Goal: Information Seeking & Learning: Find specific fact

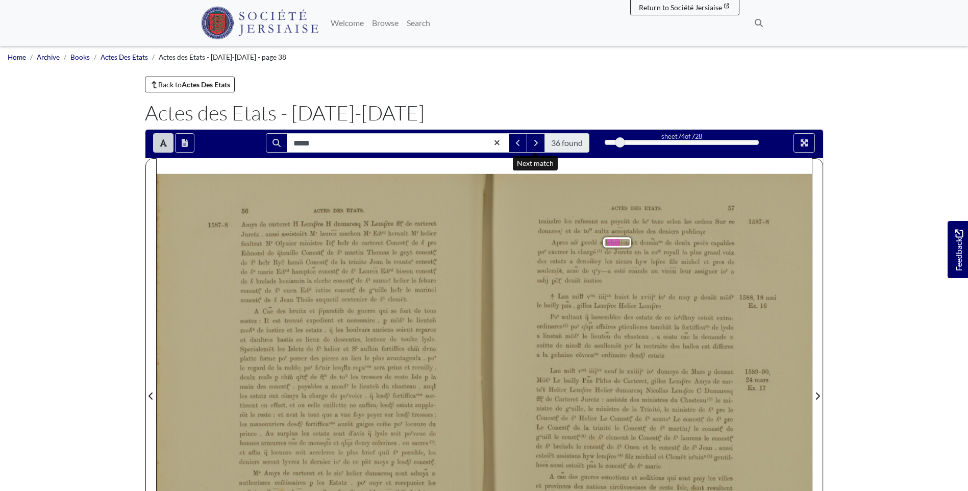
scroll to position [102, 0]
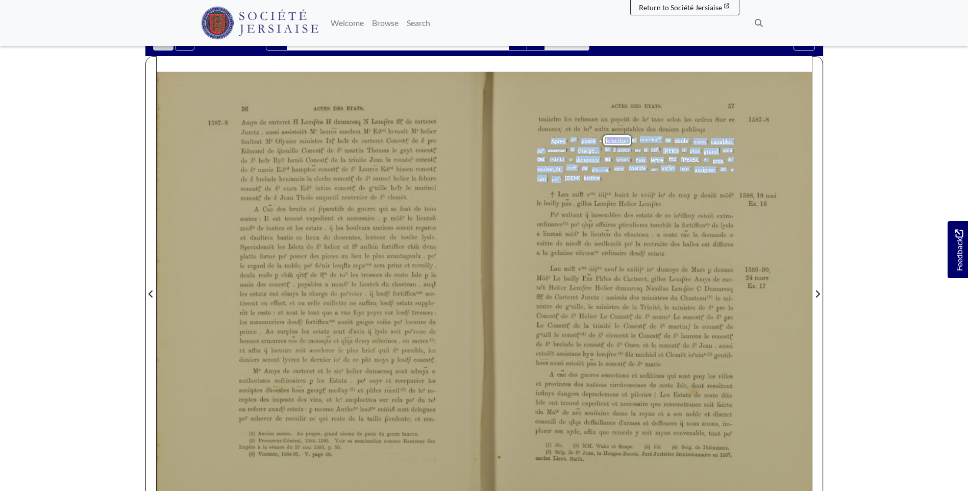
drag, startPoint x: 553, startPoint y: 140, endPoint x: 601, endPoint y: 180, distance: 63.1
click at [601, 180] on div "ACTES DES ETATS. 57 traiudre les refusans au poycñt de le” taxe selon les ordre…" at bounding box center [484, 296] width 655 height 448
drag, startPoint x: 601, startPoint y: 180, endPoint x: 583, endPoint y: 149, distance: 35.5
copy div "Apres ai? .pcedé a l elect ion et dcn<Ïia°“ de deulx psoës capables po" exercer…"
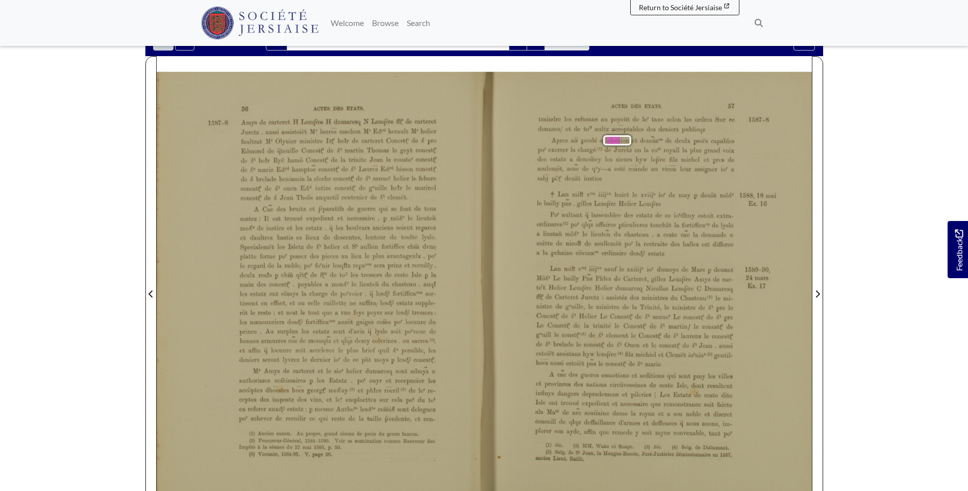
click at [588, 137] on div "Apres ai? .pcedé a l elect ion et dcn<Ïia°“ de deulx psoës capables po" exercer…" at bounding box center [635, 154] width 197 height 37
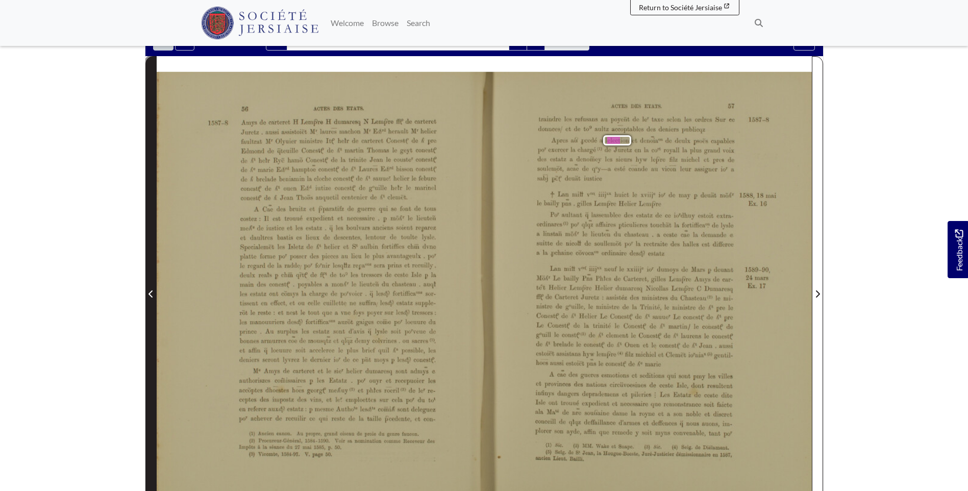
click at [150, 291] on icon "Previous Page" at bounding box center [150, 294] width 5 height 8
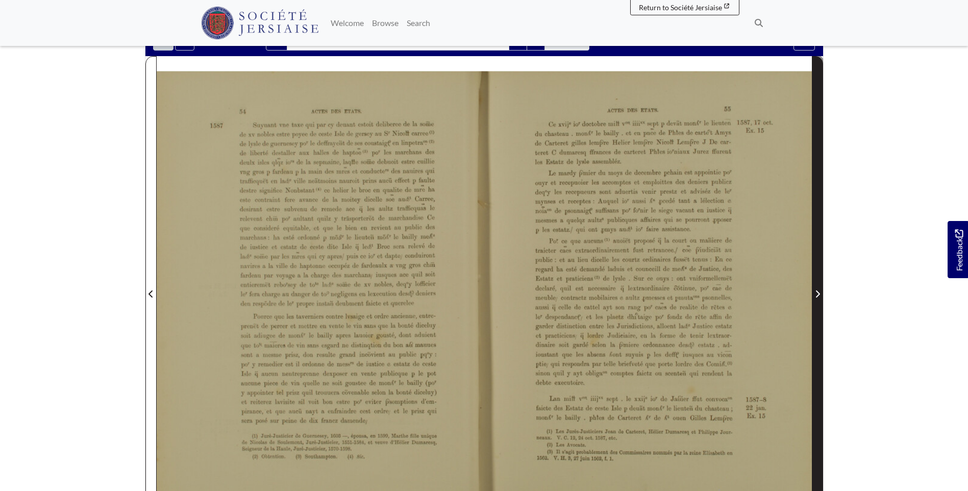
click at [819, 293] on icon "Next Page" at bounding box center [817, 294] width 5 height 8
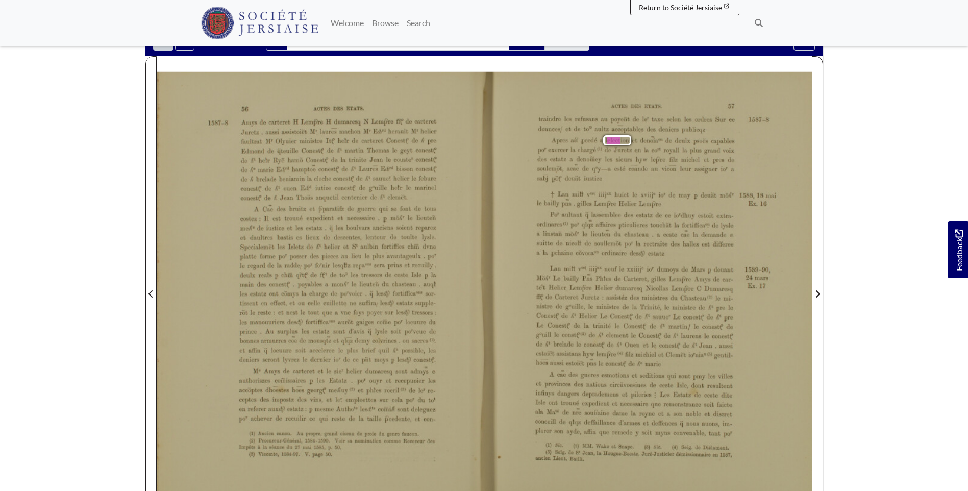
scroll to position [51, 0]
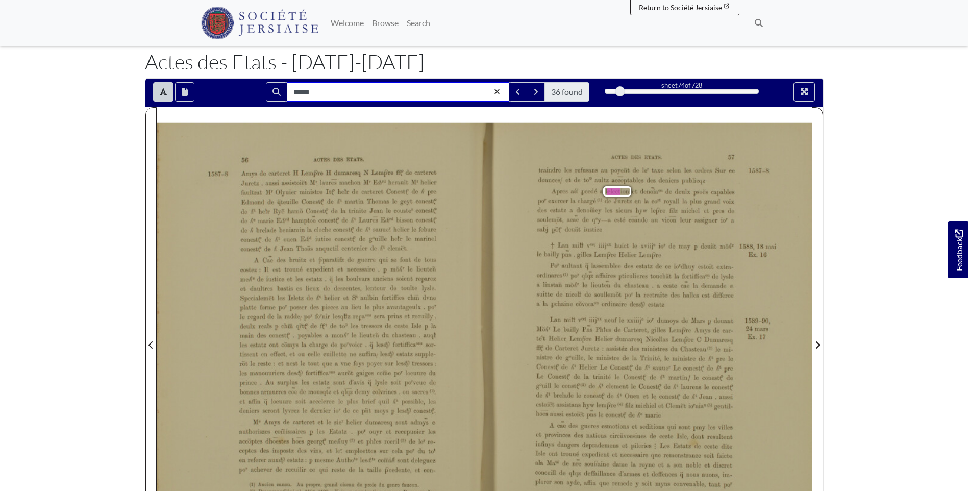
click at [403, 88] on input "*****" at bounding box center [398, 91] width 222 height 19
type input "********"
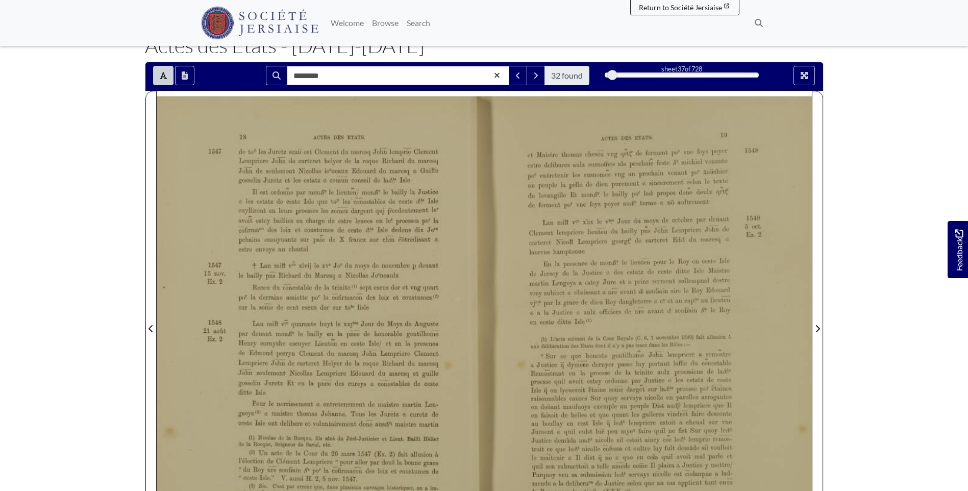
scroll to position [51, 0]
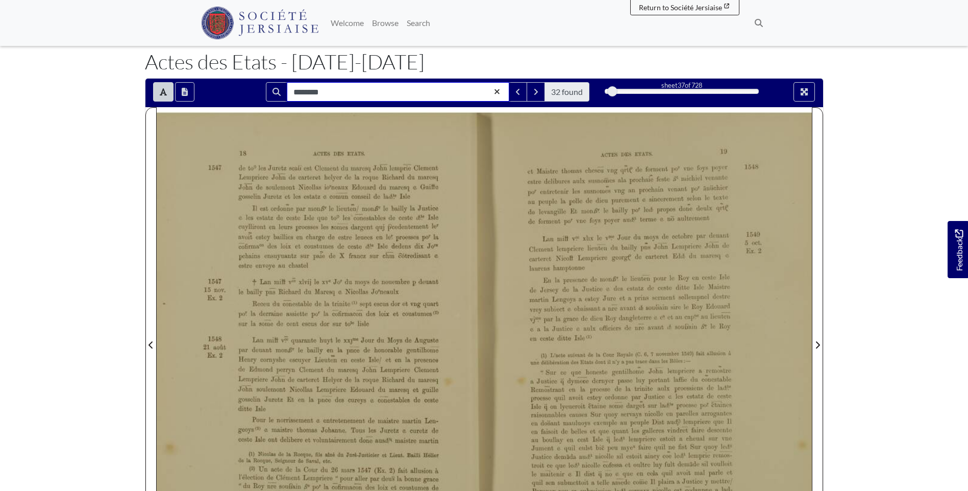
click at [413, 88] on input "********" at bounding box center [398, 91] width 222 height 19
click at [536, 94] on icon "Next Match" at bounding box center [535, 92] width 5 height 8
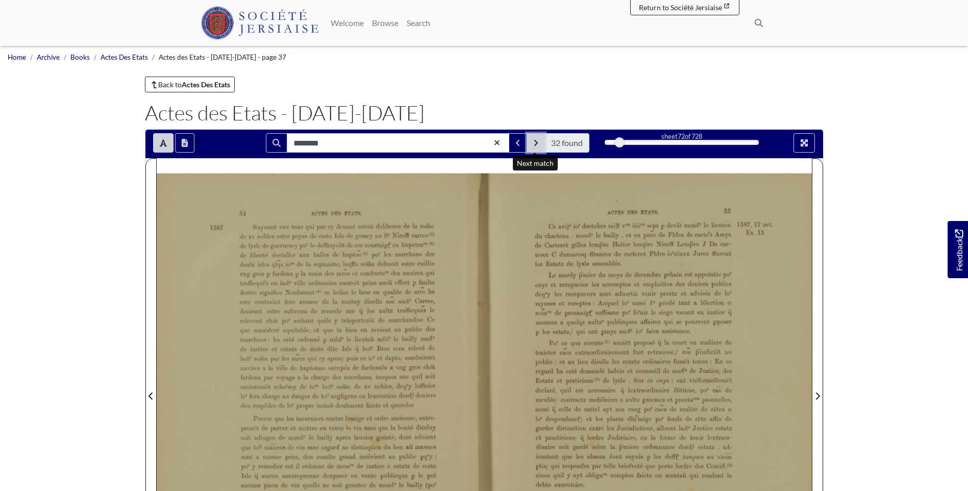
click at [537, 142] on icon "Next Match" at bounding box center [535, 143] width 5 height 8
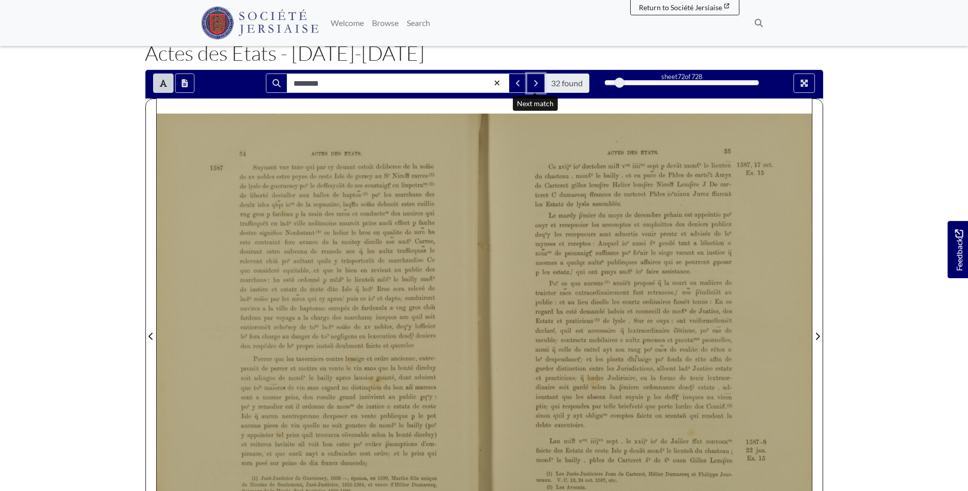
scroll to position [51, 0]
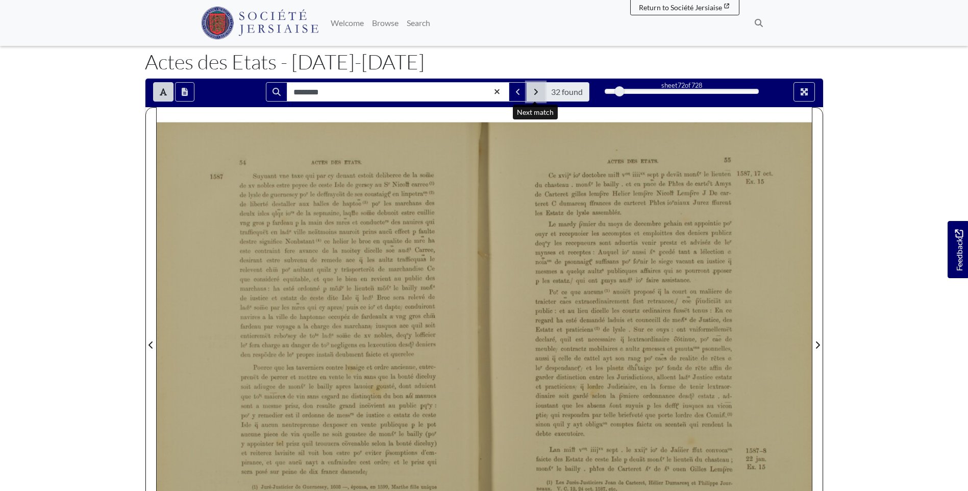
click at [532, 87] on button "Next Match" at bounding box center [535, 91] width 18 height 19
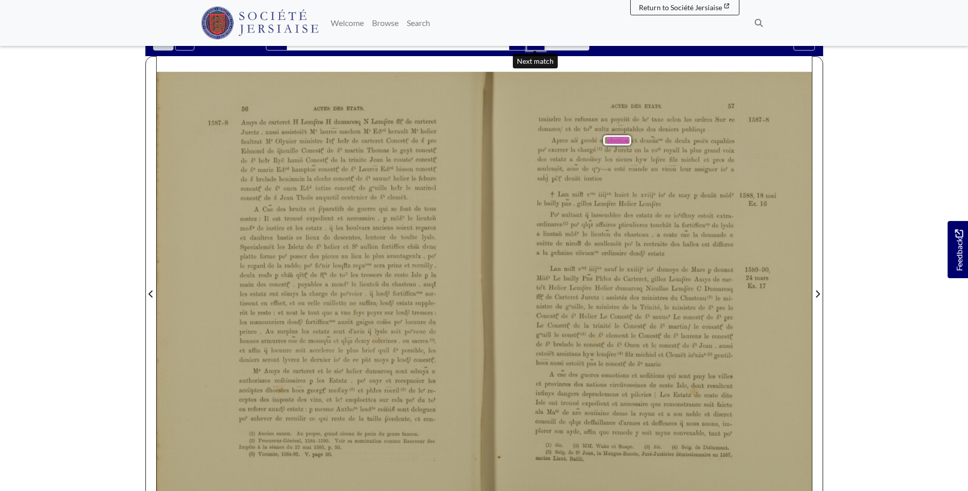
scroll to position [51, 0]
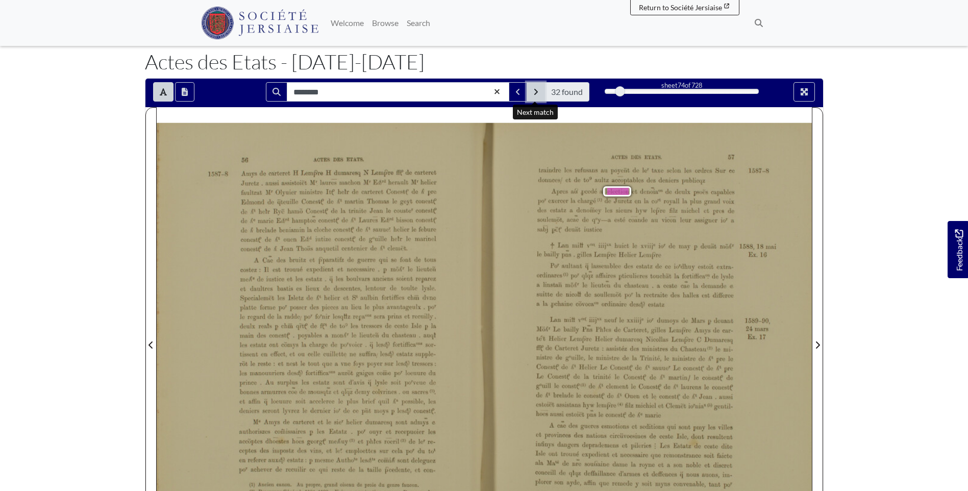
click at [532, 91] on button "Next Match" at bounding box center [535, 91] width 18 height 19
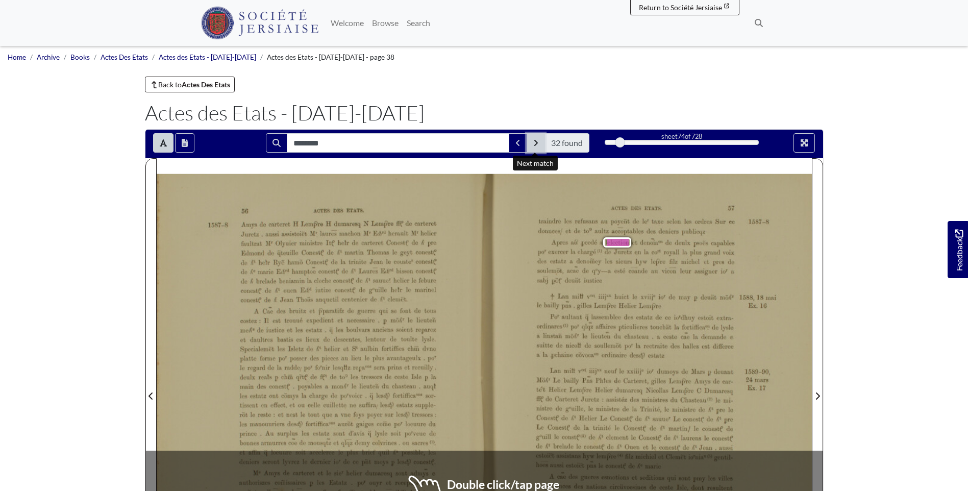
click at [533, 143] on icon "Next Match" at bounding box center [535, 143] width 5 height 8
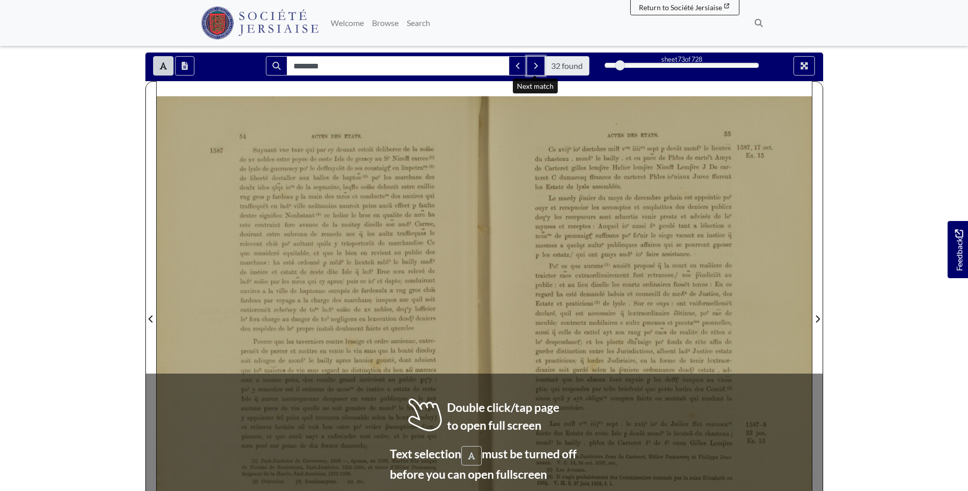
scroll to position [102, 0]
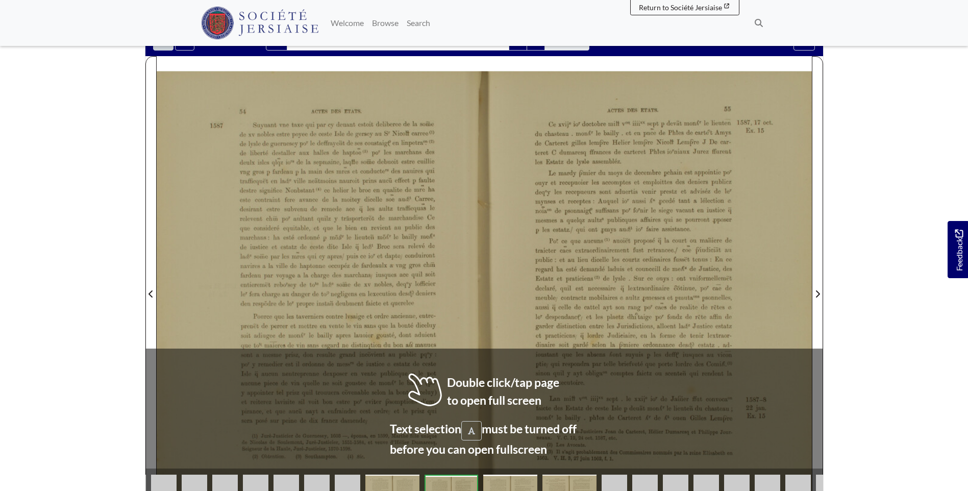
click at [490, 339] on div "Aœ‘ns DES arms. 55 Ce xvij° io" doctobre mil“l v°°‘ iiii“ sept p devät mon/€r l…" at bounding box center [484, 295] width 655 height 448
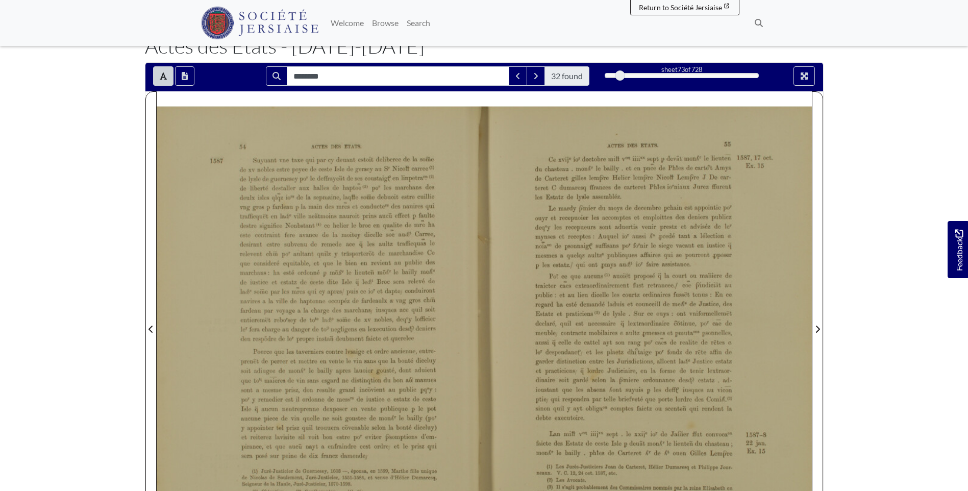
scroll to position [51, 0]
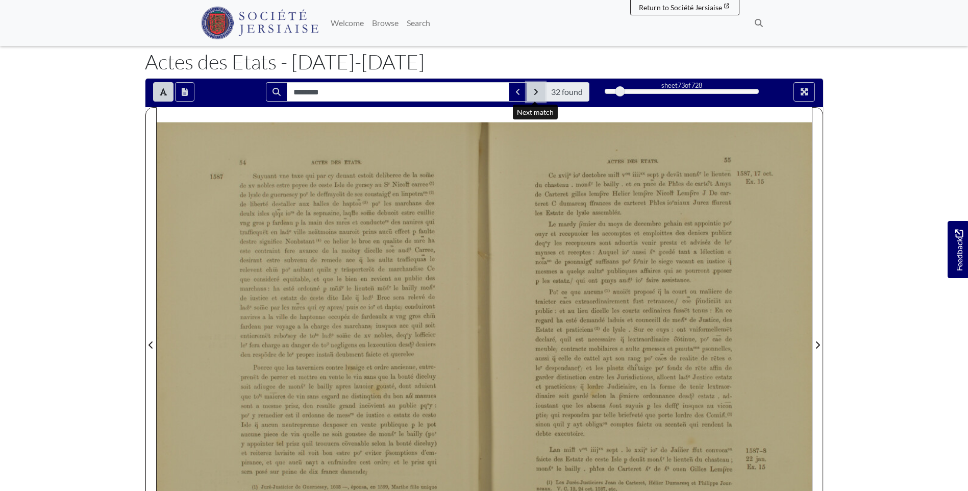
click at [537, 89] on icon "Next Match" at bounding box center [535, 92] width 5 height 8
click at [536, 90] on icon "Next Match" at bounding box center [535, 92] width 5 height 8
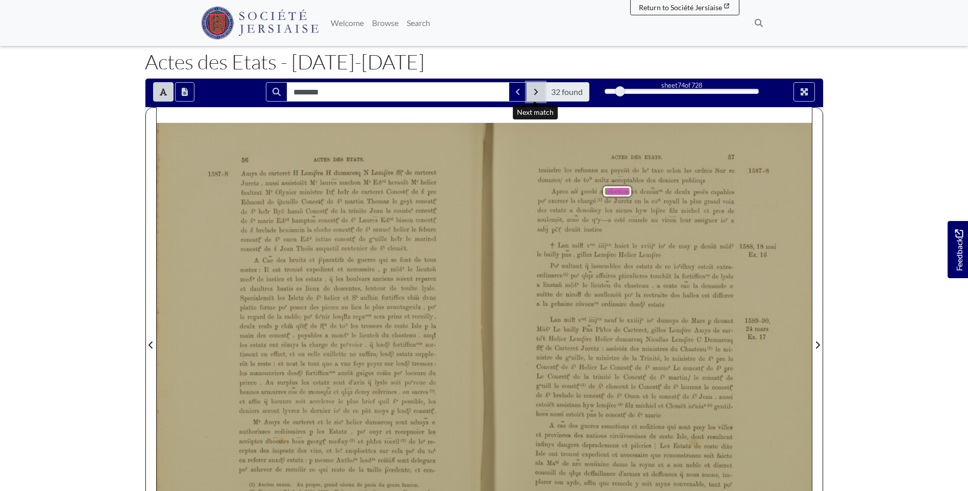
click at [536, 91] on icon "Next Match" at bounding box center [536, 92] width 4 height 6
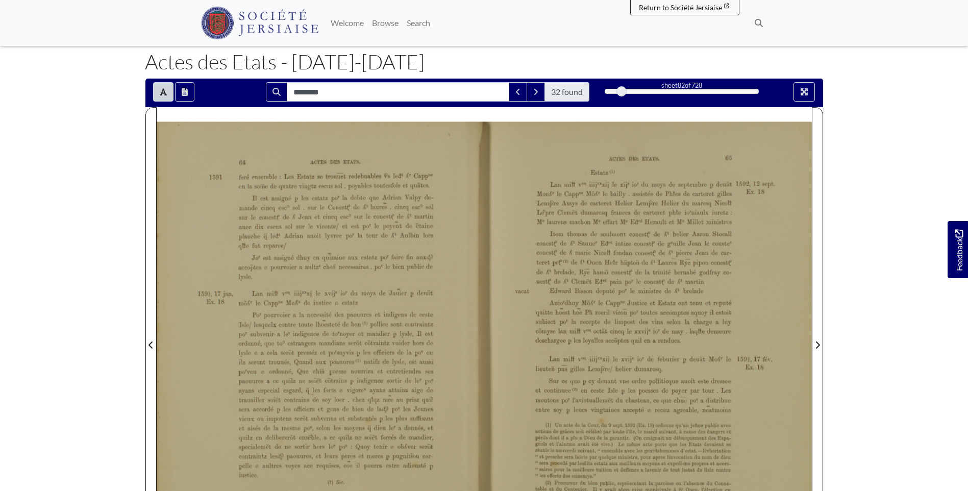
scroll to position [52, 0]
click at [534, 89] on icon "Next Match" at bounding box center [536, 91] width 4 height 6
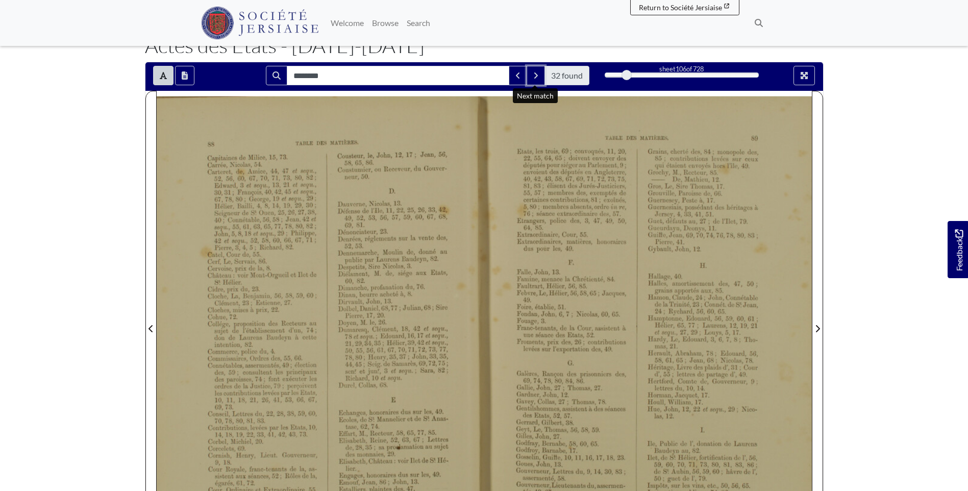
scroll to position [52, 0]
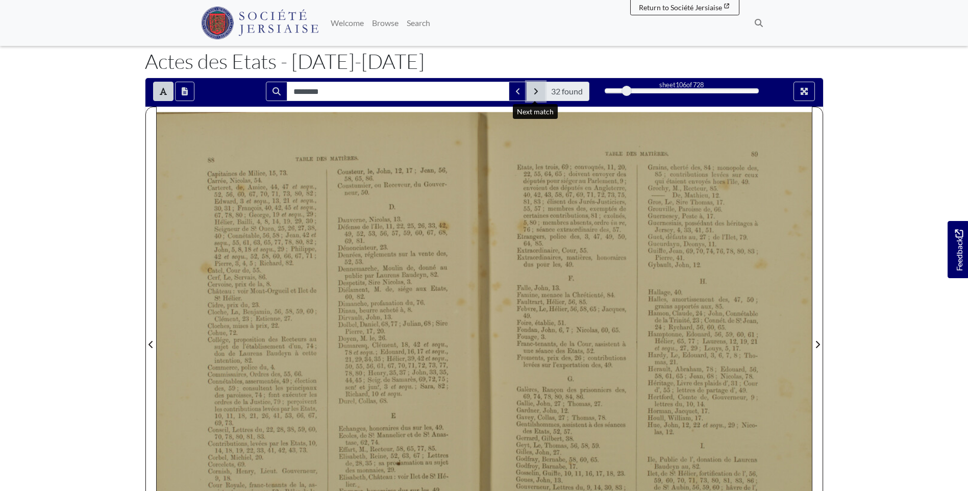
click at [533, 91] on button "Next Match" at bounding box center [535, 91] width 18 height 19
click at [533, 91] on icon "Next Match" at bounding box center [535, 91] width 5 height 8
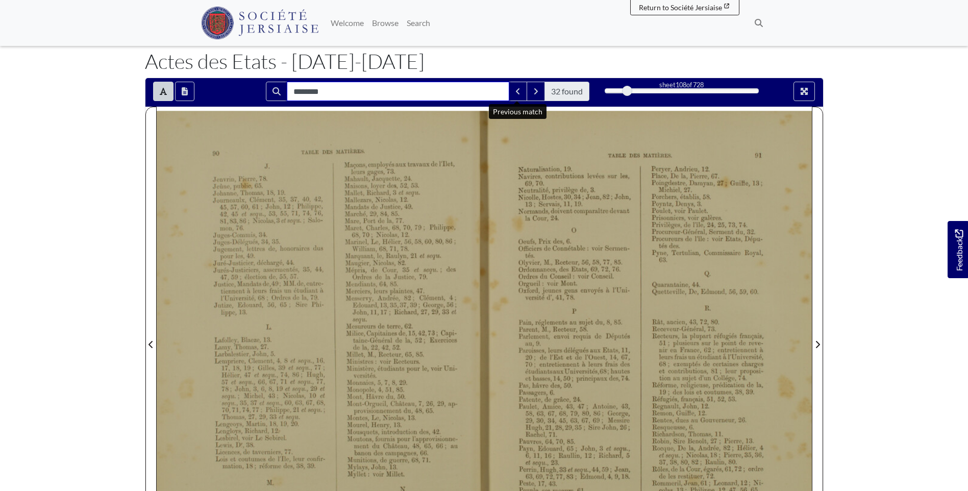
click at [506, 87] on input "********" at bounding box center [398, 91] width 222 height 19
click at [521, 91] on button "Previous Match" at bounding box center [518, 91] width 18 height 19
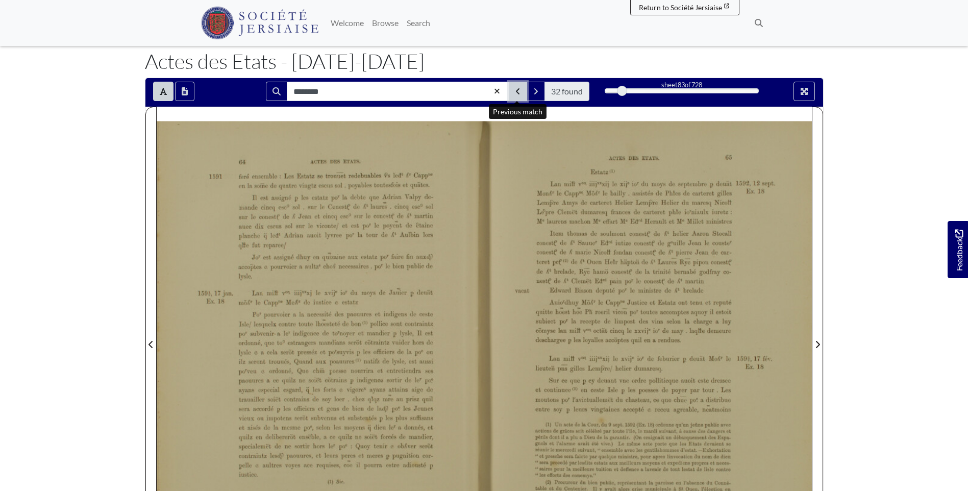
click at [521, 91] on button "Previous Match" at bounding box center [518, 91] width 18 height 19
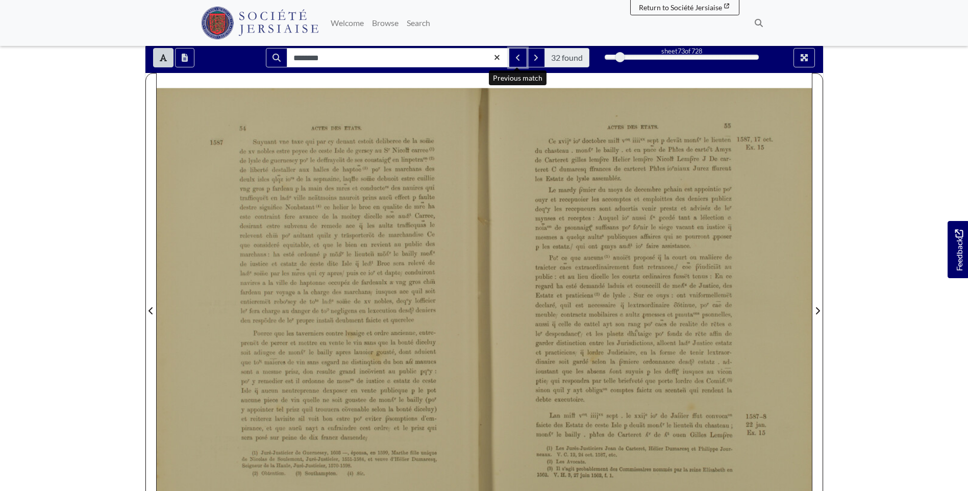
scroll to position [103, 0]
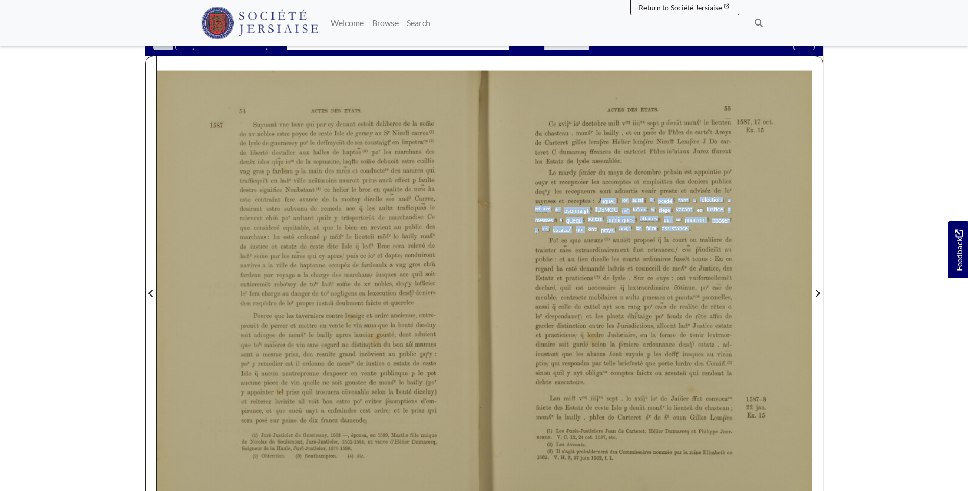
drag, startPoint x: 600, startPoint y: 198, endPoint x: 689, endPoint y: 228, distance: 93.3
click at [689, 228] on div "Le mardy {Ÿmier du moys de decembre pchain est appointie po“ onyr et recepuoier…" at bounding box center [633, 200] width 196 height 65
drag, startPoint x: 689, startPoint y: 228, endPoint x: 668, endPoint y: 227, distance: 20.4
copy div "uquel ior aussi K“ pcedé tant & lélection @ noi—a.on de psonnaigf sufﬁsans po“ …"
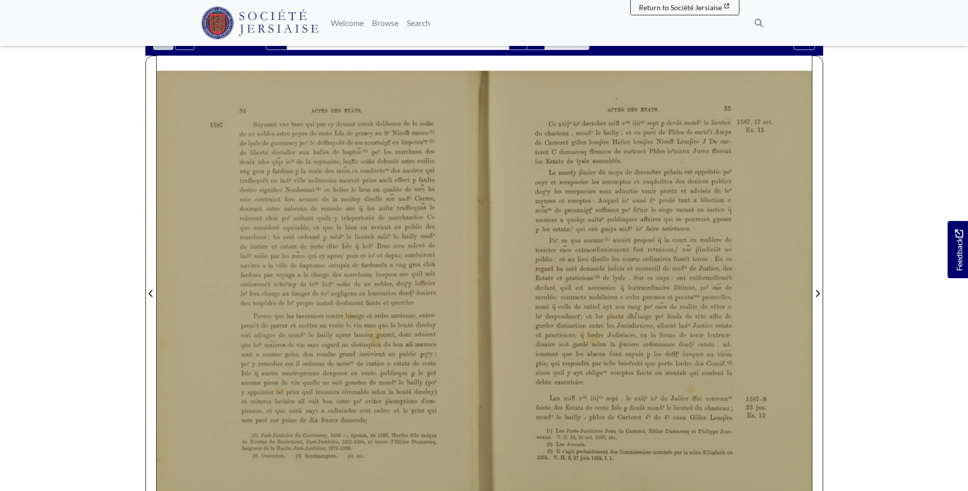
click at [633, 194] on div "Le mardy {Ÿmier du moys de decembre pchain est appointie po“ onyr et recepuoier…" at bounding box center [633, 200] width 196 height 65
click at [326, 246] on div "Suyunnt vue taxe qui par cy deuant estoit deliberee de la sonî1e «le xv nobles …" at bounding box center [337, 213] width 196 height 186
click at [560, 266] on span "ha." at bounding box center [558, 267] width 5 height 5
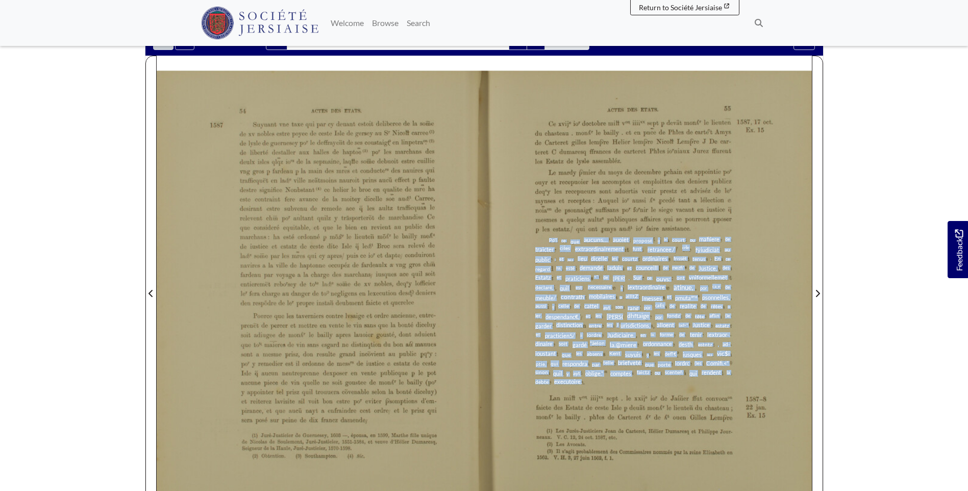
drag, startPoint x: 549, startPoint y: 240, endPoint x: 583, endPoint y: 382, distance: 146.4
click at [583, 382] on div "Po‘î ce que aucuns… auoiët proposé q le. court ou maﬁiere de traicter ciÎes ext…" at bounding box center [633, 310] width 196 height 147
drag, startPoint x: 583, startPoint y: 382, endPoint x: 564, endPoint y: 305, distance: 79.9
copy div "Po‘î ce que aucuns… auoiët proposé q le. court ou maﬁiere de traicter ciÎes ext…"
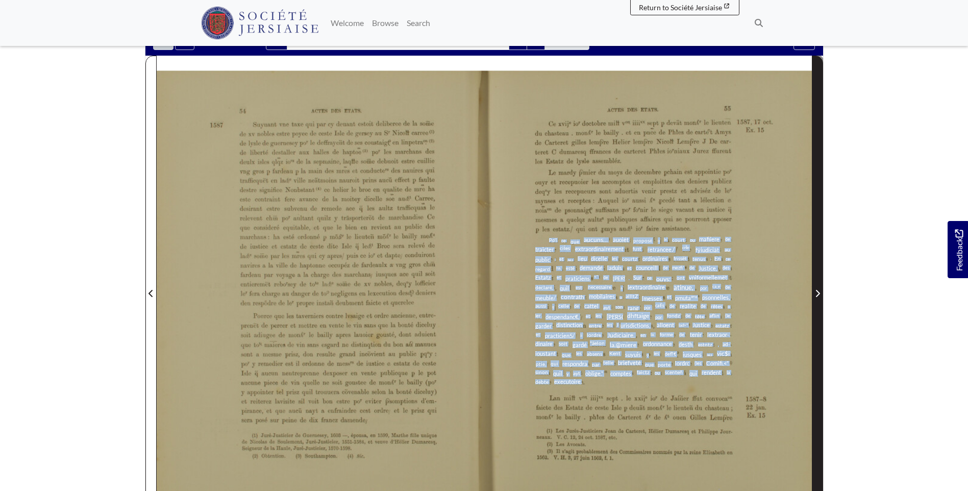
click at [813, 290] on span "Next Page" at bounding box center [817, 293] width 10 height 12
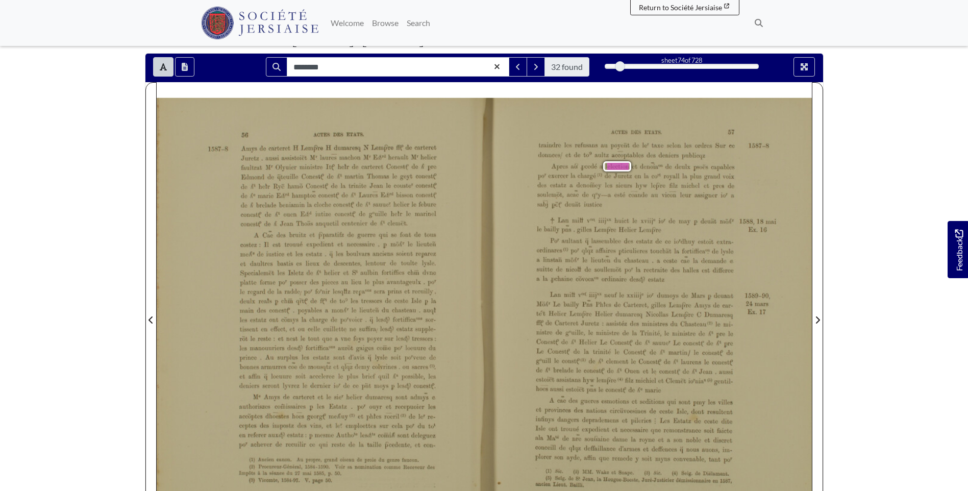
scroll to position [52, 0]
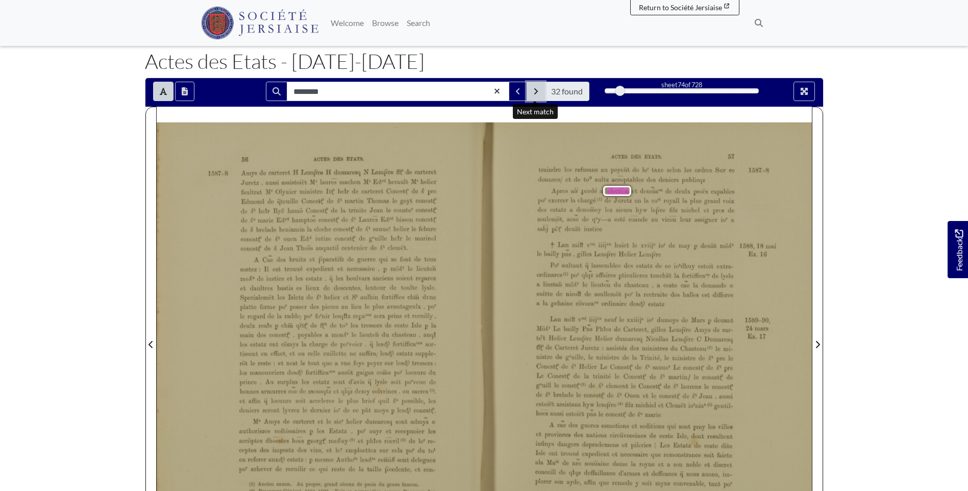
click at [539, 92] on button "Next Match" at bounding box center [535, 91] width 18 height 19
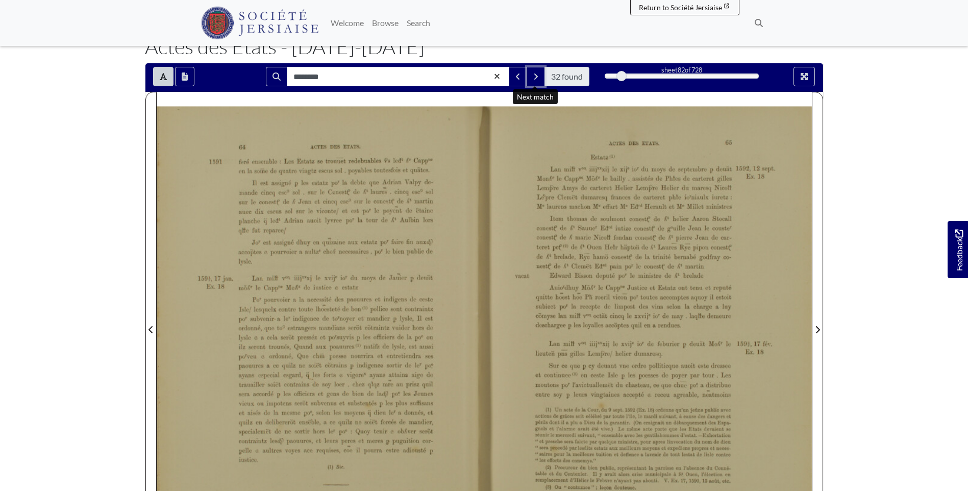
scroll to position [52, 0]
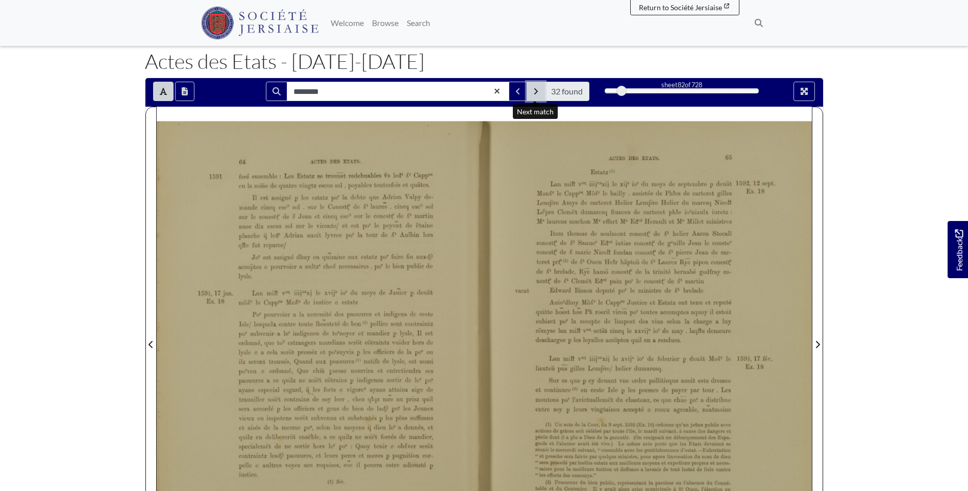
click at [537, 92] on icon "Next Match" at bounding box center [535, 91] width 5 height 8
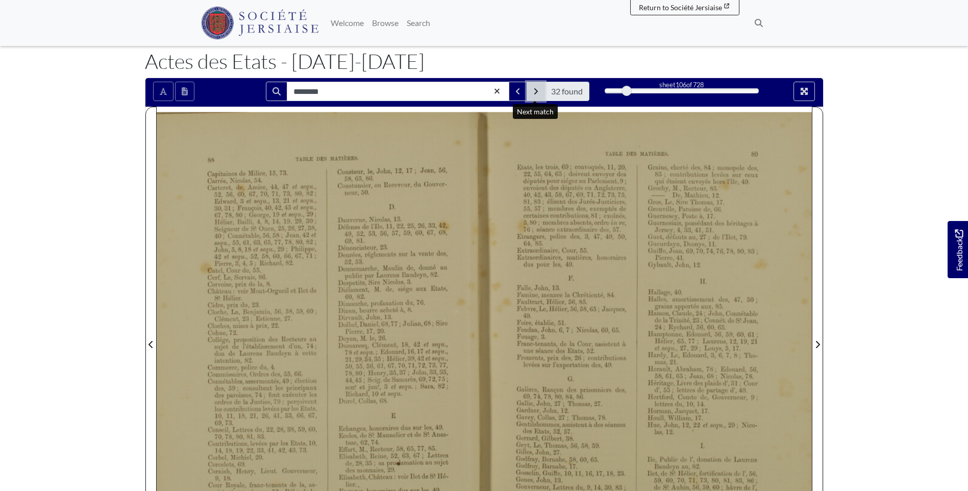
click at [537, 92] on icon "Next Match" at bounding box center [535, 91] width 5 height 8
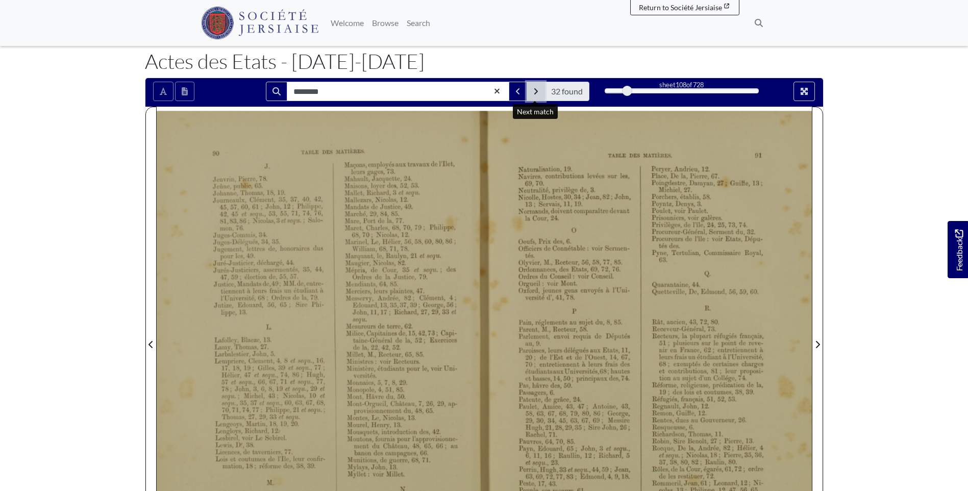
click at [537, 92] on icon "Next Match" at bounding box center [535, 91] width 5 height 8
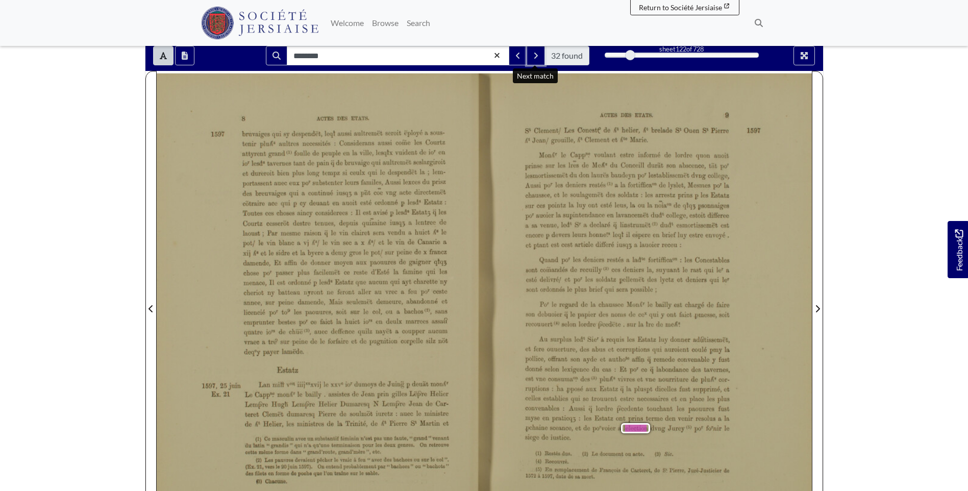
scroll to position [103, 0]
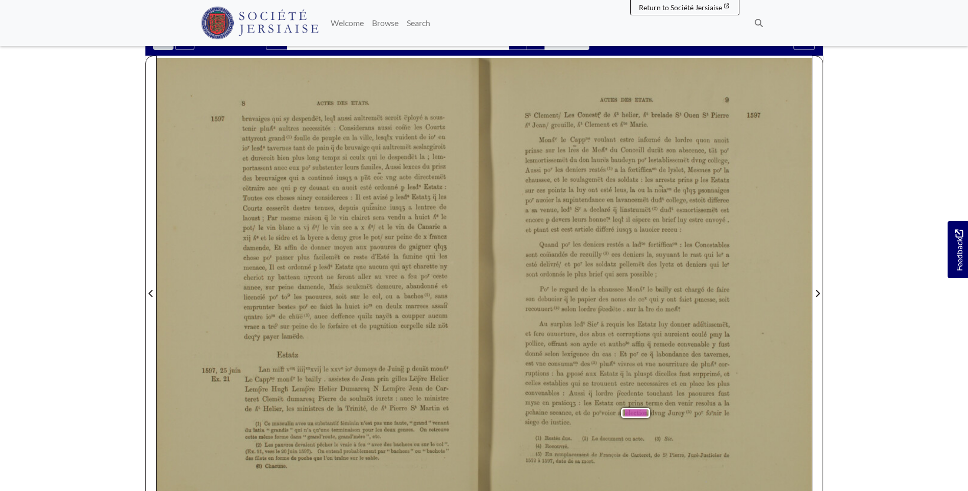
click at [611, 421] on div "Au surplus ledt Sie“ à requis les Estatz luy donner adûtissemët, et fere ouuert…" at bounding box center [627, 373] width 205 height 105
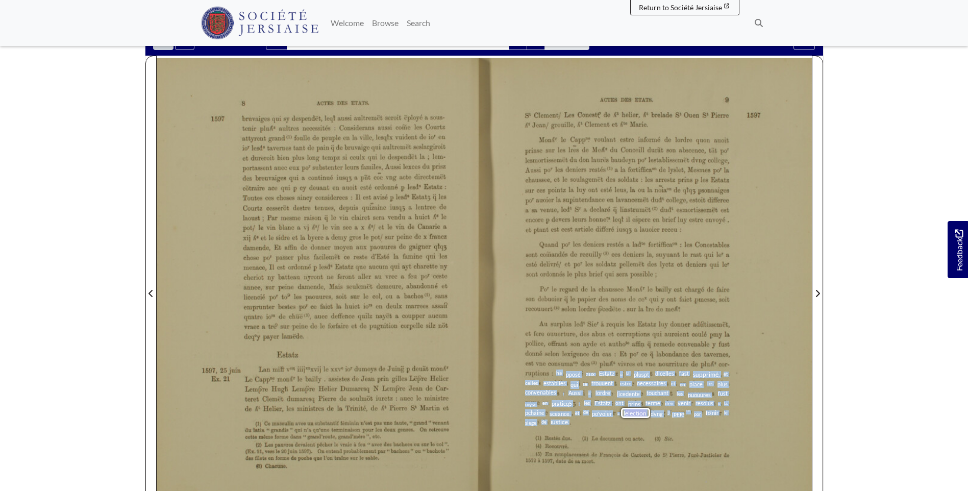
drag, startPoint x: 556, startPoint y: 374, endPoint x: 569, endPoint y: 422, distance: 49.9
click at [569, 422] on div "Au surplus ledt Sie“ à requis les Estatz luy donner adûtissemët, et fere ouuert…" at bounding box center [627, 373] width 205 height 105
drag, startPoint x: 569, startPoint y: 422, endPoint x: 555, endPoint y: 421, distance: 14.3
copy div "ha pposé aux Estatz &; la pluspt dicelles fast supprimé, et celles establies qu…"
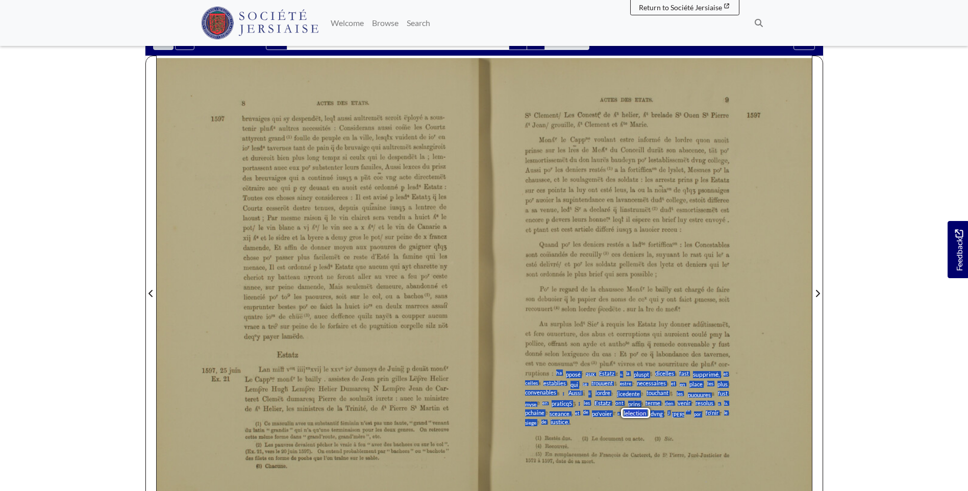
scroll to position [52, 0]
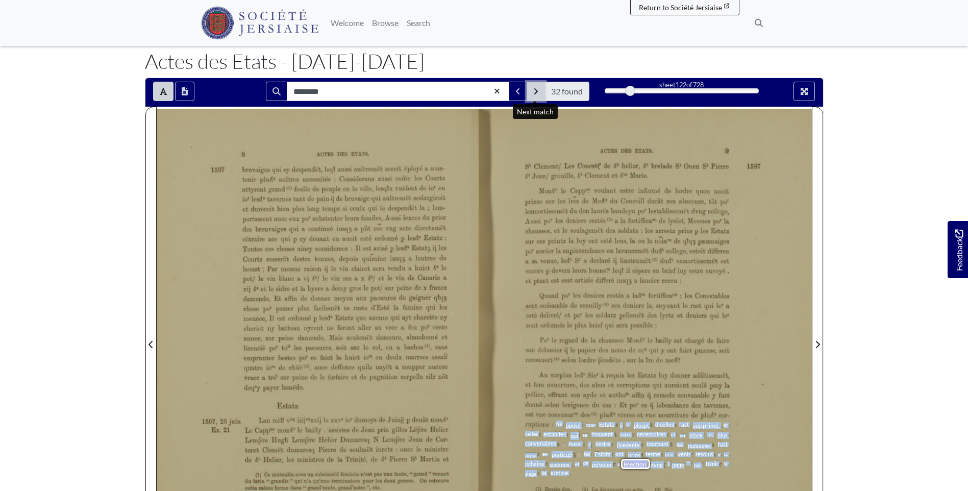
click at [532, 87] on button "Next Match" at bounding box center [535, 91] width 18 height 19
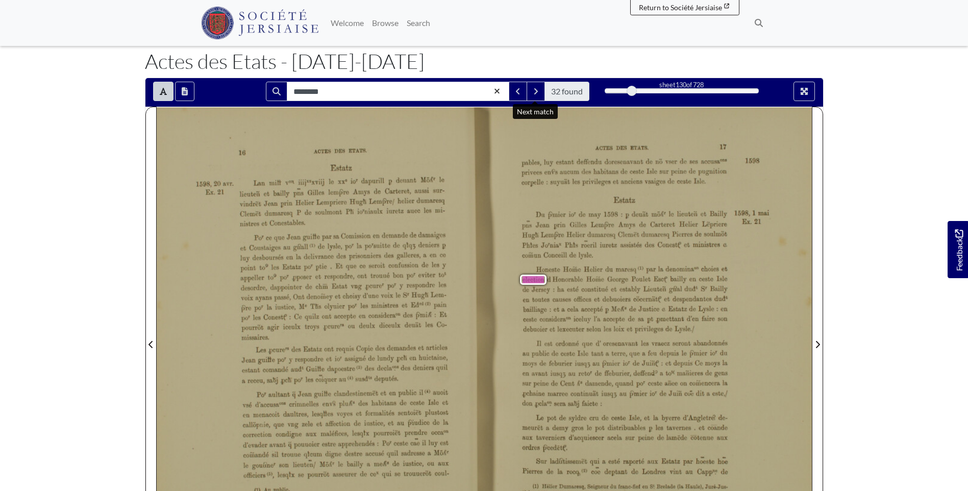
click at [579, 308] on div "Honeste Hofñe Helier du maresq… par la denomina°“ choies et election dHonorable…" at bounding box center [624, 299] width 205 height 67
click at [569, 296] on div "Honeste Hofñe Helier du maresq… par la denomina°“ choies et election dHonorable…" at bounding box center [624, 299] width 205 height 67
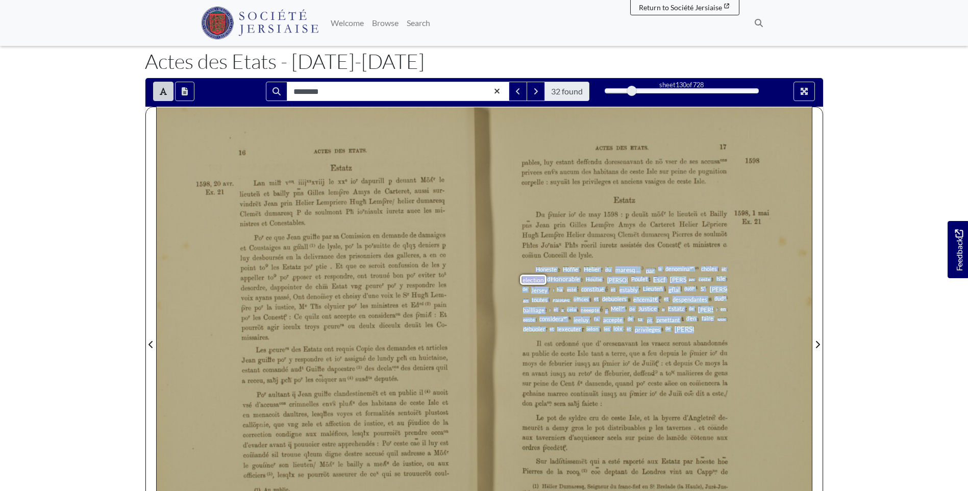
drag, startPoint x: 536, startPoint y: 268, endPoint x: 690, endPoint y: 330, distance: 165.7
click at [690, 330] on div "Honeste Hofñe Helier du maresq… par la denomina°“ choies et election dHonorable…" at bounding box center [624, 299] width 205 height 67
drag, startPoint x: 689, startPoint y: 330, endPoint x: 633, endPoint y: 290, distance: 68.8
copy div "Honeste Hofñe Helier du maresq… par la denomina°“ choies et election dHonorable…"
click at [670, 269] on span "denomina°“" at bounding box center [679, 268] width 29 height 7
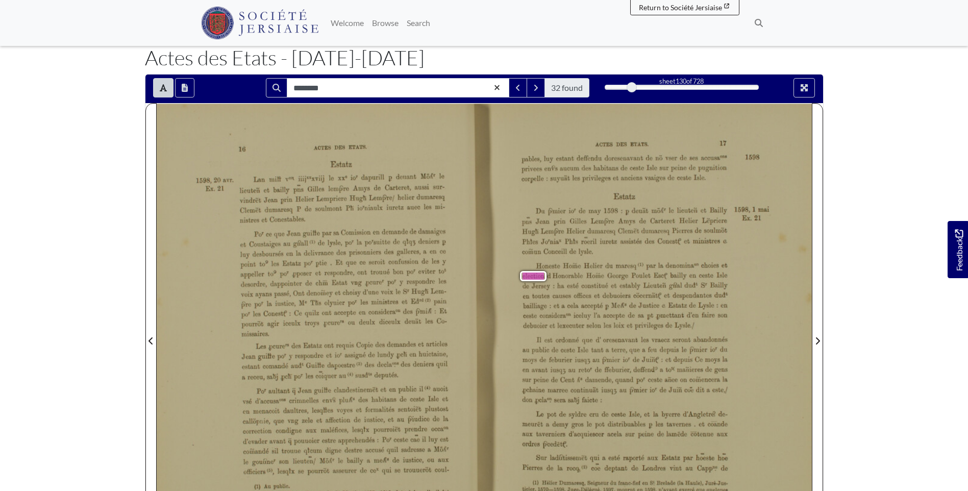
scroll to position [52, 0]
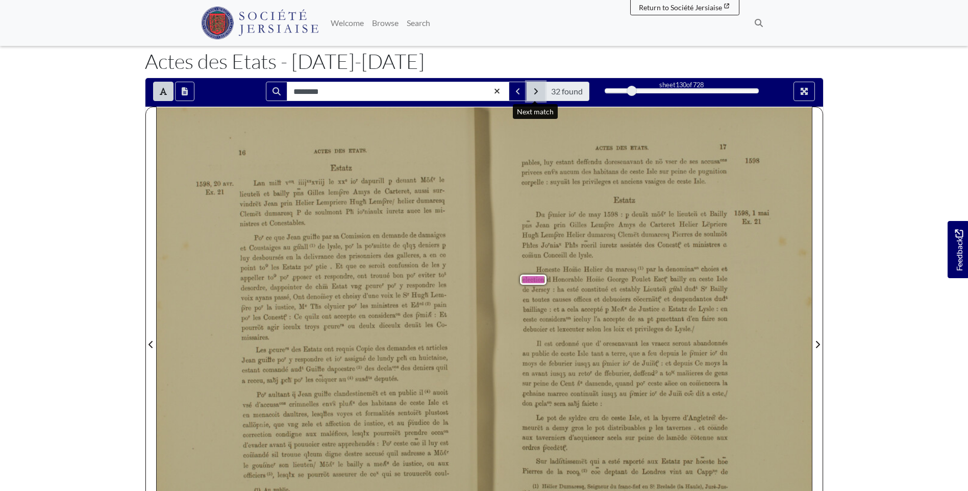
click at [532, 91] on button "Next Match" at bounding box center [535, 91] width 18 height 19
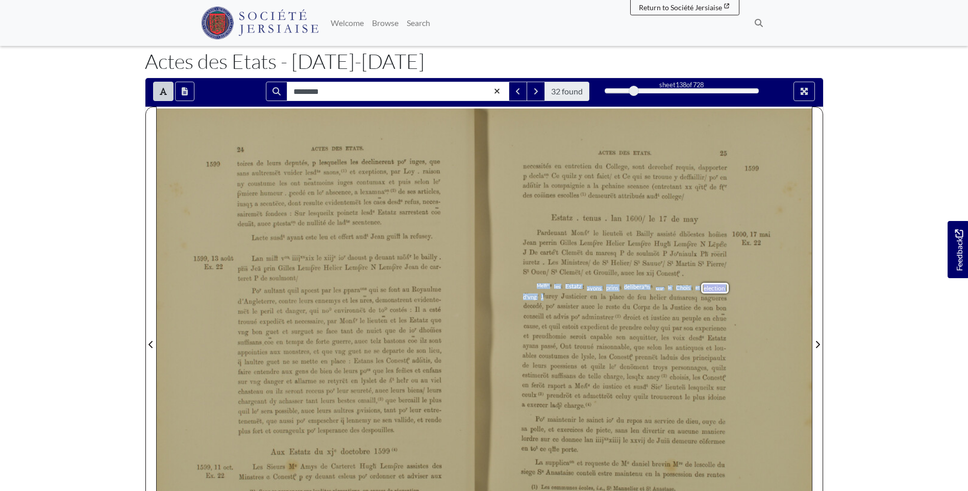
drag, startPoint x: 537, startPoint y: 283, endPoint x: 543, endPoint y: 300, distance: 17.7
click at [543, 300] on div "Melﬁ° les Estatz ayons prins delibera°n sur le Chois et election d'vng Jurey J …" at bounding box center [623, 346] width 205 height 126
click at [543, 305] on div "Melﬁ° les Estatz ayons prins delibera°n sur le Chois et election d'vng Jurey J …" at bounding box center [623, 346] width 205 height 126
drag, startPoint x: 537, startPoint y: 285, endPoint x: 540, endPoint y: 306, distance: 21.2
click at [540, 306] on div "Melﬁ° les Estatz ayons prins delibera°n sur le Chois et election d'vng Jurey J …" at bounding box center [623, 346] width 205 height 126
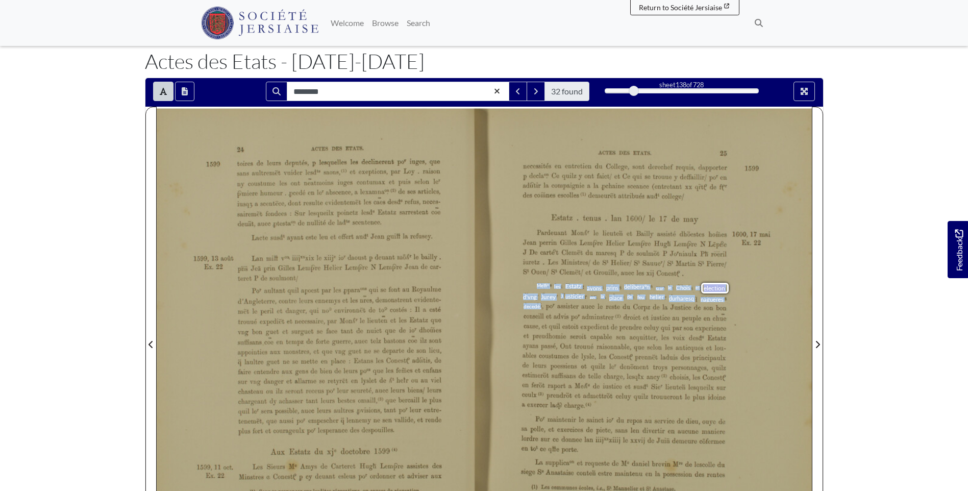
drag, startPoint x: 540, startPoint y: 306, endPoint x: 527, endPoint y: 307, distance: 13.3
copy div "Melﬁ° les Estatz ayons prins delibera°n sur le Chois et election d'vng Jurey J …"
click at [534, 89] on icon "Next Match" at bounding box center [536, 91] width 4 height 6
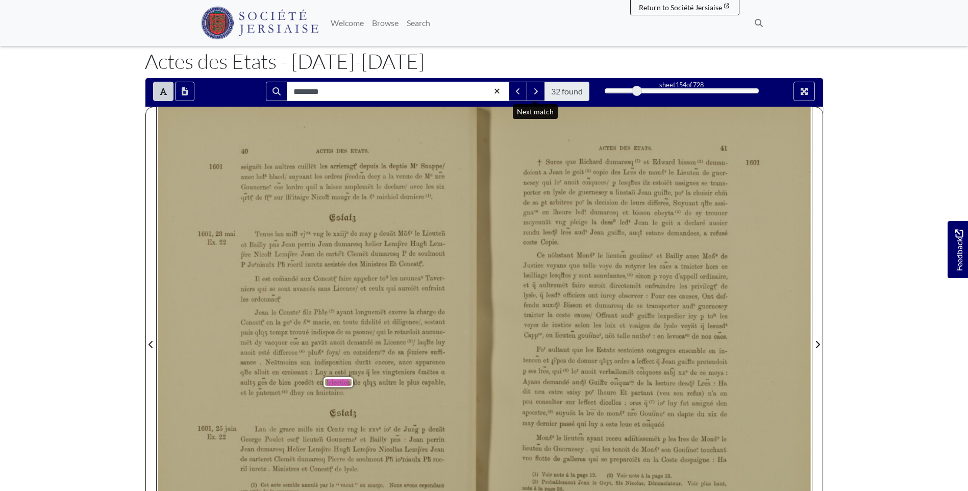
click at [345, 391] on div "Jean le Couster ﬁlz Phle® ayant longuemët exerce la charge de Conest€ en la po°…" at bounding box center [342, 353] width 205 height 88
click at [257, 312] on span "Jean" at bounding box center [261, 312] width 12 height 7
click at [537, 94] on icon "Next Match" at bounding box center [535, 91] width 5 height 8
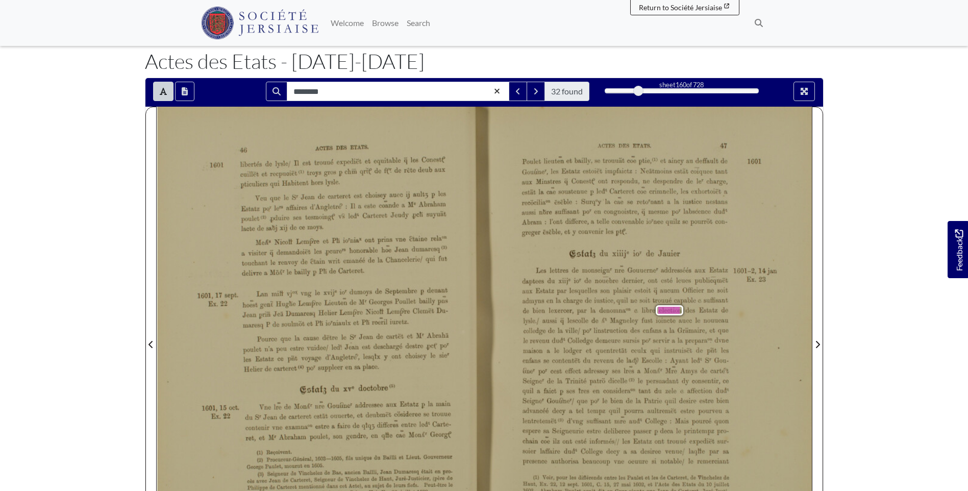
click at [574, 288] on span "lesquelles" at bounding box center [581, 291] width 25 height 7
click at [541, 267] on div "Les lettres de monseign“ nrË Gounerne“ addresséés aux Estatz daptees du xiij° i…" at bounding box center [624, 365] width 206 height 200
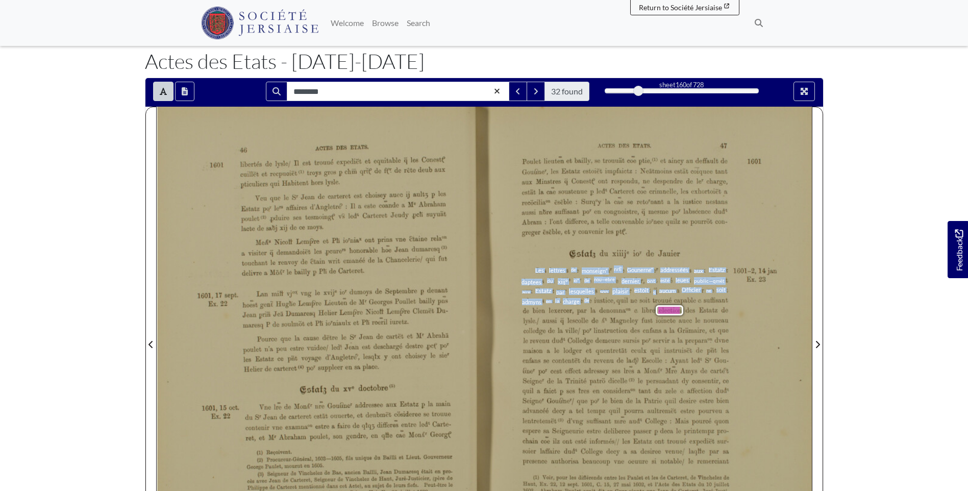
drag, startPoint x: 535, startPoint y: 270, endPoint x: 590, endPoint y: 303, distance: 64.0
click at [590, 303] on div "Les lettres de monseign“ nrË Gounerne“ addresséés aux Estatz daptees du xiij° i…" at bounding box center [624, 365] width 206 height 200
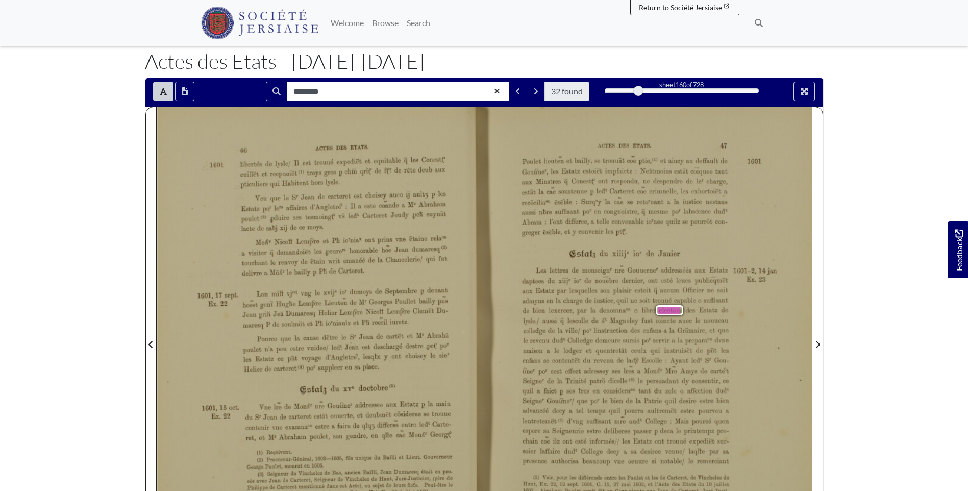
drag, startPoint x: 590, startPoint y: 303, endPoint x: 655, endPoint y: 323, distance: 67.4
click at [655, 323] on div "Les lettres de monseign“ nrË Gounerne“ addresséés aux Estatz daptees du xiij° i…" at bounding box center [624, 365] width 206 height 200
click at [660, 314] on span "election" at bounding box center [670, 310] width 28 height 10
click at [531, 91] on button "Next Match" at bounding box center [535, 91] width 18 height 19
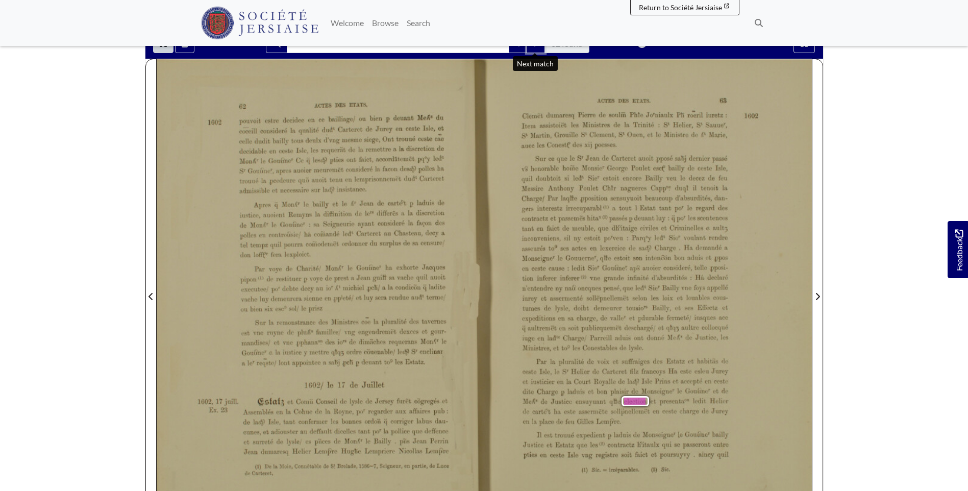
scroll to position [52, 0]
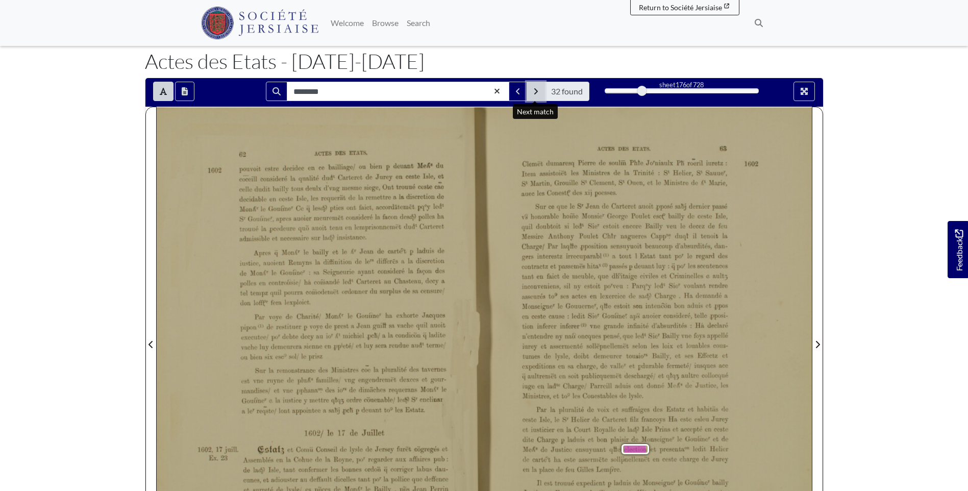
click at [537, 89] on icon "Next Match" at bounding box center [535, 91] width 5 height 8
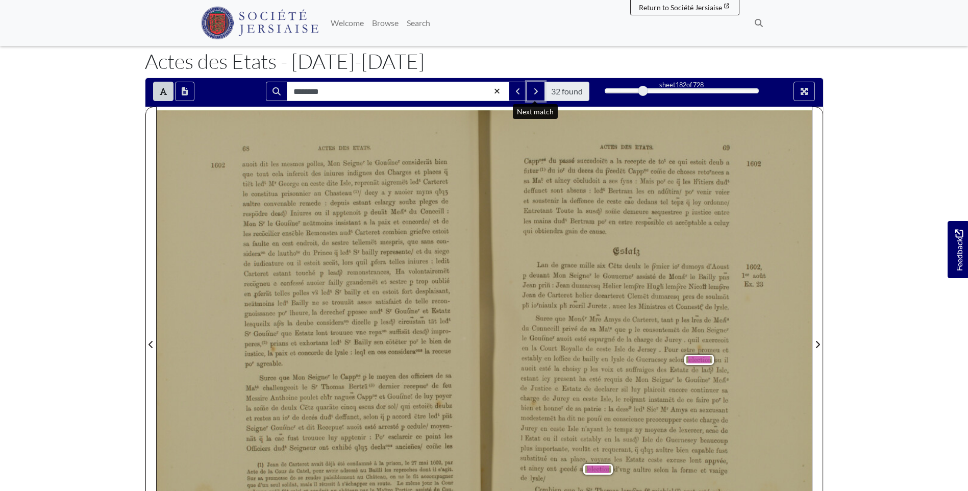
scroll to position [103, 0]
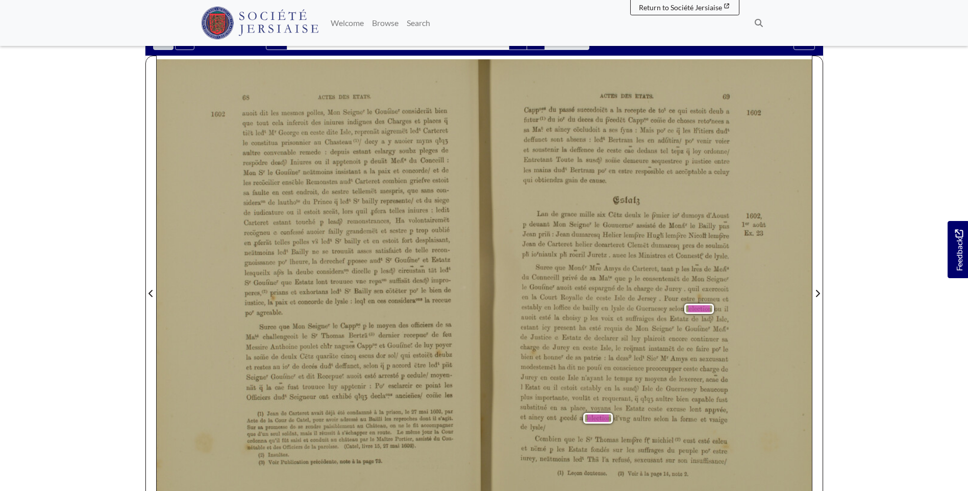
click at [530, 417] on span "aincy" at bounding box center [535, 417] width 13 height 7
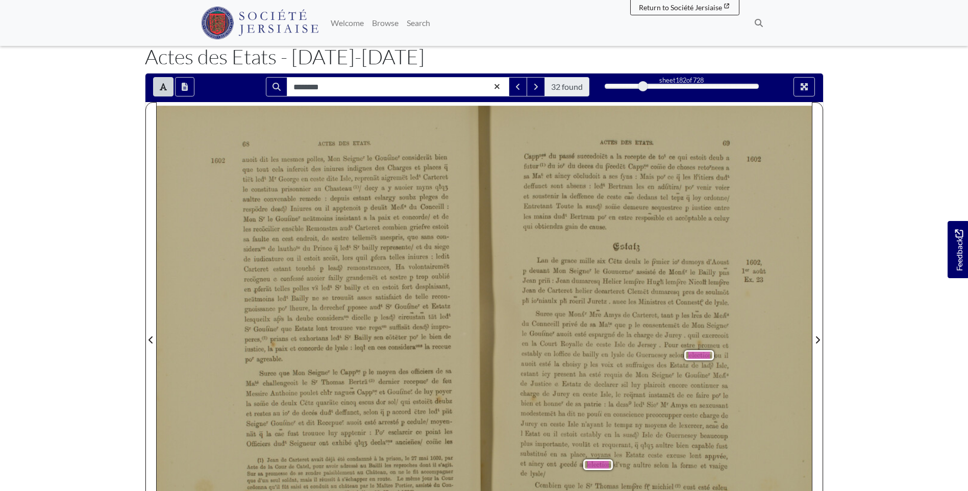
scroll to position [0, 0]
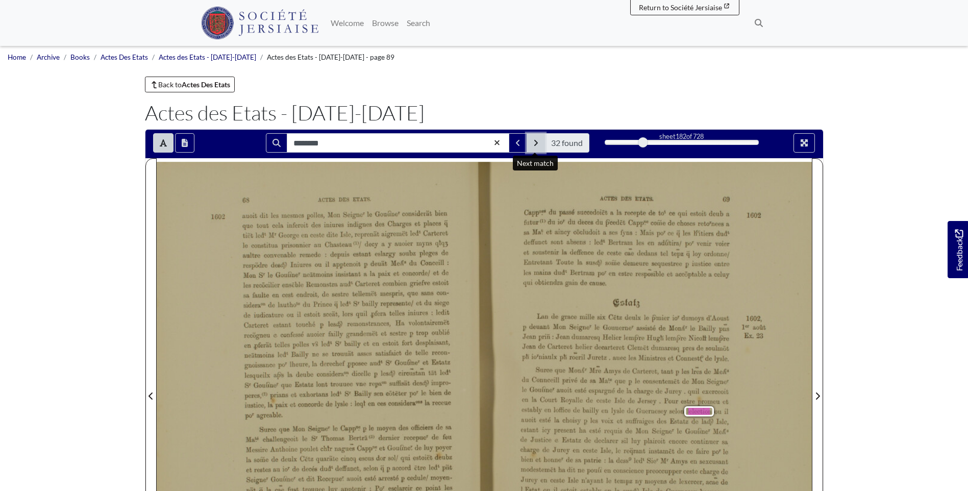
click at [537, 147] on icon "Next Match" at bounding box center [535, 143] width 5 height 8
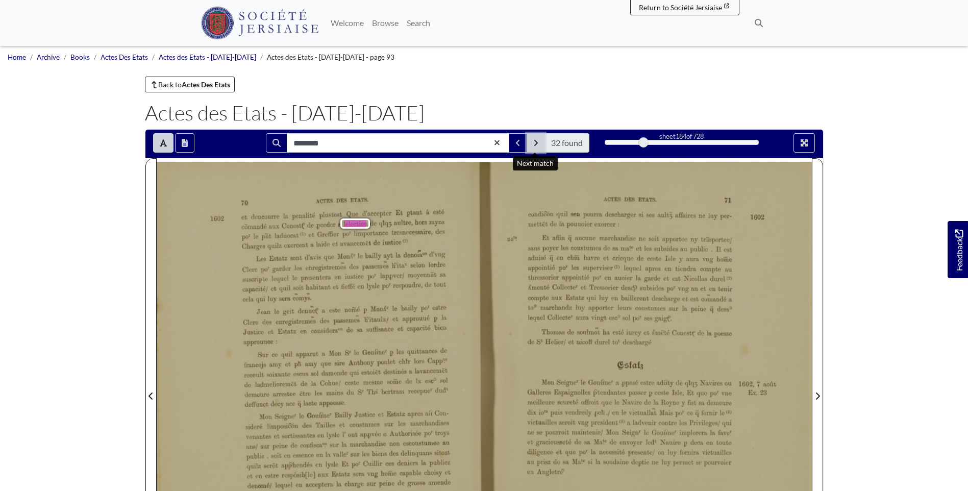
click at [534, 146] on icon "Next Match" at bounding box center [535, 143] width 5 height 8
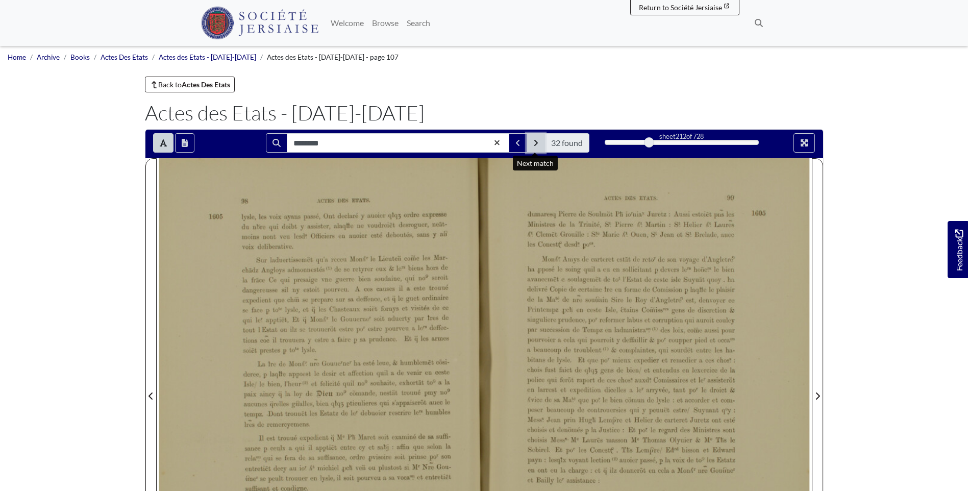
click at [532, 144] on button "Next Match" at bounding box center [535, 142] width 18 height 19
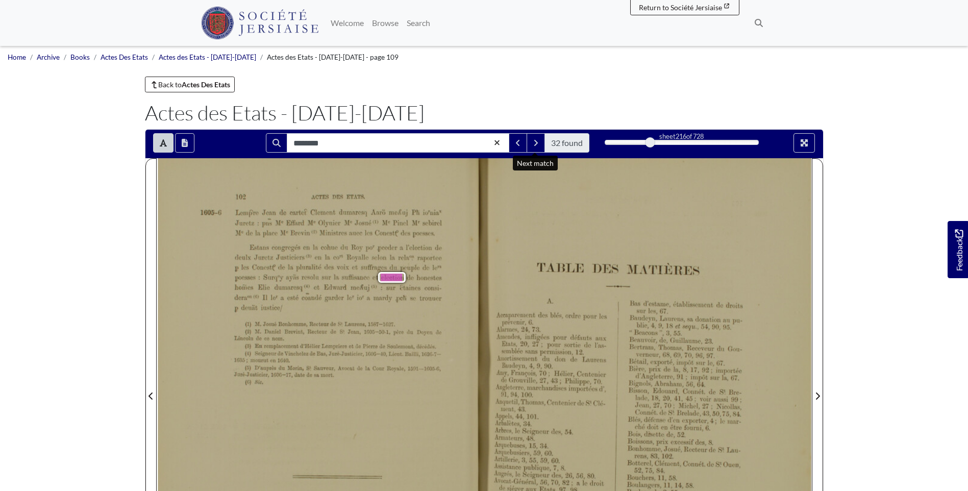
click at [339, 307] on div "1605—G 102 ACTES DES ETATS. Lem{>‘re Jean de carte? Clement dumaresq Aarô‘ ine/…" at bounding box center [320, 389] width 327 height 463
click at [537, 143] on icon "Next Match" at bounding box center [535, 143] width 5 height 8
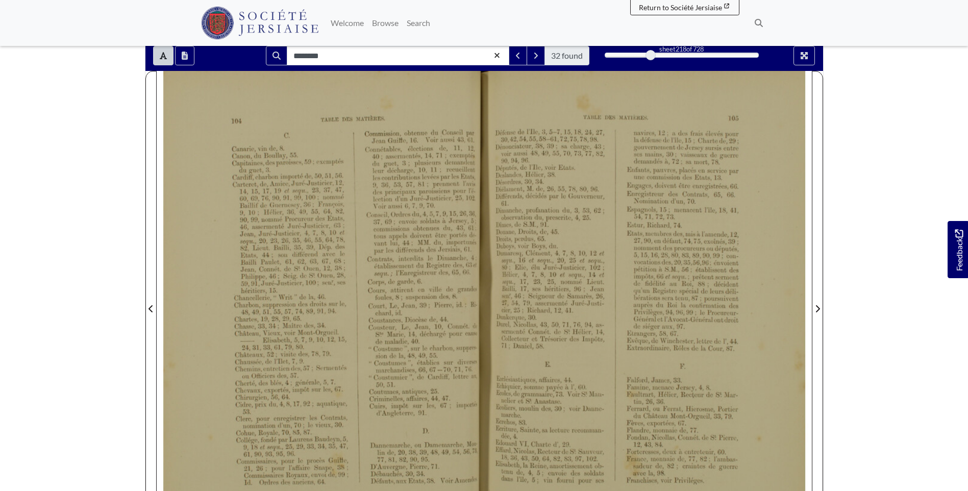
scroll to position [102, 0]
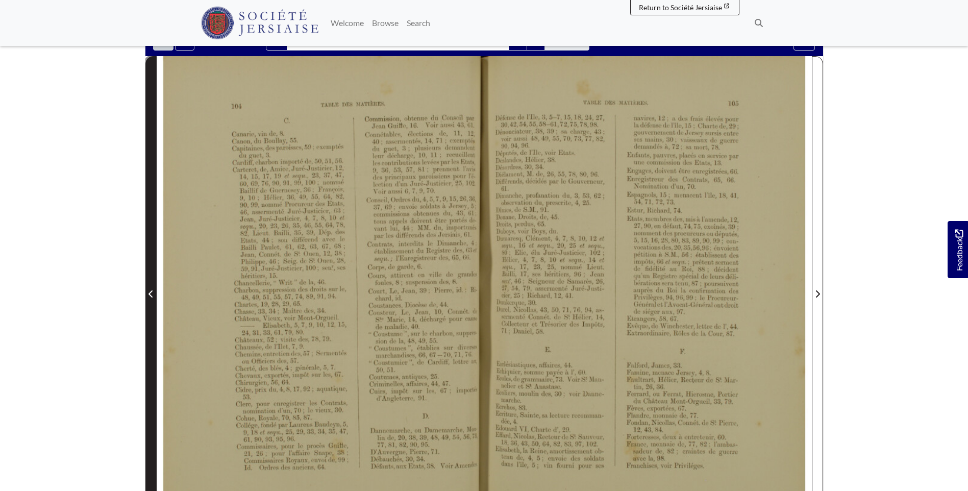
click at [149, 295] on icon "Previous Page" at bounding box center [150, 293] width 4 height 7
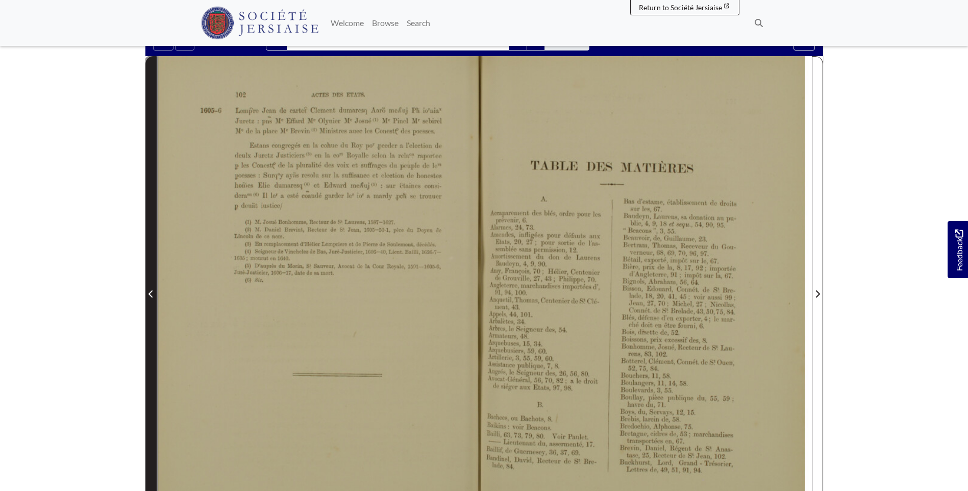
click at [149, 295] on icon "Previous Page" at bounding box center [150, 293] width 4 height 7
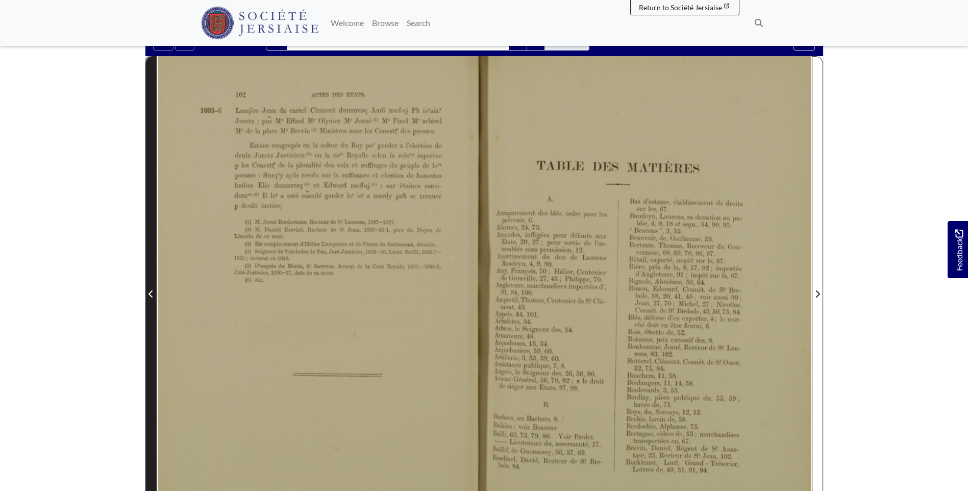
click at [149, 295] on icon "Previous Page" at bounding box center [150, 293] width 4 height 7
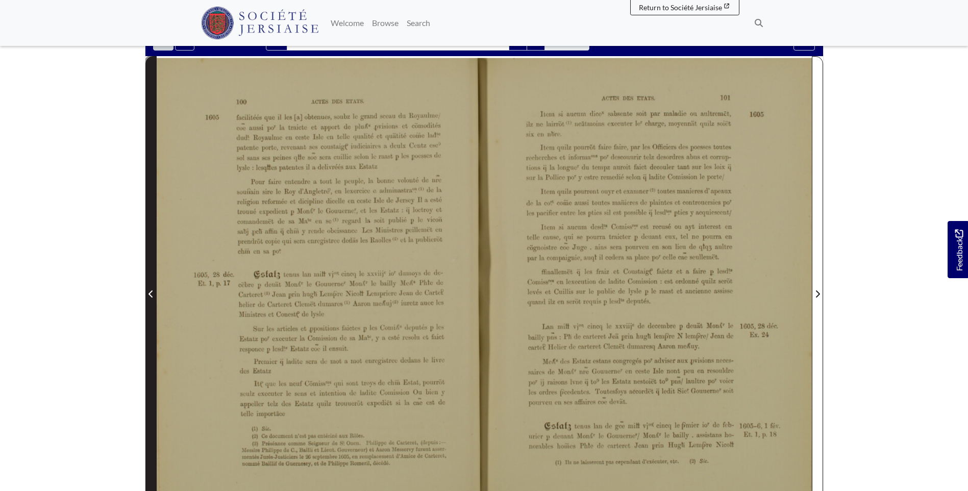
click at [149, 295] on icon "Previous Page" at bounding box center [150, 293] width 4 height 7
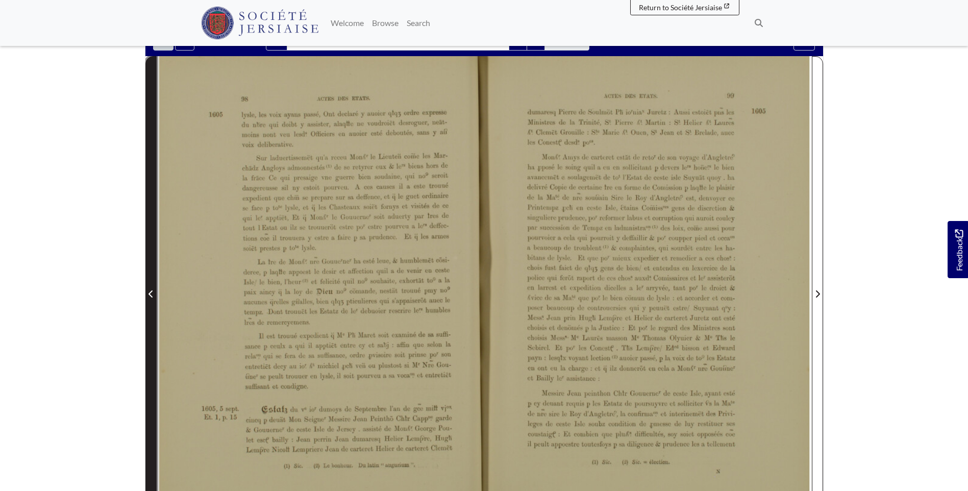
click at [149, 295] on icon "Previous Page" at bounding box center [150, 293] width 4 height 7
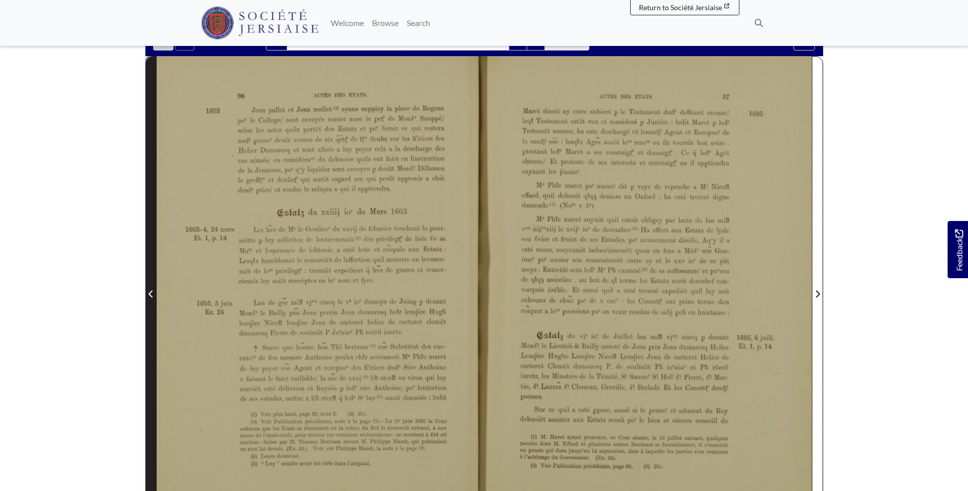
click at [149, 295] on icon "Previous Page" at bounding box center [150, 293] width 4 height 7
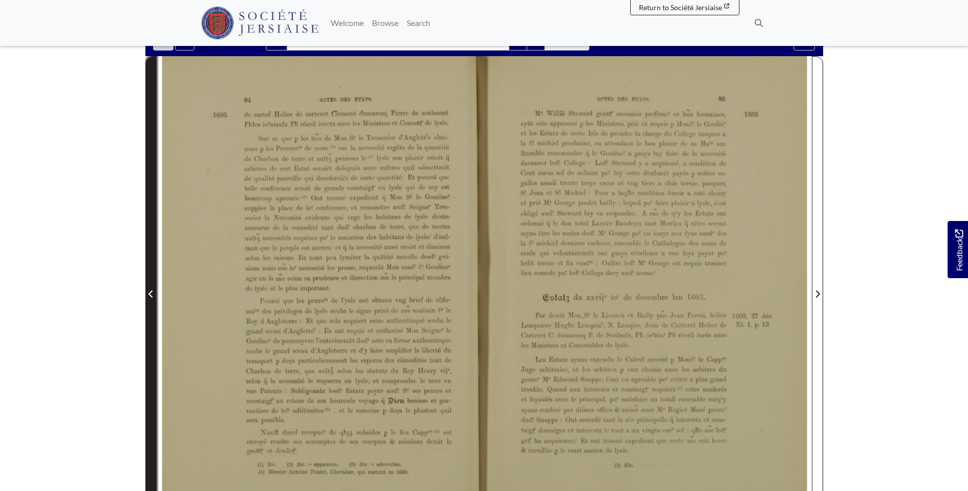
click at [149, 295] on icon "Previous Page" at bounding box center [150, 293] width 4 height 7
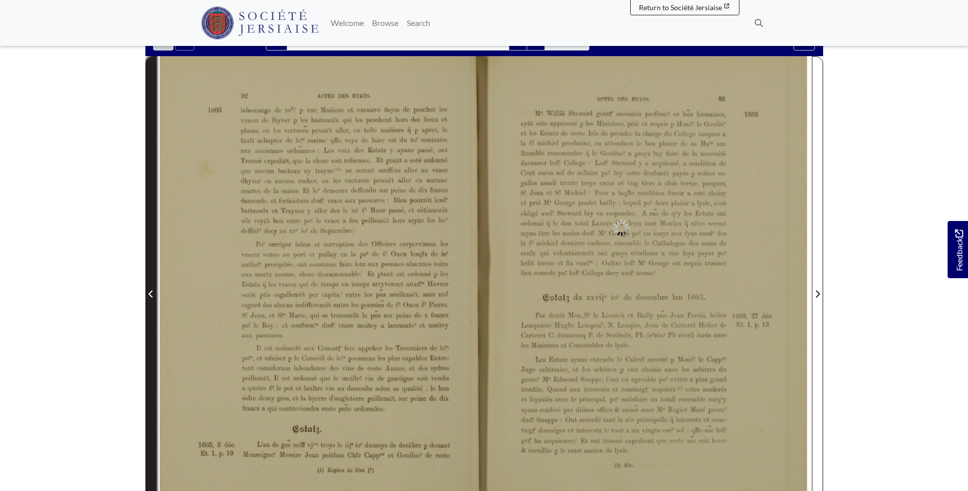
click at [149, 295] on icon "Previous Page" at bounding box center [150, 293] width 4 height 7
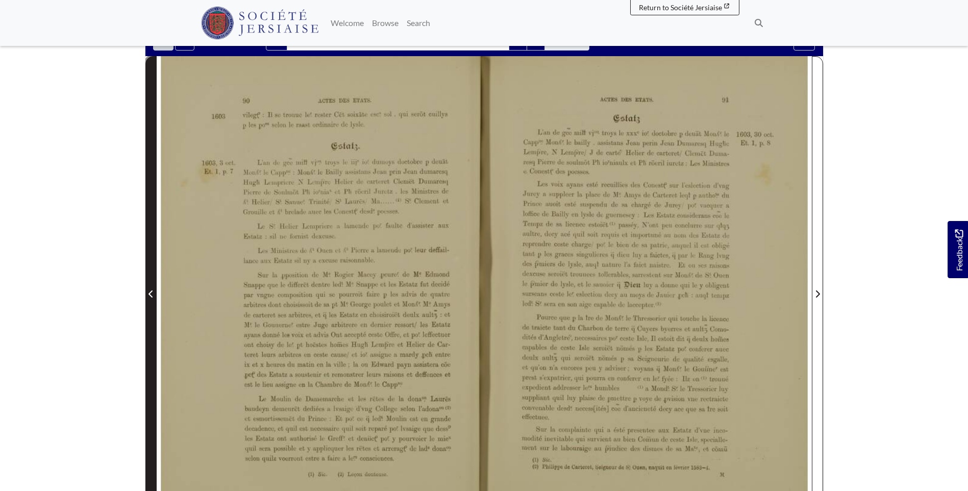
click at [149, 295] on icon "Previous Page" at bounding box center [150, 293] width 4 height 7
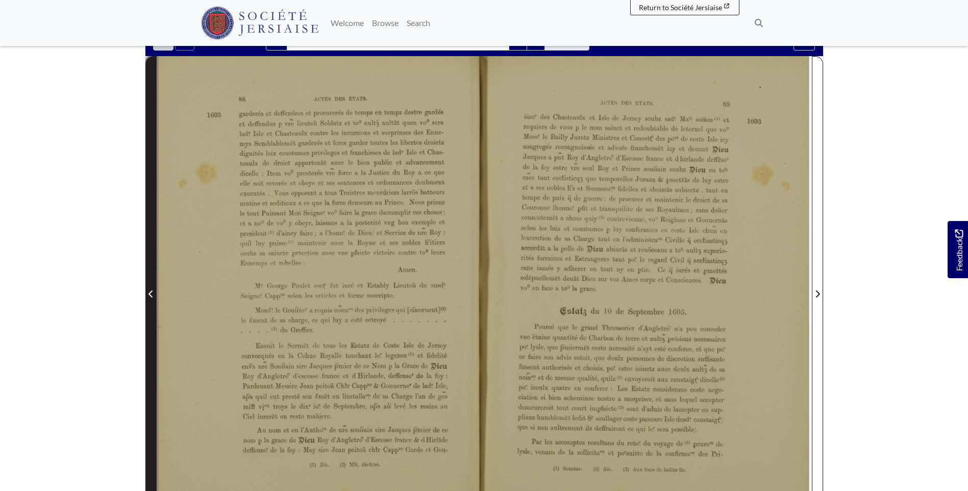
click at [149, 295] on icon "Previous Page" at bounding box center [150, 293] width 4 height 7
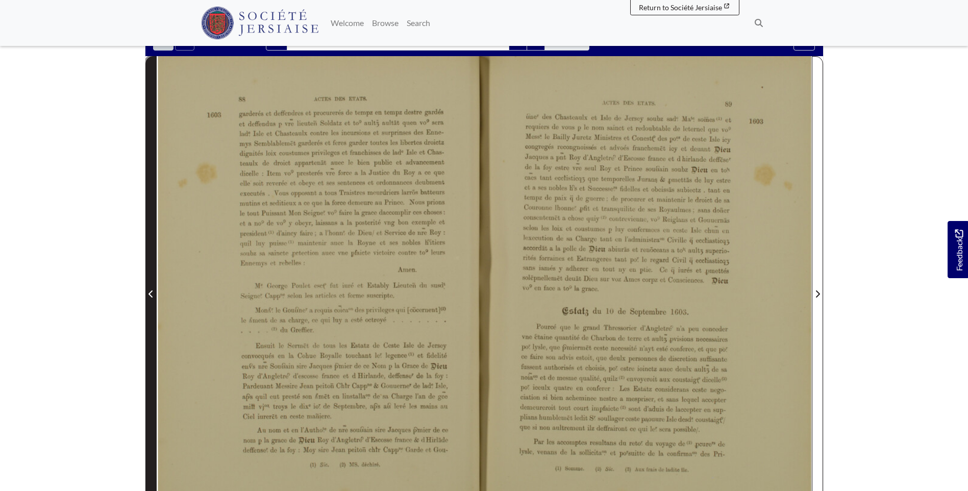
click at [149, 295] on icon "Previous Page" at bounding box center [150, 293] width 4 height 7
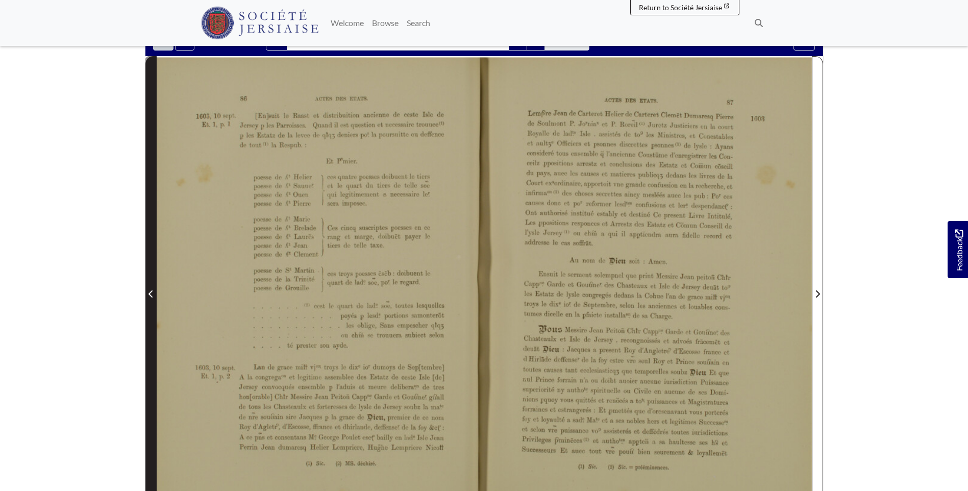
click at [149, 295] on icon "Previous Page" at bounding box center [150, 293] width 4 height 7
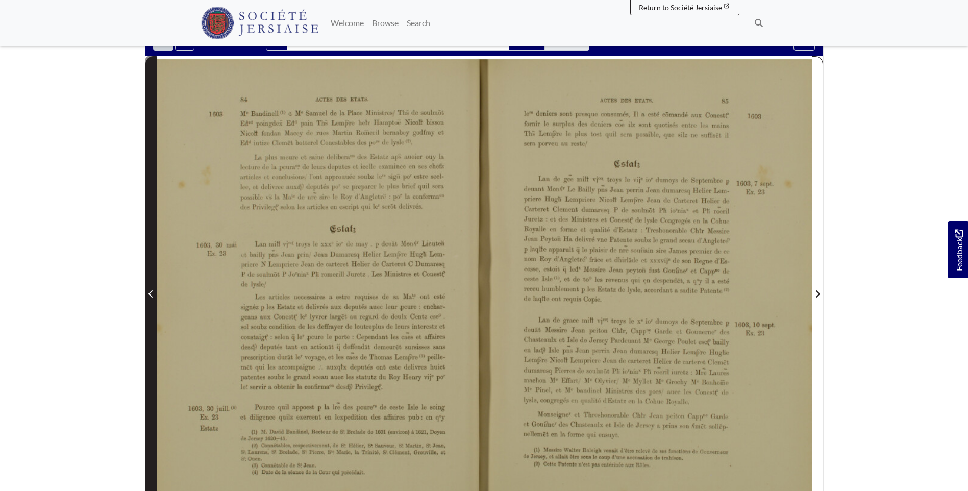
click at [149, 295] on icon "Previous Page" at bounding box center [150, 293] width 4 height 7
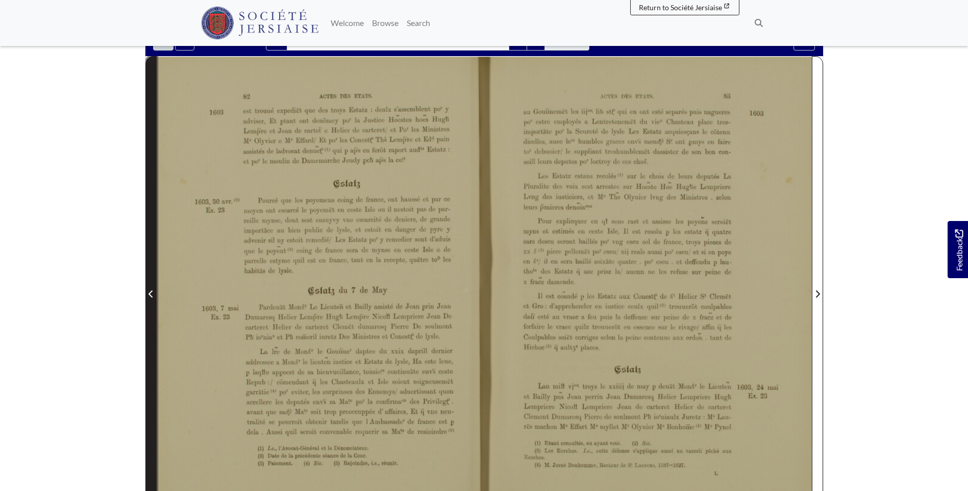
click at [149, 295] on icon "Previous Page" at bounding box center [150, 293] width 4 height 7
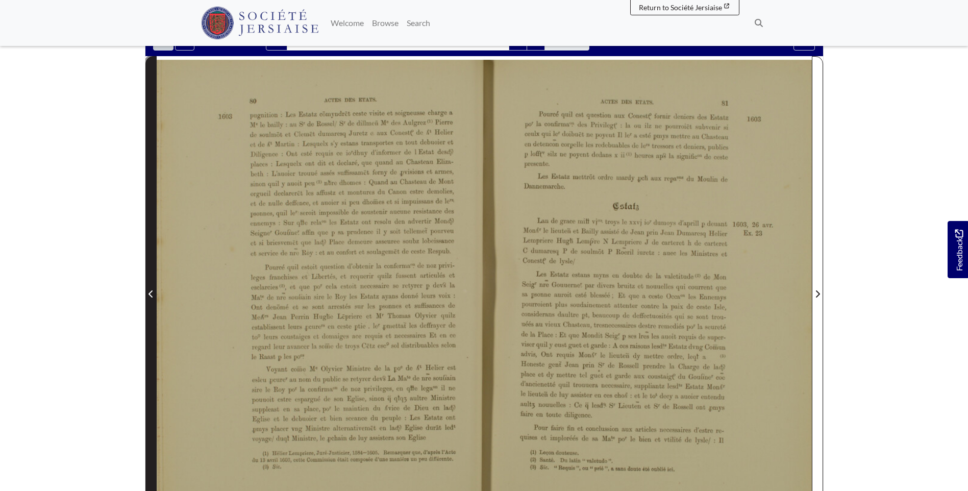
click at [150, 294] on icon "Previous Page" at bounding box center [150, 294] width 5 height 8
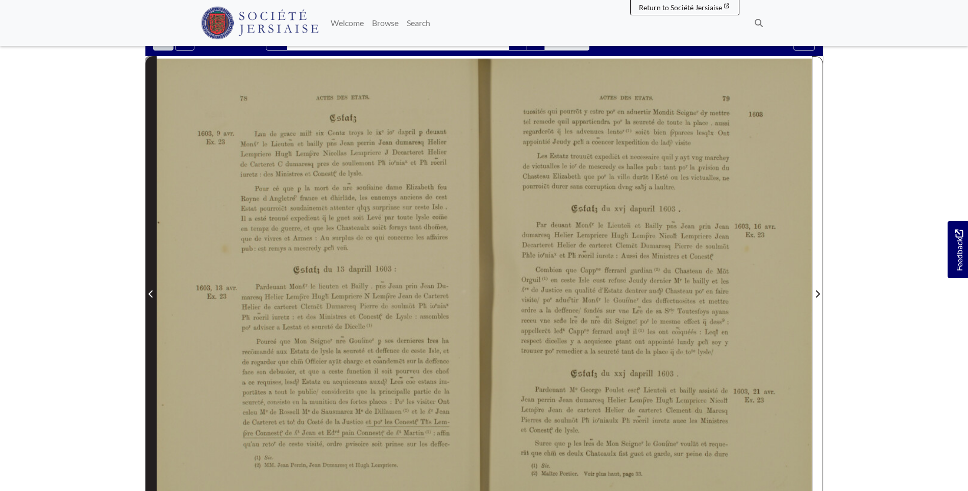
click at [150, 294] on icon "Previous Page" at bounding box center [150, 294] width 5 height 8
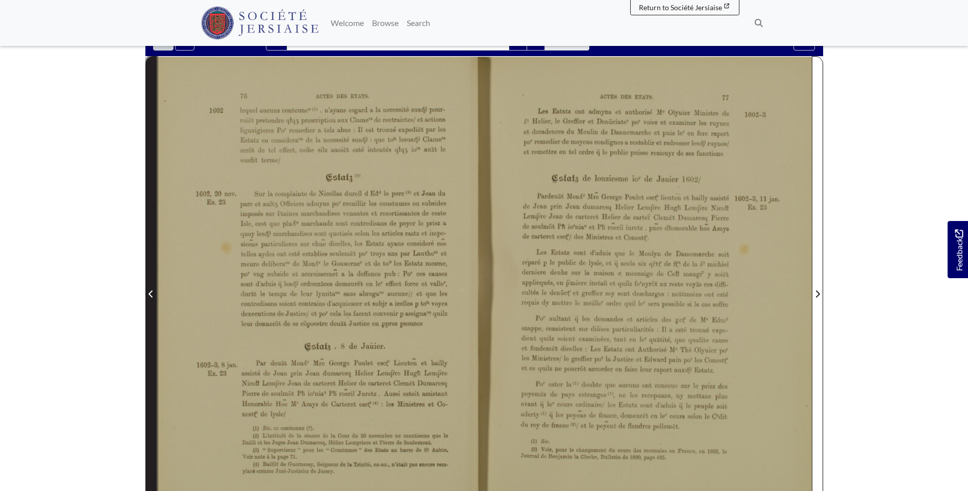
click at [150, 294] on icon "Previous Page" at bounding box center [150, 294] width 5 height 8
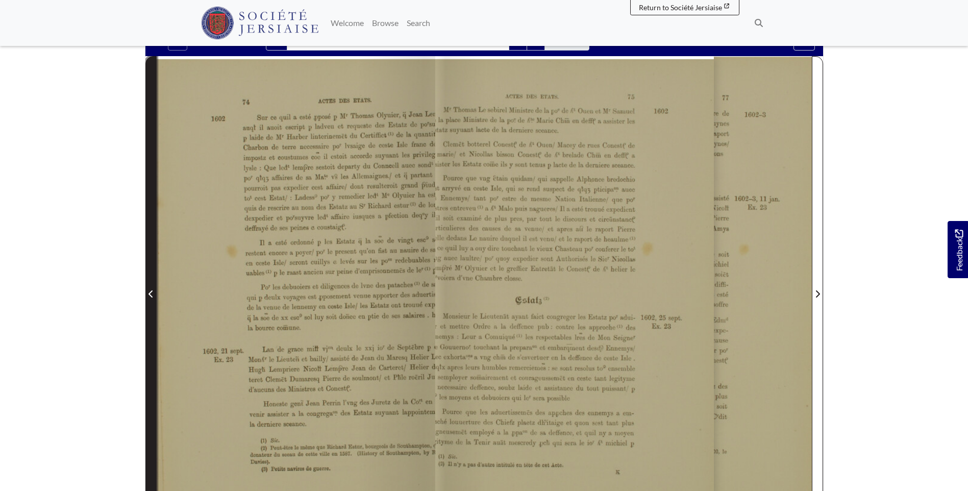
click at [150, 294] on icon "Previous Page" at bounding box center [150, 294] width 5 height 8
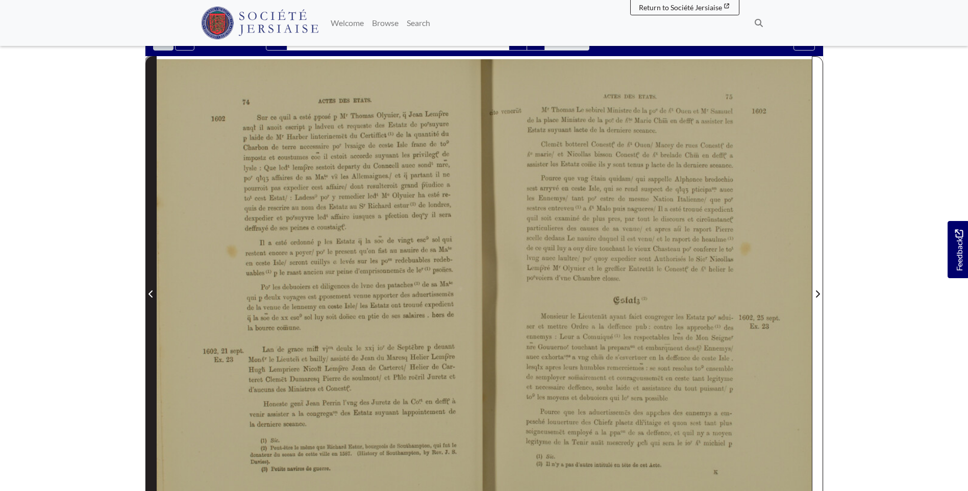
click at [150, 294] on icon "Previous Page" at bounding box center [150, 294] width 5 height 8
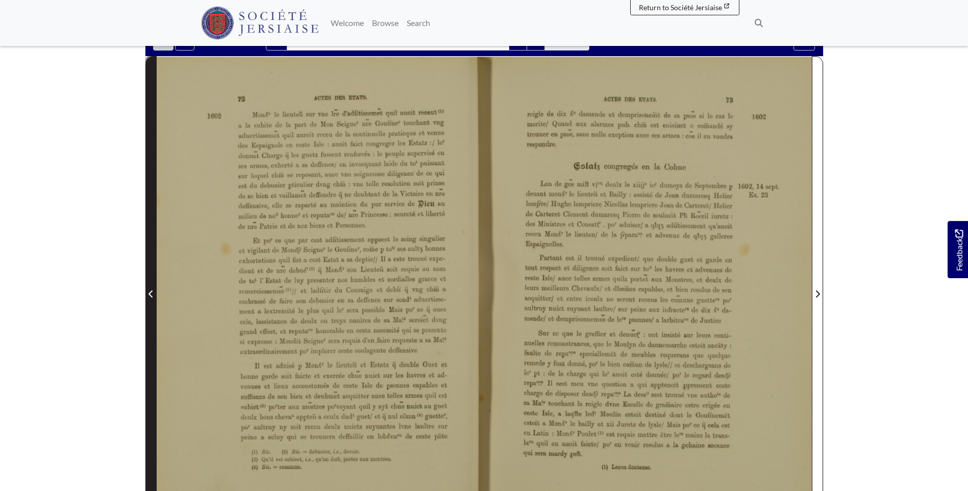
click at [150, 294] on icon "Previous Page" at bounding box center [150, 294] width 5 height 8
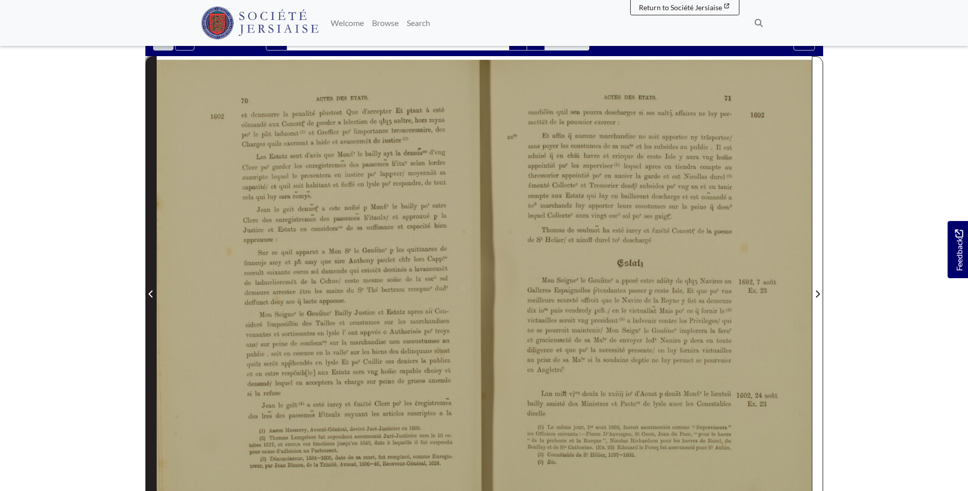
click at [150, 294] on icon "Previous Page" at bounding box center [150, 294] width 5 height 8
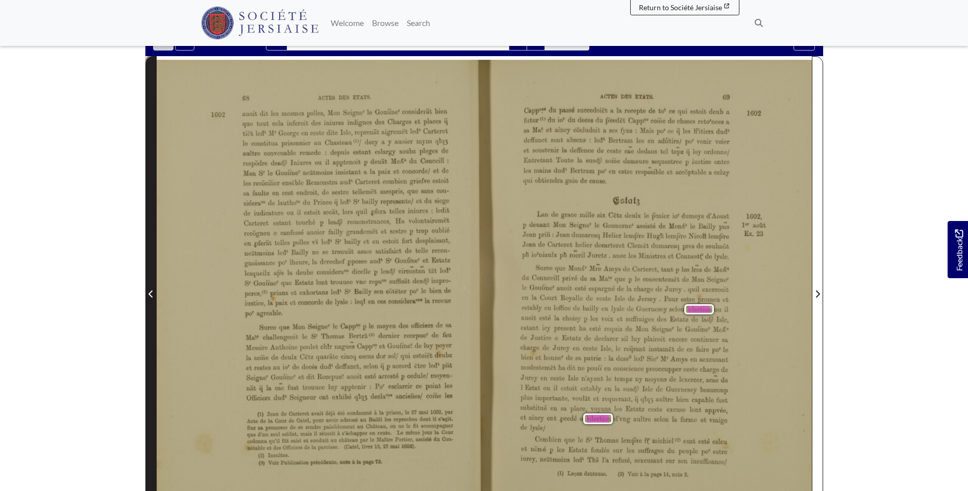
click at [150, 294] on icon "Previous Page" at bounding box center [150, 294] width 5 height 8
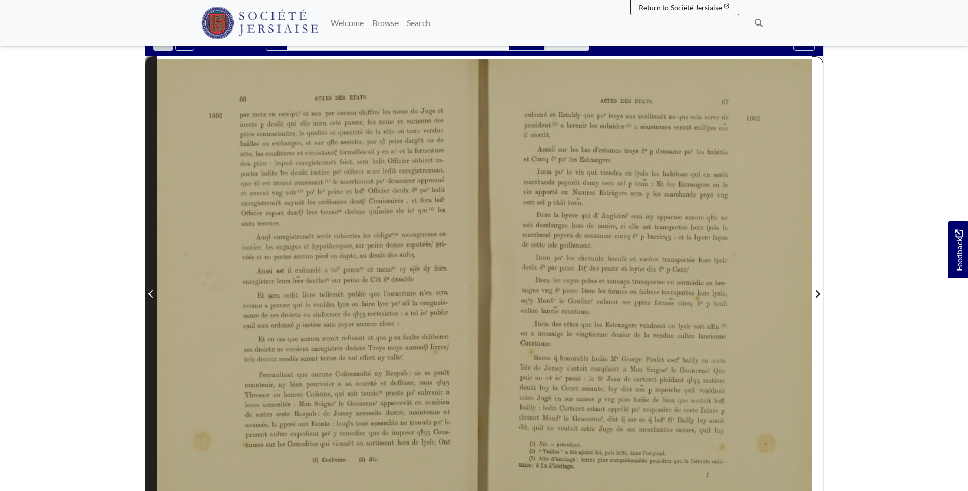
click at [150, 294] on icon "Previous Page" at bounding box center [150, 294] width 5 height 8
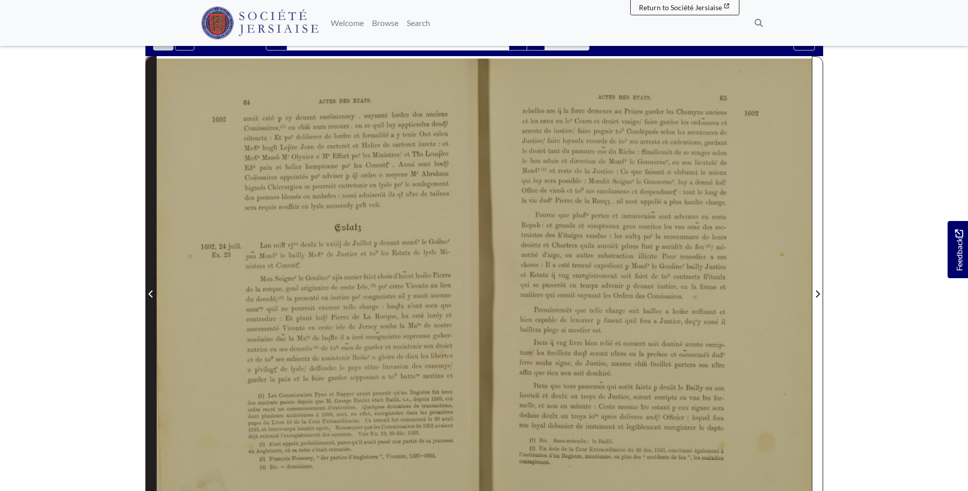
click at [150, 294] on icon "Previous Page" at bounding box center [150, 294] width 5 height 8
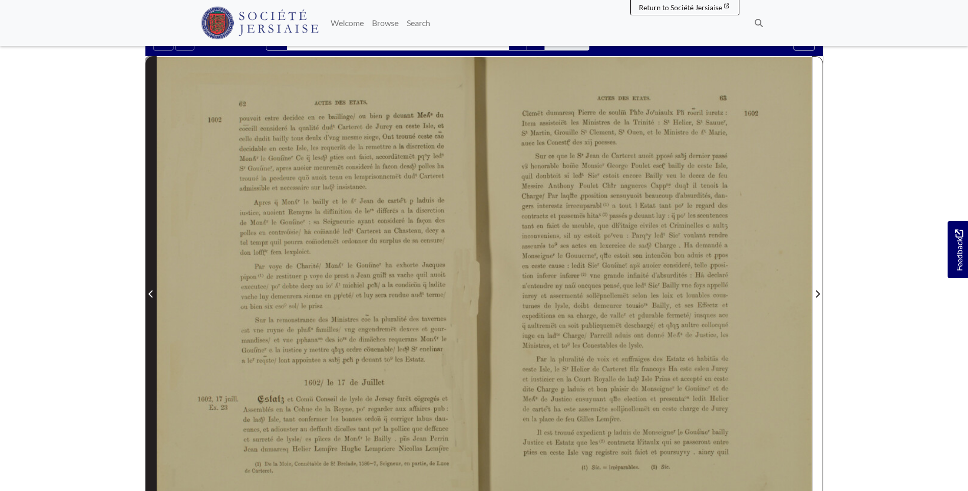
click at [150, 294] on icon "Previous Page" at bounding box center [150, 294] width 5 height 8
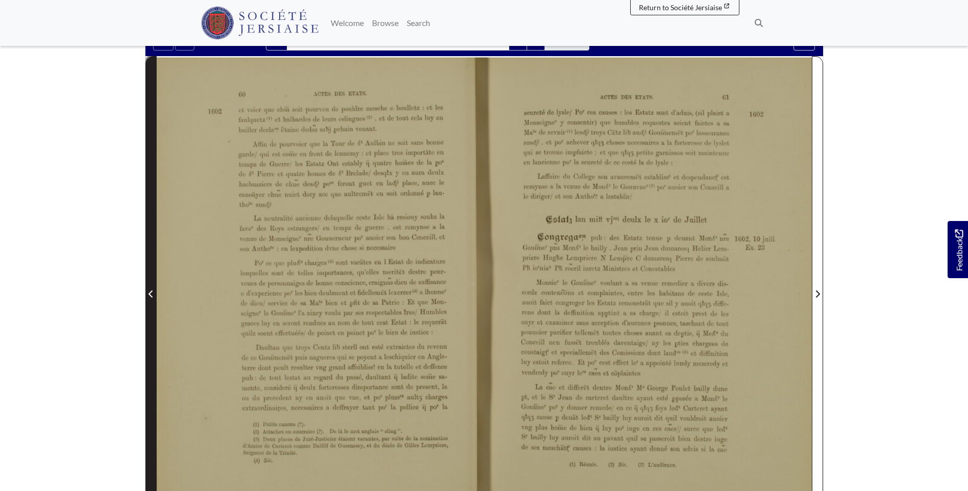
click at [150, 294] on icon "Previous Page" at bounding box center [150, 294] width 5 height 8
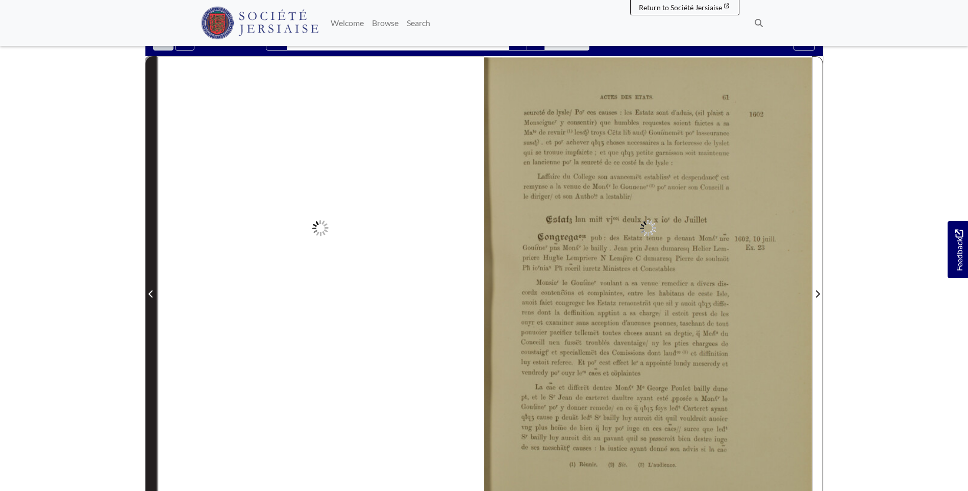
click at [150, 294] on icon "Previous Page" at bounding box center [150, 294] width 5 height 8
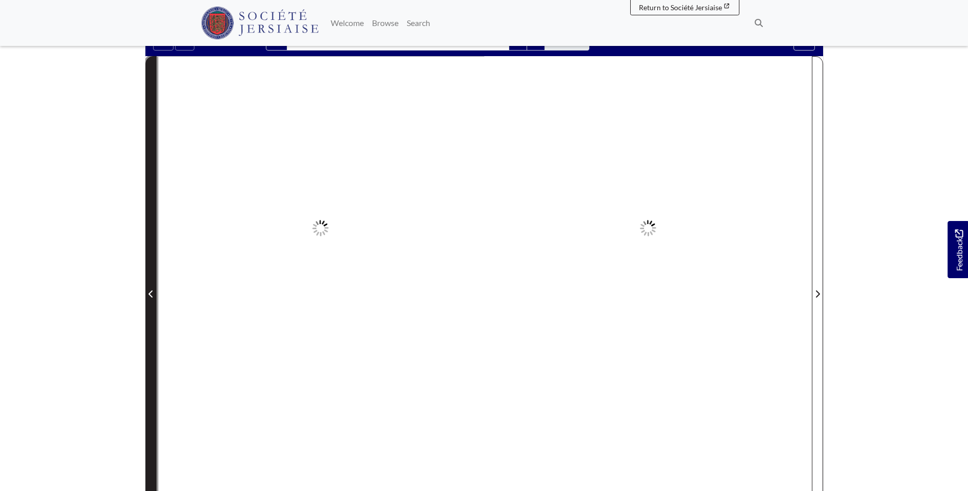
click at [150, 294] on icon "Previous Page" at bounding box center [150, 294] width 5 height 8
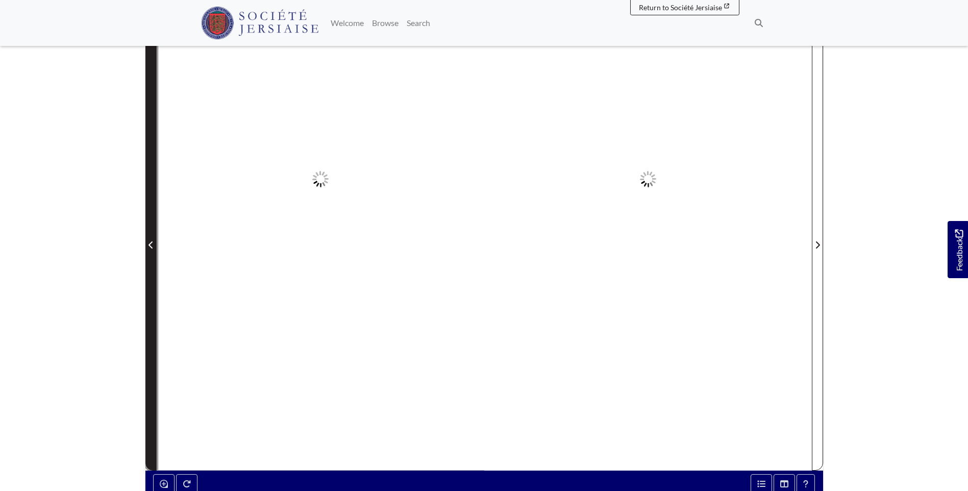
scroll to position [153, 0]
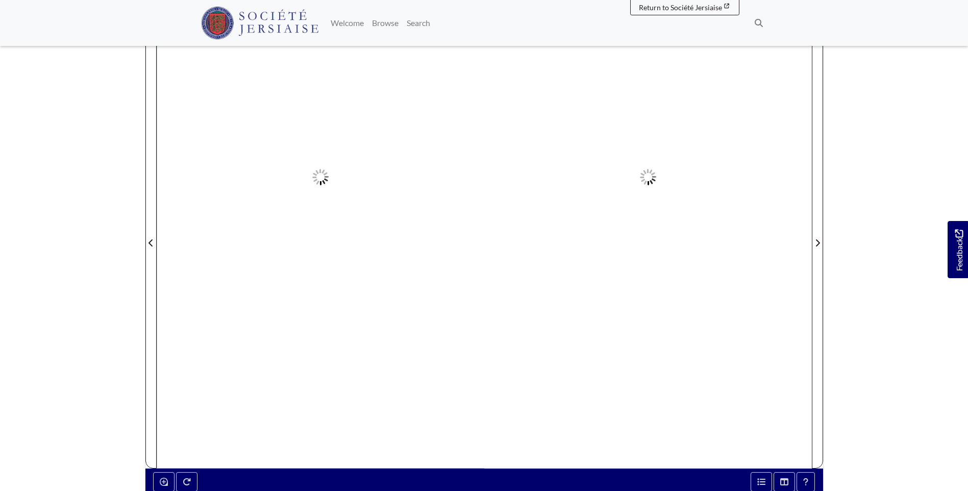
click at [157, 240] on div at bounding box center [321, 236] width 328 height 463
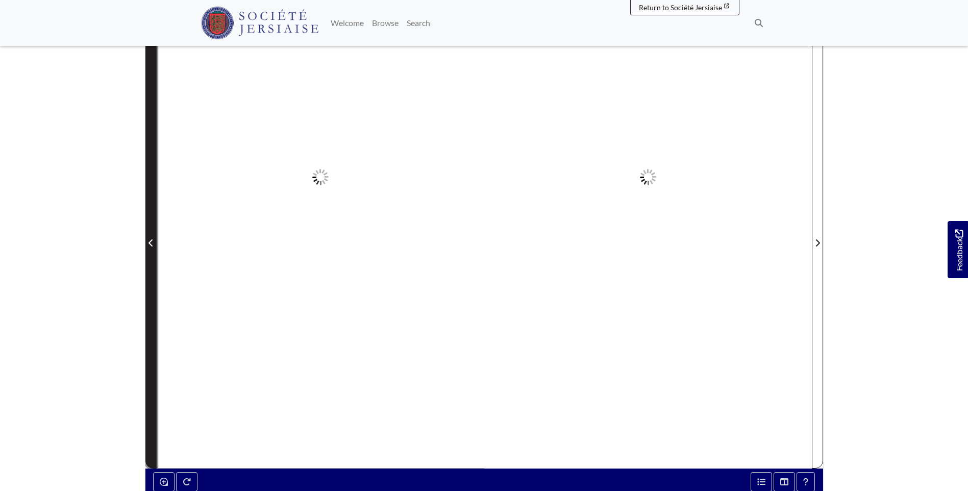
click at [153, 248] on span "Previous Page" at bounding box center [151, 243] width 10 height 12
click at [152, 249] on span "Previous Page" at bounding box center [151, 243] width 10 height 12
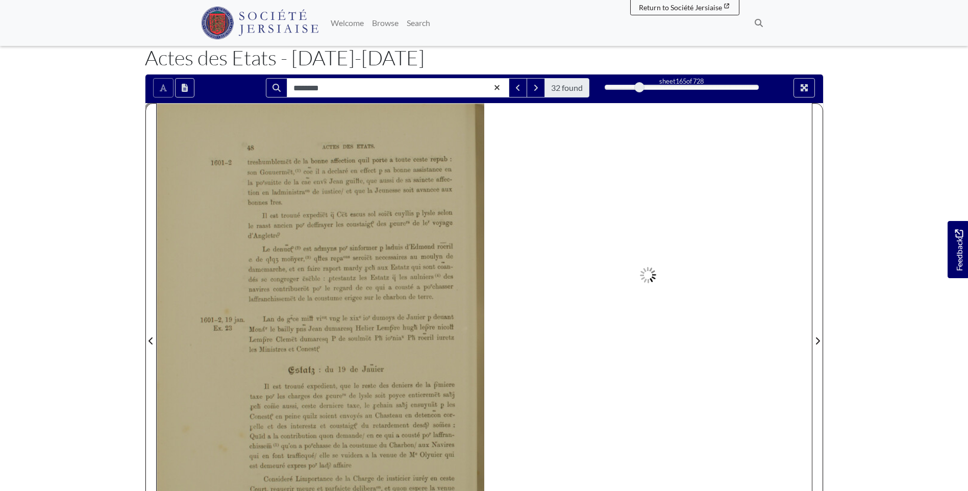
scroll to position [51, 0]
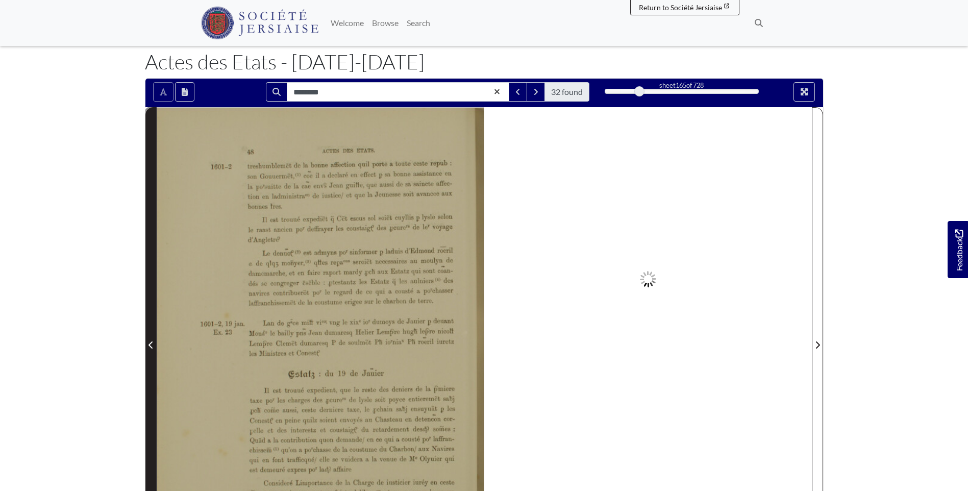
click at [149, 346] on icon "Previous Page" at bounding box center [150, 344] width 4 height 7
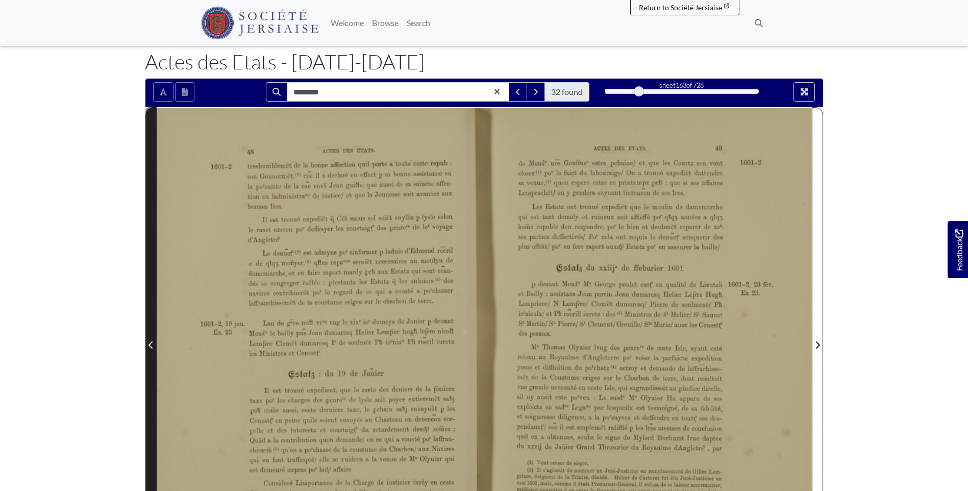
click at [149, 346] on icon "Previous Page" at bounding box center [150, 344] width 4 height 7
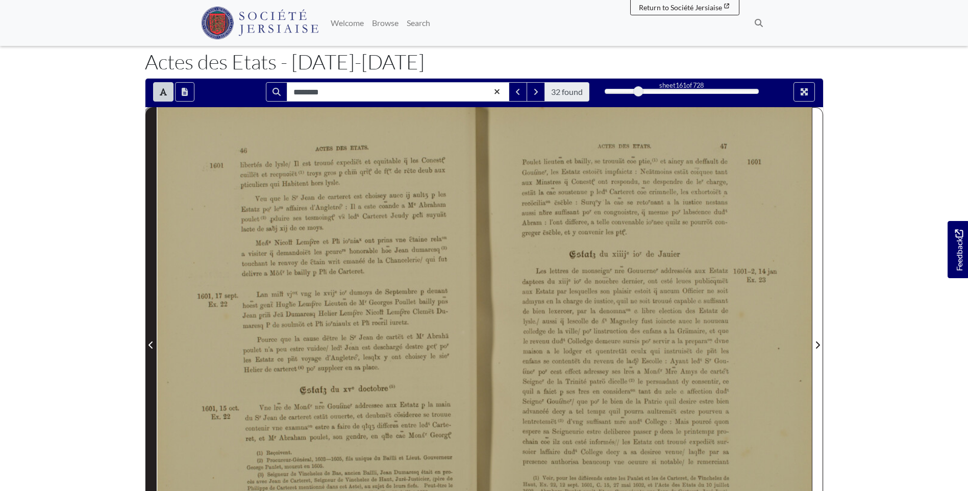
click at [149, 346] on icon "Previous Page" at bounding box center [150, 344] width 4 height 7
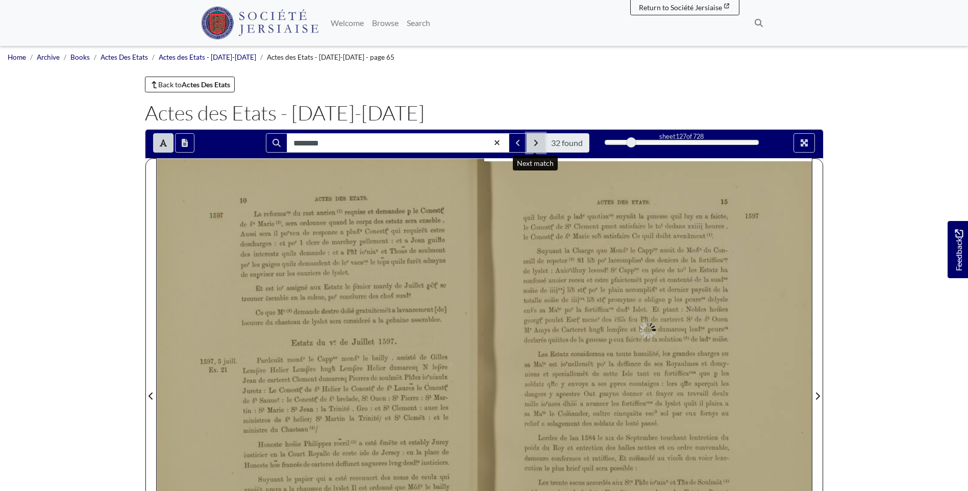
drag, startPoint x: 0, startPoint y: 0, endPoint x: 534, endPoint y: 141, distance: 552.4
click at [534, 141] on icon "Next Match" at bounding box center [536, 143] width 4 height 6
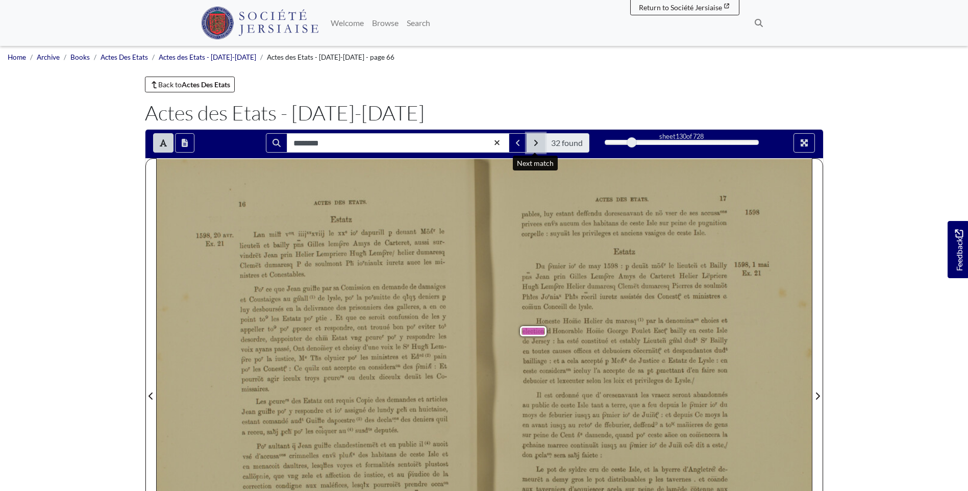
click at [534, 141] on icon "Next Match" at bounding box center [536, 143] width 4 height 6
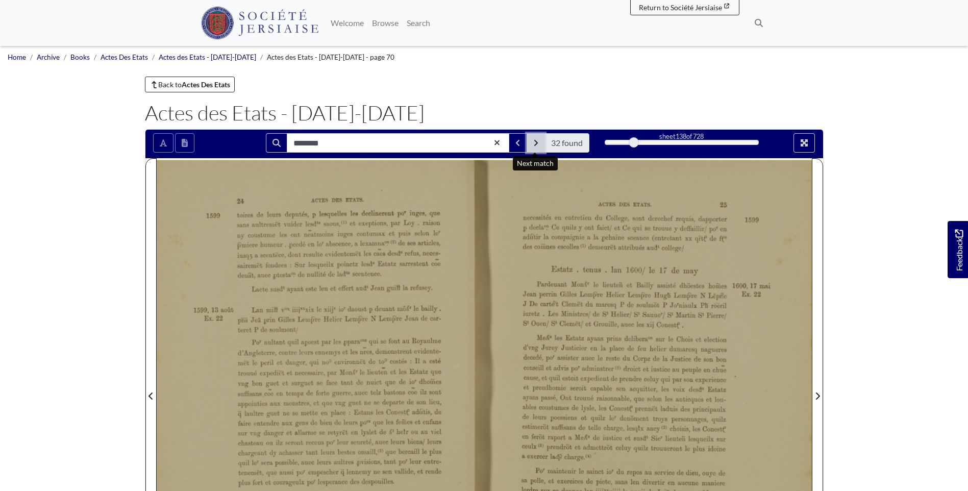
click at [534, 141] on icon "Next Match" at bounding box center [536, 143] width 4 height 6
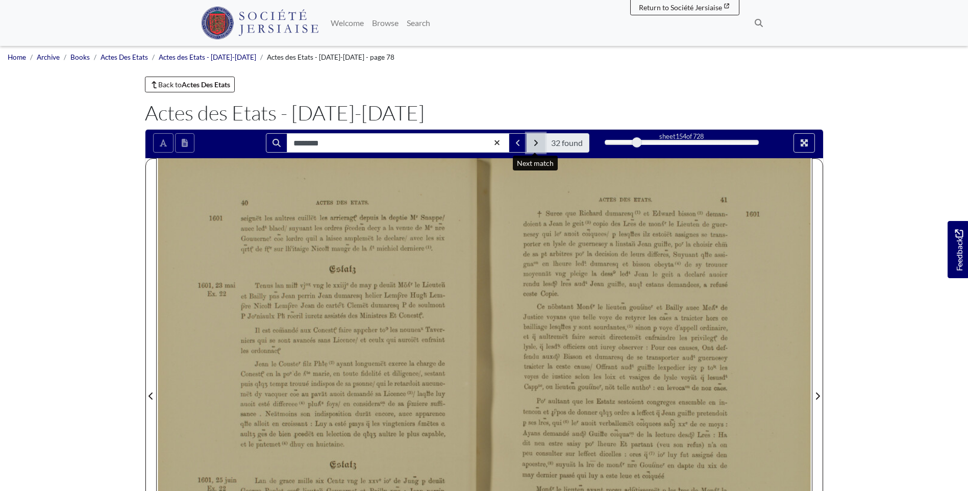
click at [535, 141] on icon "Next Match" at bounding box center [536, 143] width 4 height 6
click at [534, 141] on icon "Next Match" at bounding box center [536, 143] width 4 height 6
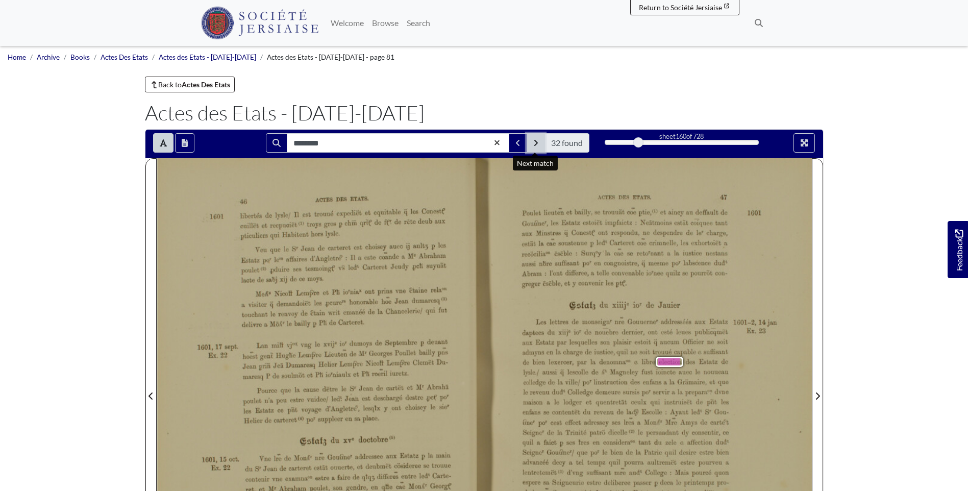
click at [534, 141] on icon "Next Match" at bounding box center [535, 143] width 5 height 8
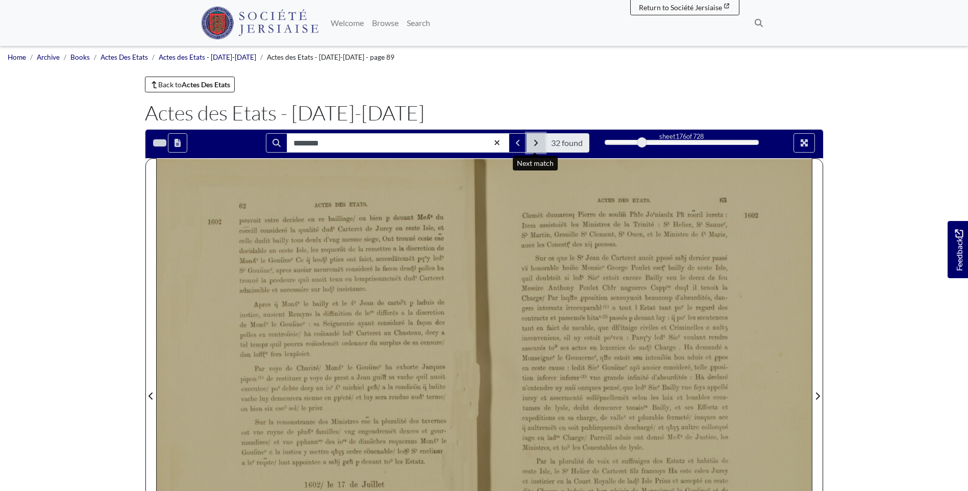
click at [534, 141] on icon "Next Match" at bounding box center [535, 143] width 5 height 8
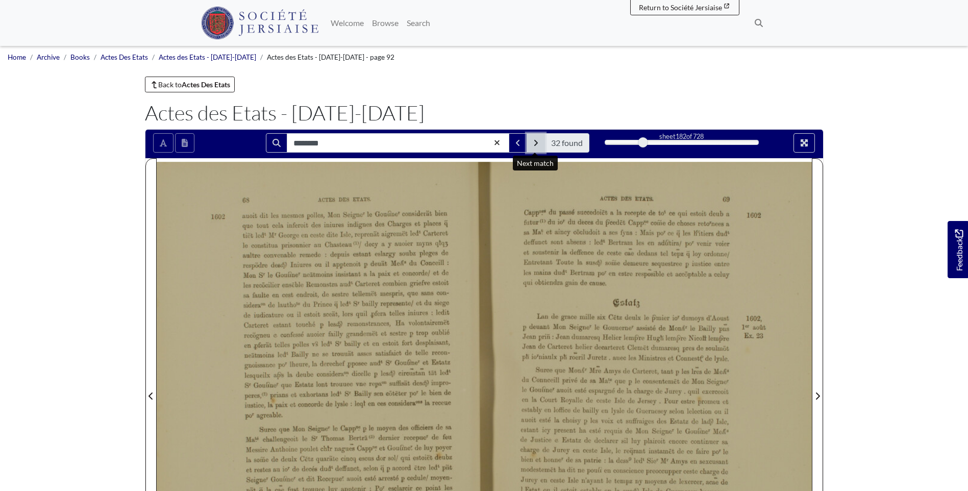
click at [534, 141] on icon "Next Match" at bounding box center [535, 143] width 5 height 8
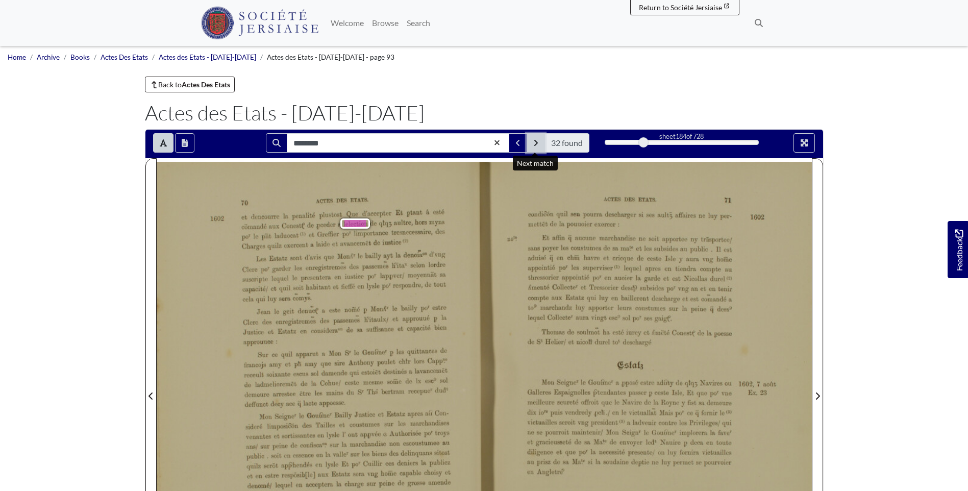
click at [534, 141] on icon "Next Match" at bounding box center [535, 143] width 5 height 8
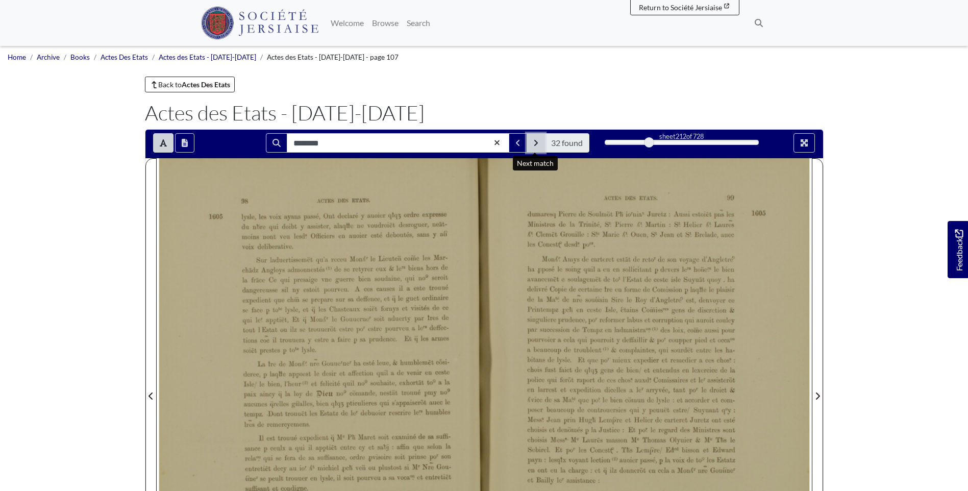
click at [534, 141] on icon "Next Match" at bounding box center [535, 143] width 5 height 8
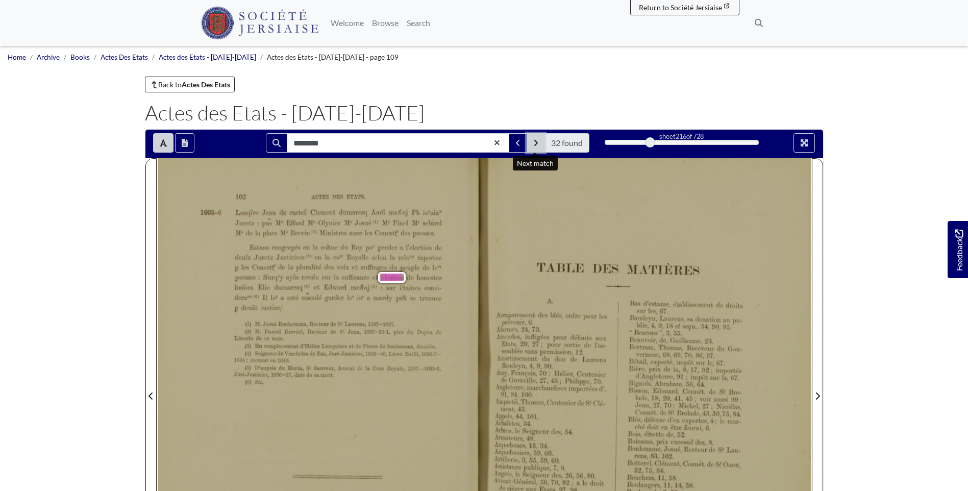
click at [534, 141] on icon "Next Match" at bounding box center [535, 143] width 5 height 8
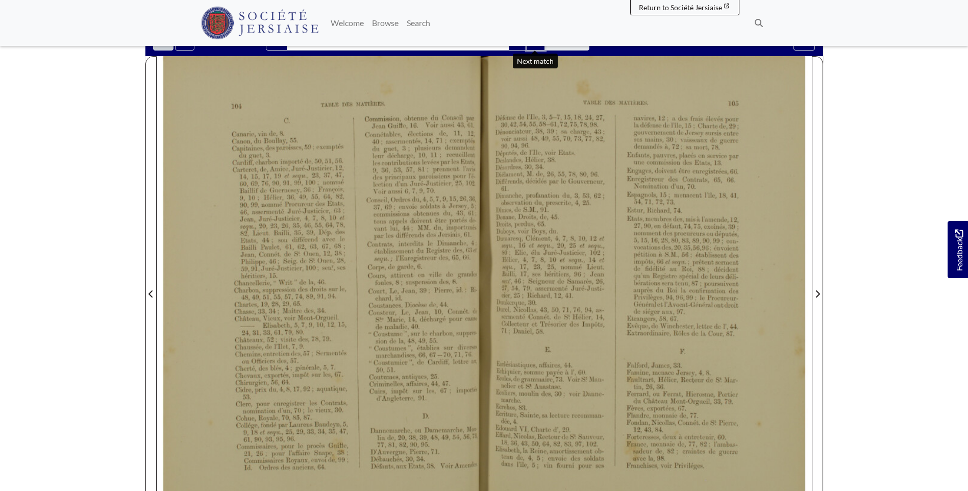
scroll to position [51, 0]
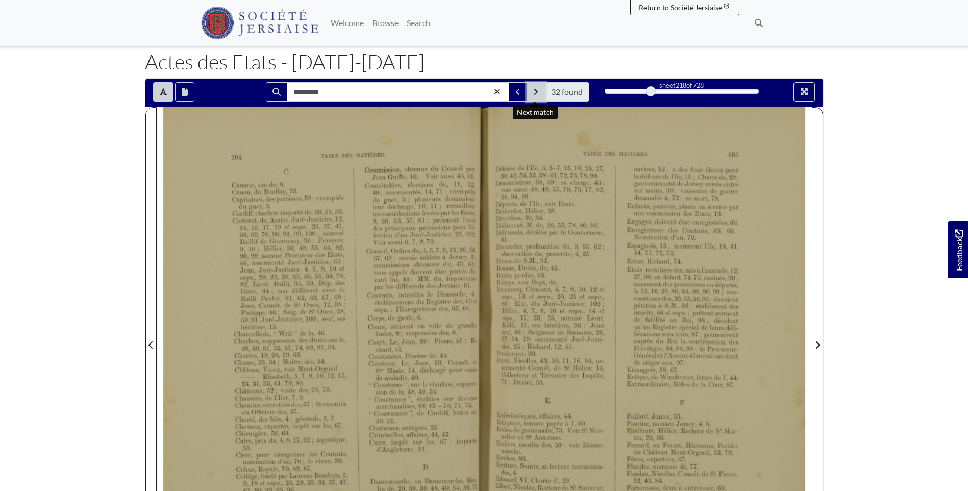
click at [533, 95] on icon "Next Match" at bounding box center [535, 92] width 5 height 8
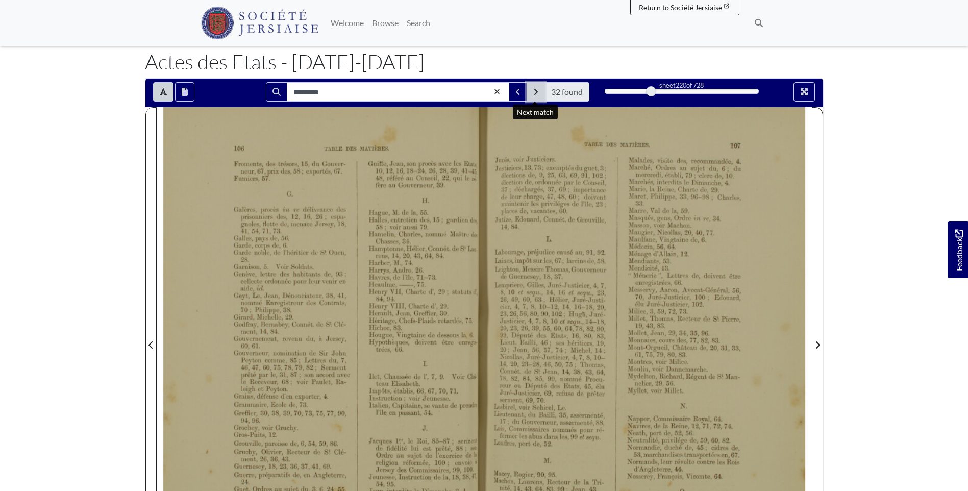
click at [531, 96] on button "Next Match" at bounding box center [535, 91] width 18 height 19
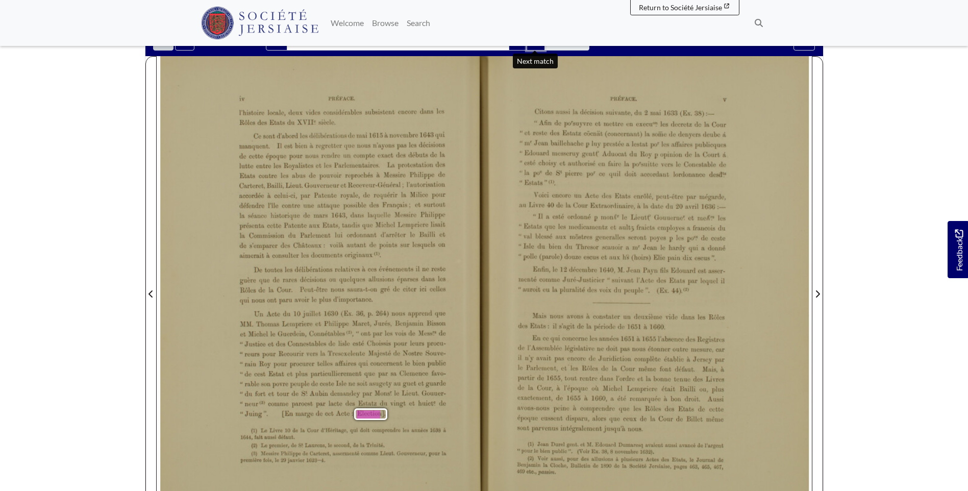
scroll to position [51, 0]
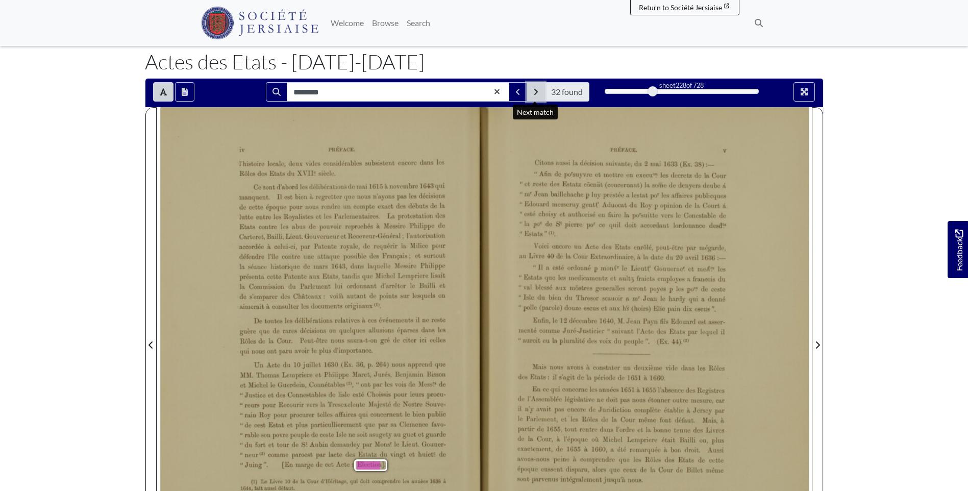
click at [537, 93] on icon "Next Match" at bounding box center [535, 92] width 5 height 8
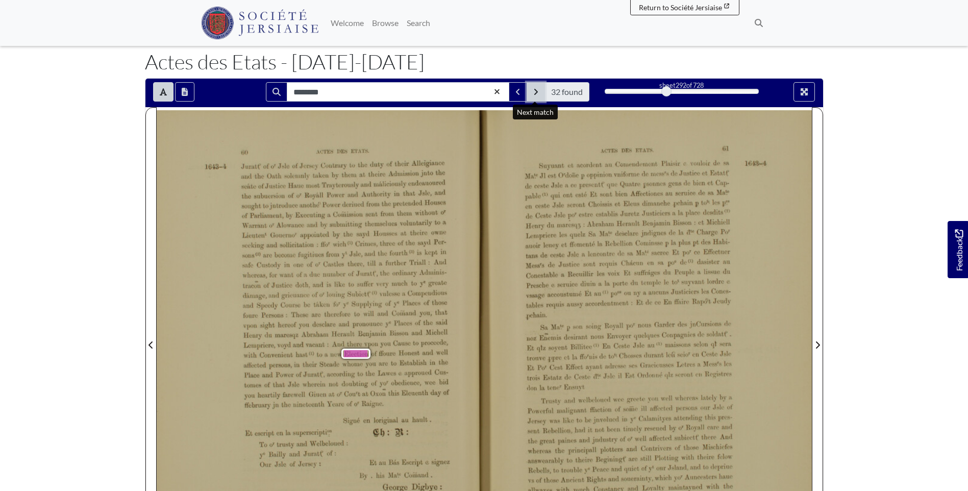
click at [537, 91] on icon "Next Match" at bounding box center [535, 92] width 5 height 8
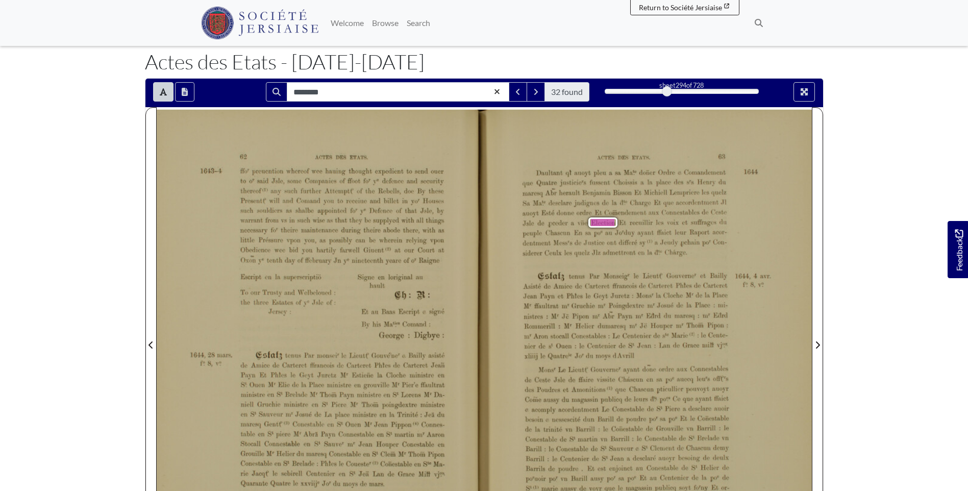
click at [542, 249] on div "Daultant ql auoyt plan a sa Ma!” dei—ier Ordre e Comandement que Quatre justici…" at bounding box center [624, 212] width 204 height 87
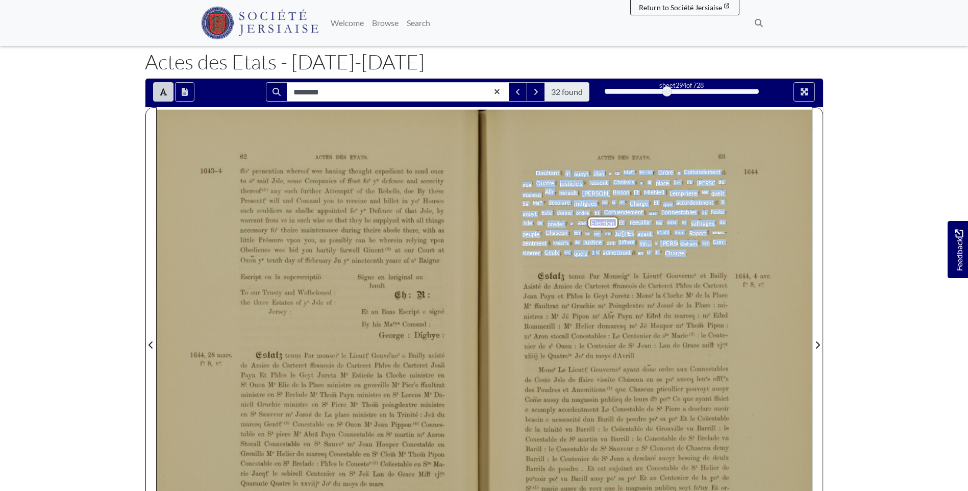
drag, startPoint x: 536, startPoint y: 173, endPoint x: 686, endPoint y: 250, distance: 168.2
click at [686, 250] on div "Daultant ql auoyt plan a sa Ma!” dei—ier Ordre e Comandement que Quatre justici…" at bounding box center [624, 212] width 204 height 87
copy div "Daultant ql auoyt plan a sa Ma!” dei—ier Ordre e Comandement que Quatre justici…"
click at [690, 233] on span "Raport" at bounding box center [697, 233] width 17 height 7
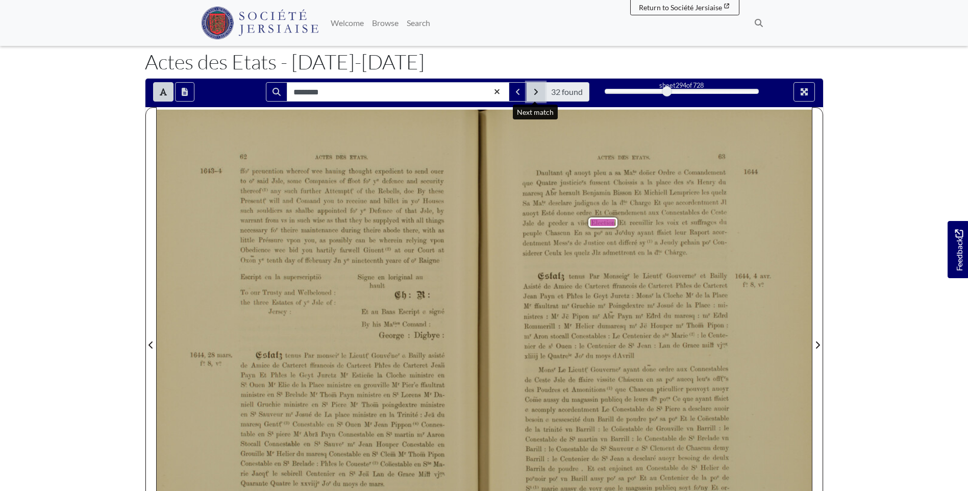
click at [531, 87] on button "Next Match" at bounding box center [535, 91] width 18 height 19
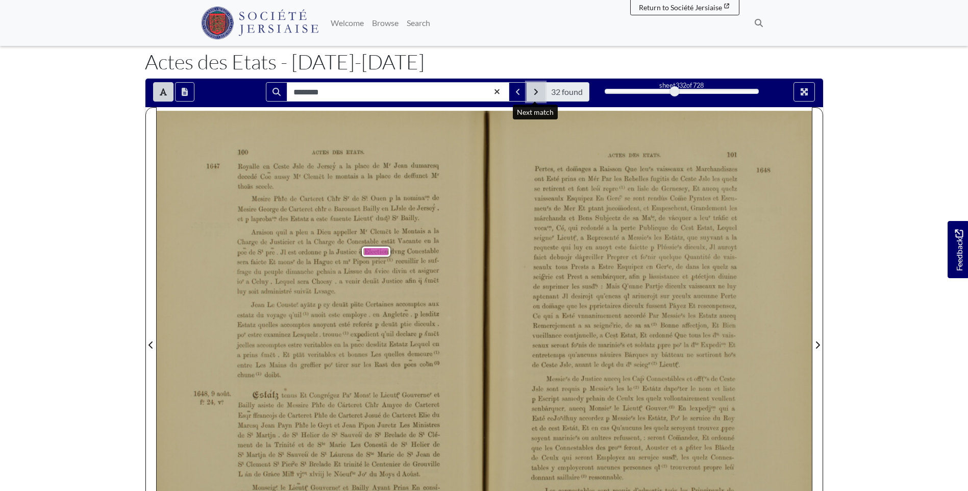
click at [533, 89] on icon "Next Match" at bounding box center [535, 92] width 5 height 8
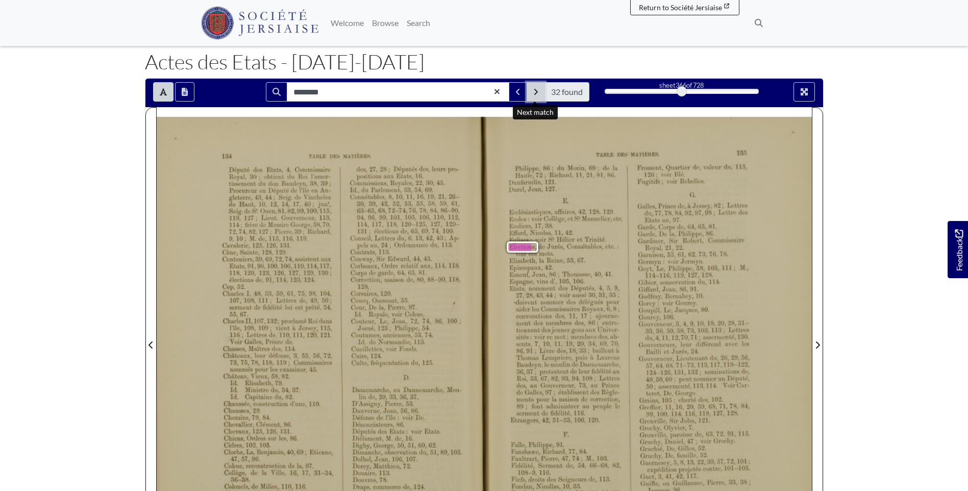
click at [534, 88] on icon "Next Match" at bounding box center [535, 92] width 5 height 8
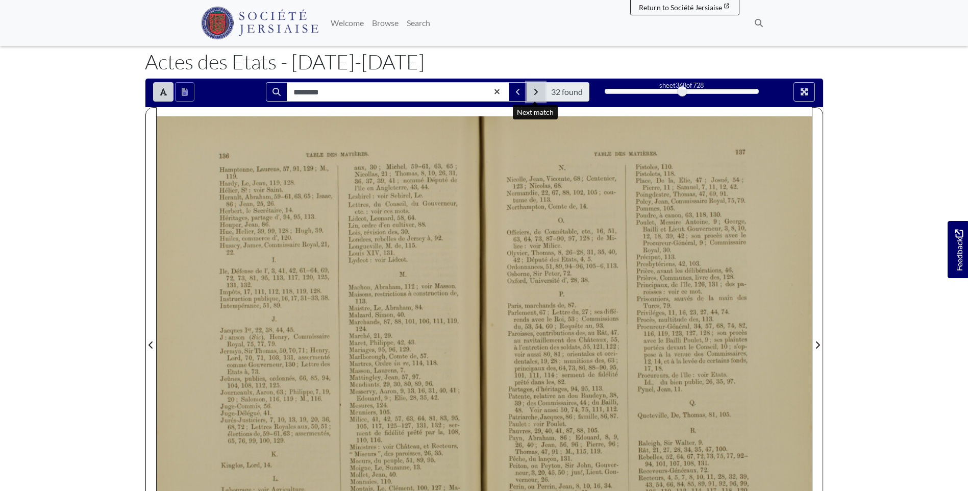
click at [534, 88] on icon "Next Match" at bounding box center [535, 92] width 5 height 8
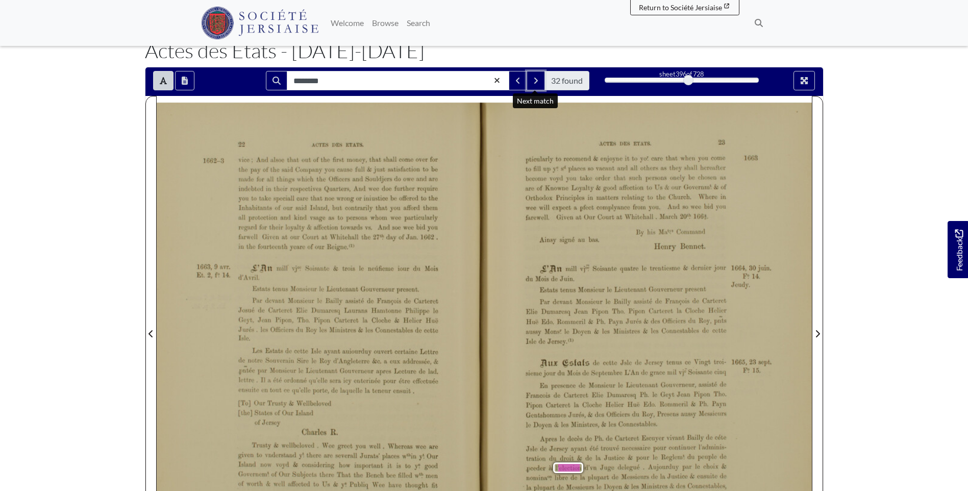
scroll to position [51, 0]
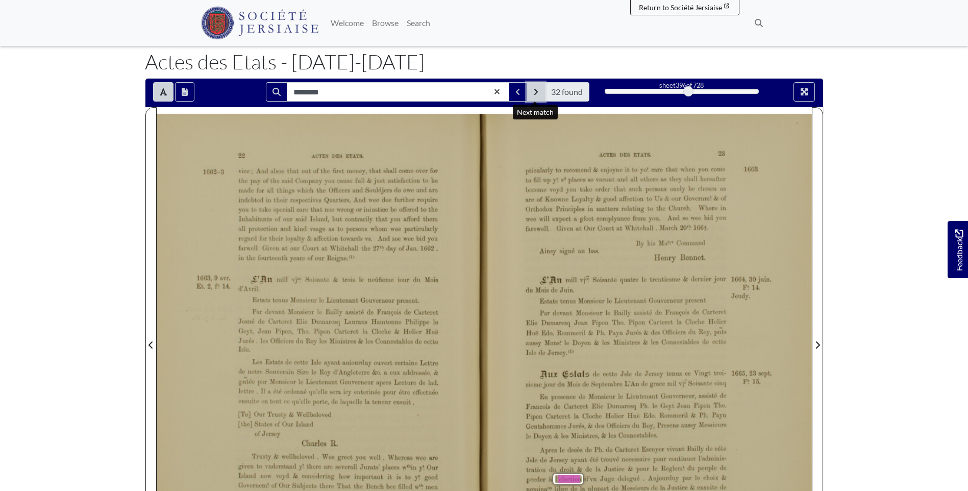
click at [536, 90] on icon "Next Match" at bounding box center [536, 92] width 4 height 6
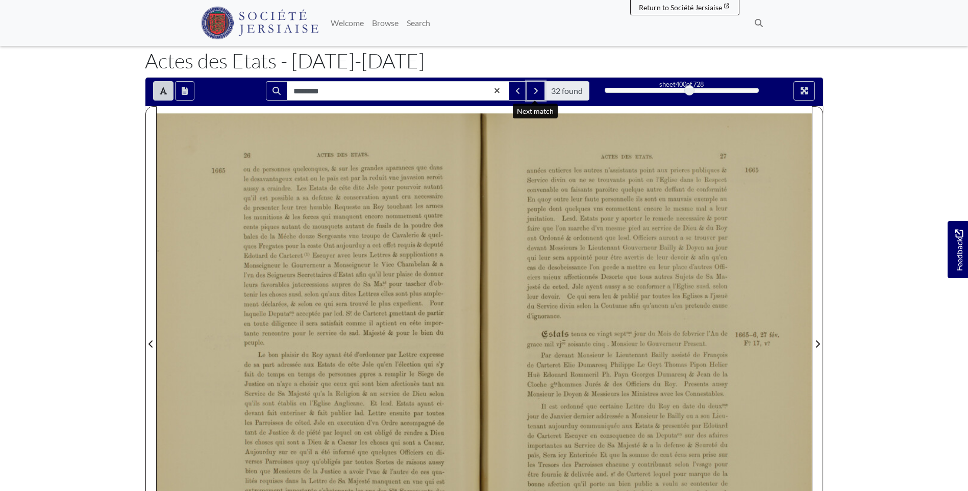
scroll to position [51, 0]
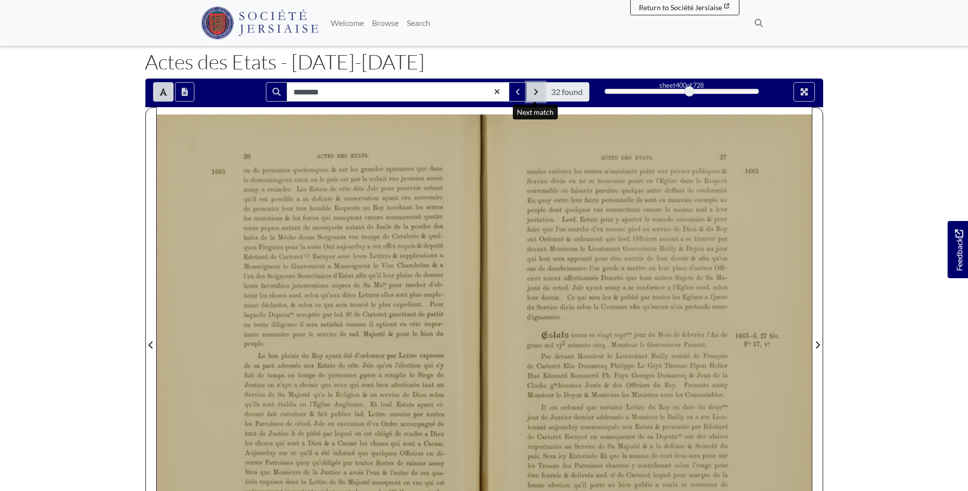
click at [531, 90] on button "Next Match" at bounding box center [535, 91] width 18 height 19
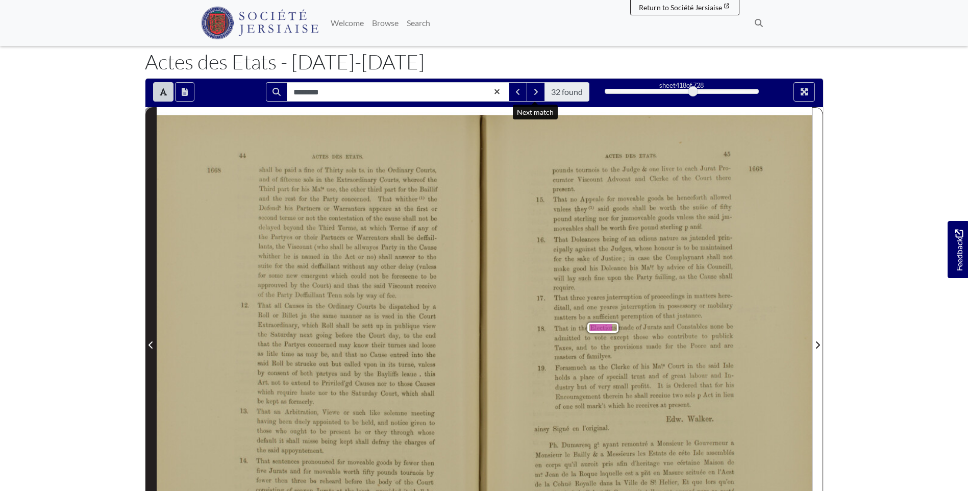
click at [146, 344] on span "Previous Page" at bounding box center [151, 345] width 10 height 12
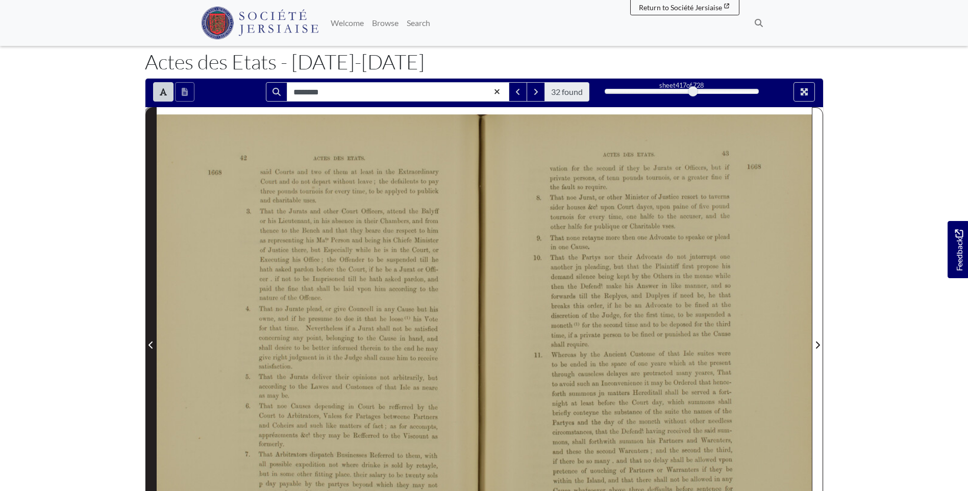
click at [147, 343] on span "Previous Page" at bounding box center [151, 345] width 10 height 12
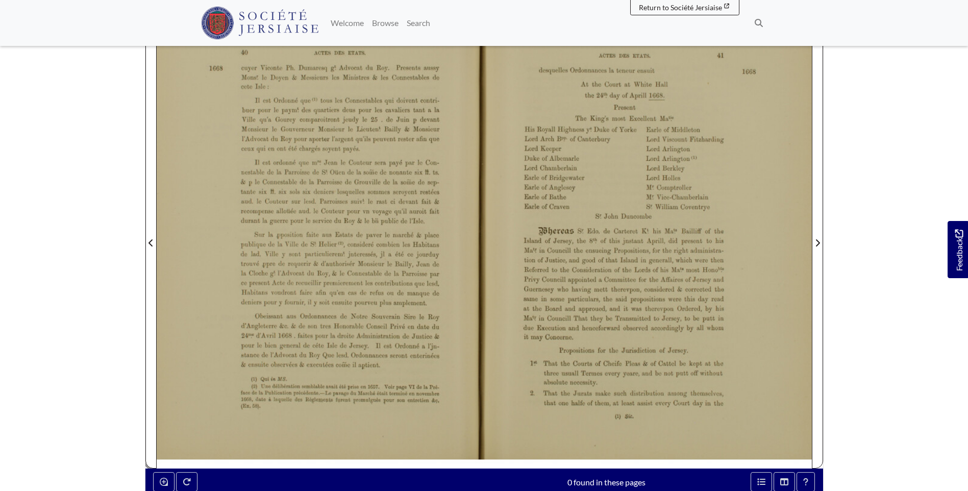
scroll to position [102, 0]
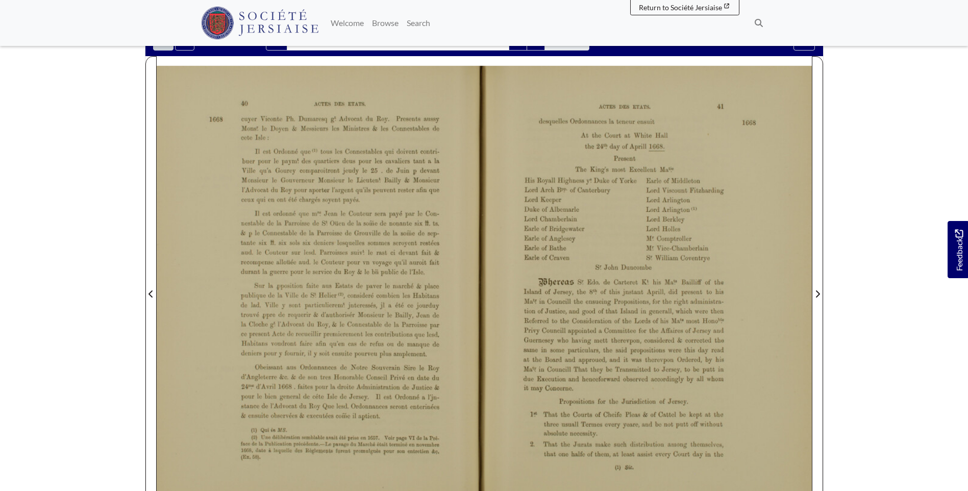
click at [598, 138] on div "At the Court at White Hall the 24”.‘ day of Aprill @ Present The King’s most Ex…" at bounding box center [624, 153] width 98 height 41
click at [543, 290] on div "êäbereas s: Edo. de Carteret K‘. his Mat“ Bailliﬁ‘ of the Island of Jersey, the…" at bounding box center [623, 335] width 200 height 114
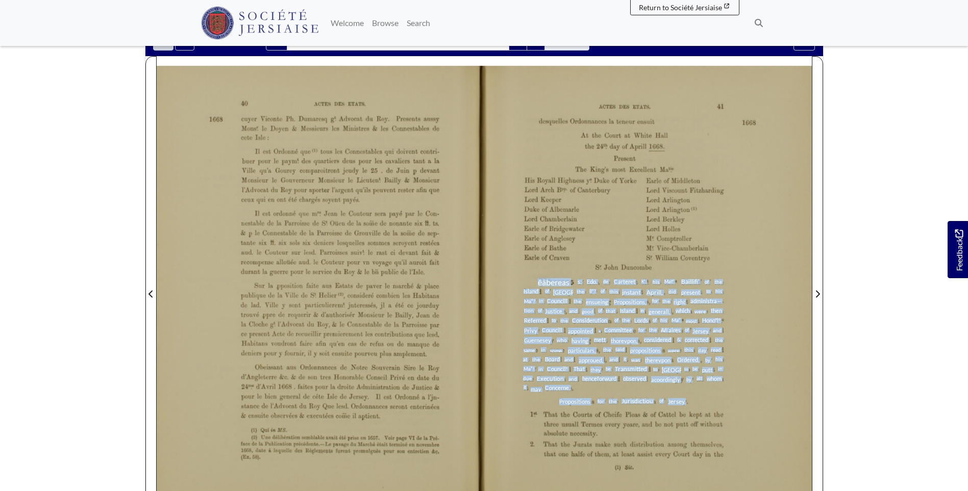
drag, startPoint x: 538, startPoint y: 279, endPoint x: 686, endPoint y: 402, distance: 192.7
click at [686, 402] on div "ACTES DES mns. 41 desquelles Ordonnances la teneur ensuit At the Court at White…" at bounding box center [484, 293] width 655 height 454
copy div "êäbereas s: Edo. de Carteret K‘. his Mat“ Bailliﬁ‘ of the Island of Jersey, the…"
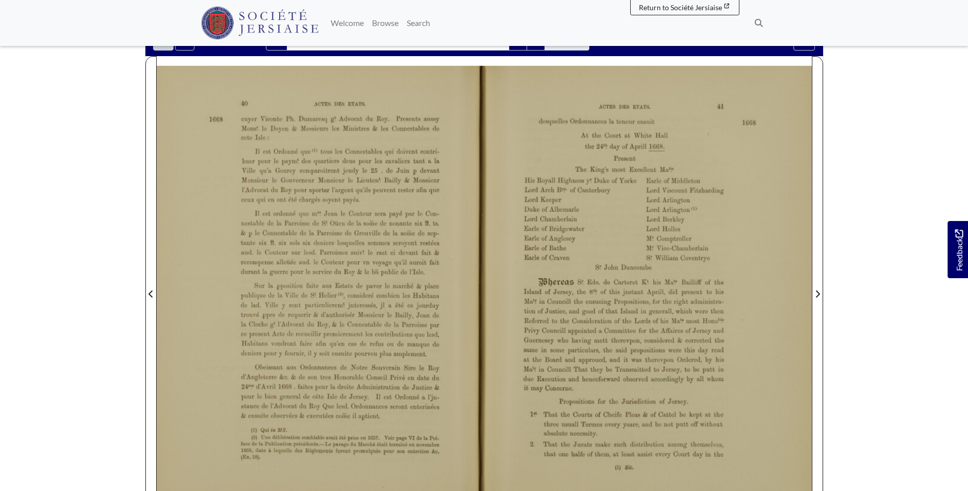
click at [744, 277] on div "ACTES DES mns. 41 desquelles Ordonnances la teneur ensuit At the Court at White…" at bounding box center [484, 293] width 655 height 454
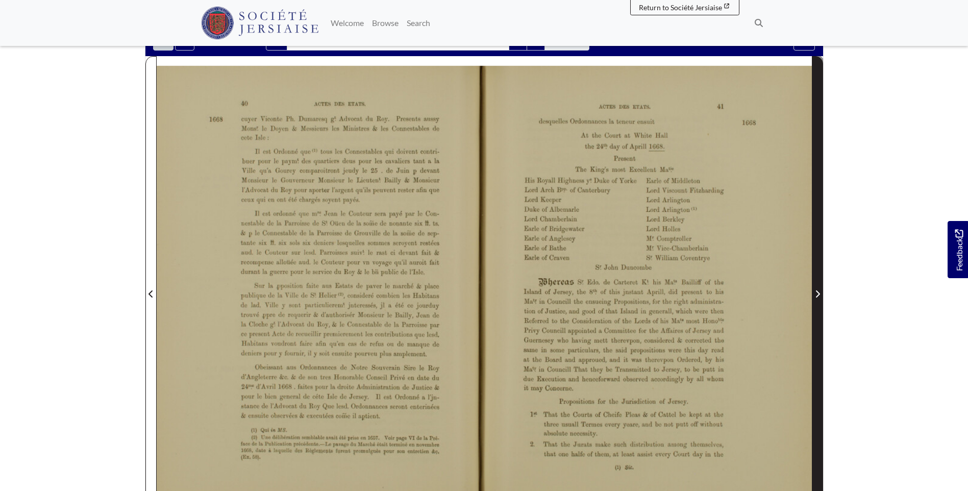
click at [820, 292] on span "Next Page" at bounding box center [817, 294] width 10 height 12
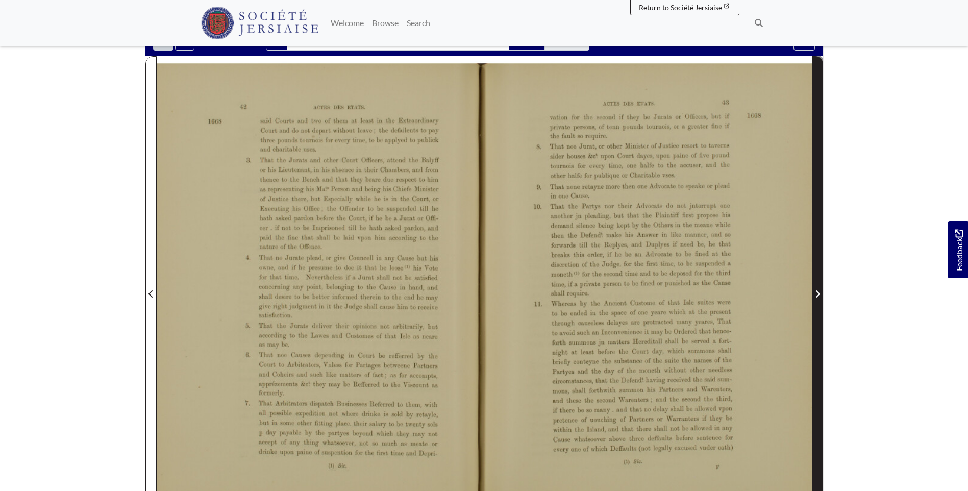
click at [821, 296] on span "Next Page" at bounding box center [817, 294] width 10 height 12
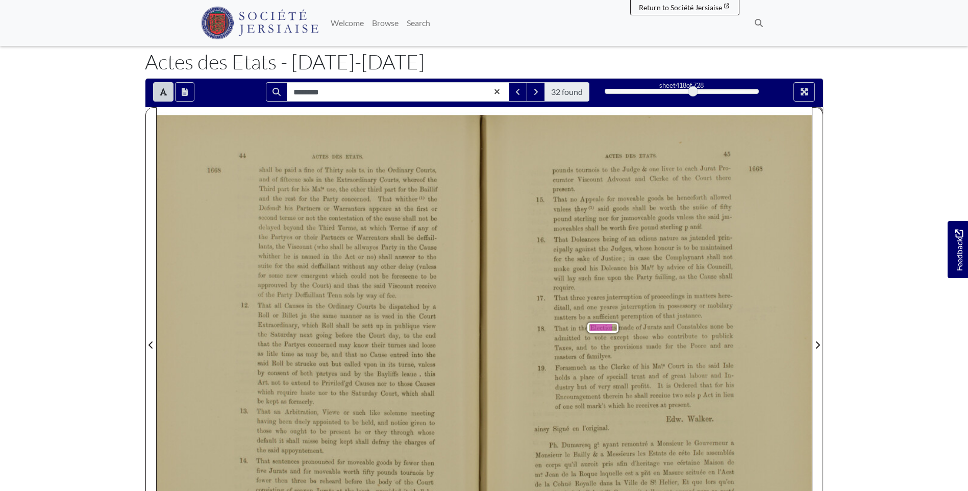
scroll to position [102, 0]
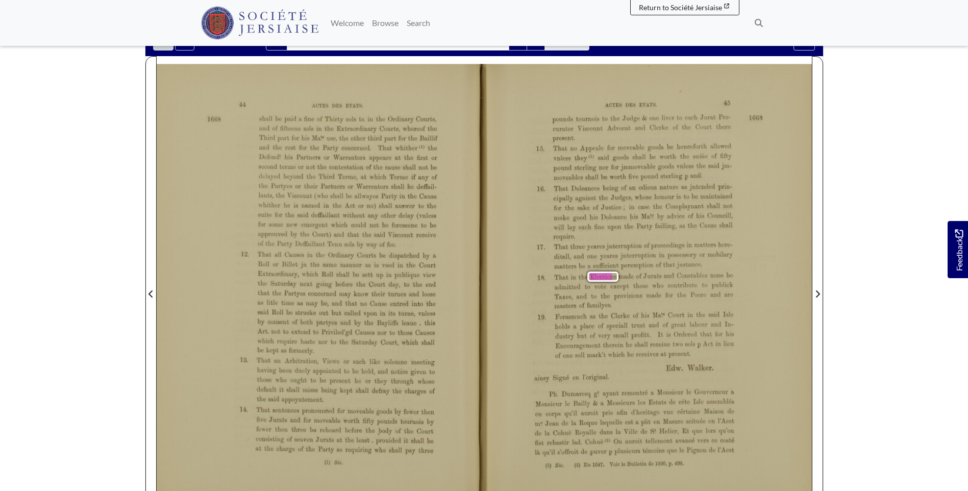
click at [548, 285] on div "15. 16. 17. 18. 19. sarl—:s DES E'I‘ATS. 45 pounds tournois to the Judge & one …" at bounding box center [484, 291] width 655 height 455
drag, startPoint x: 555, startPoint y: 277, endPoint x: 610, endPoint y: 307, distance: 62.8
click at [610, 307] on div "That in the Election s made of J urats and Constables none be admitted to vote …" at bounding box center [643, 290] width 179 height 37
copy div "That in the Election s made of J urats and Constables none be admitted to vote …"
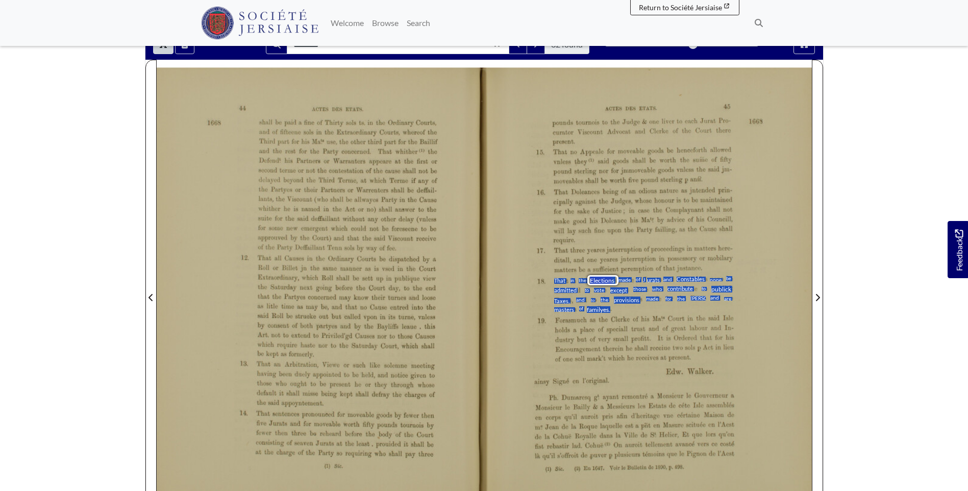
scroll to position [51, 0]
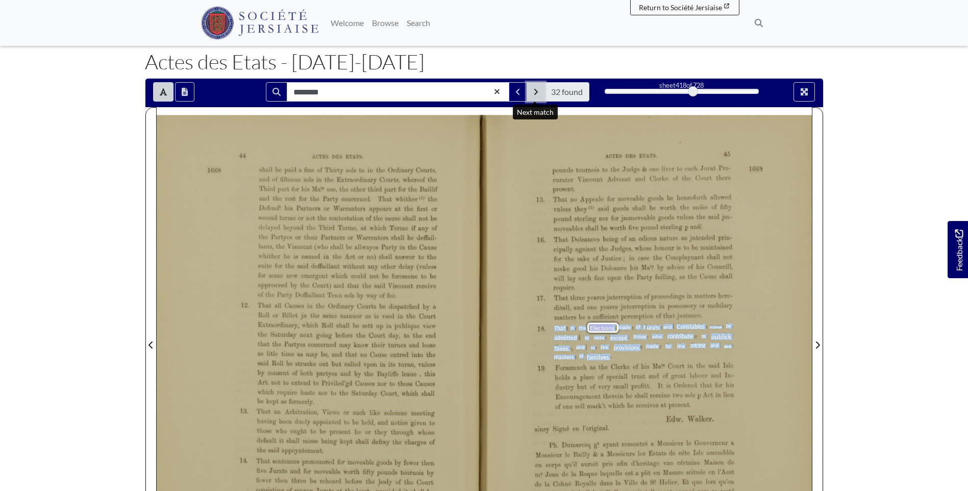
click at [539, 89] on button "Next Match" at bounding box center [535, 91] width 18 height 19
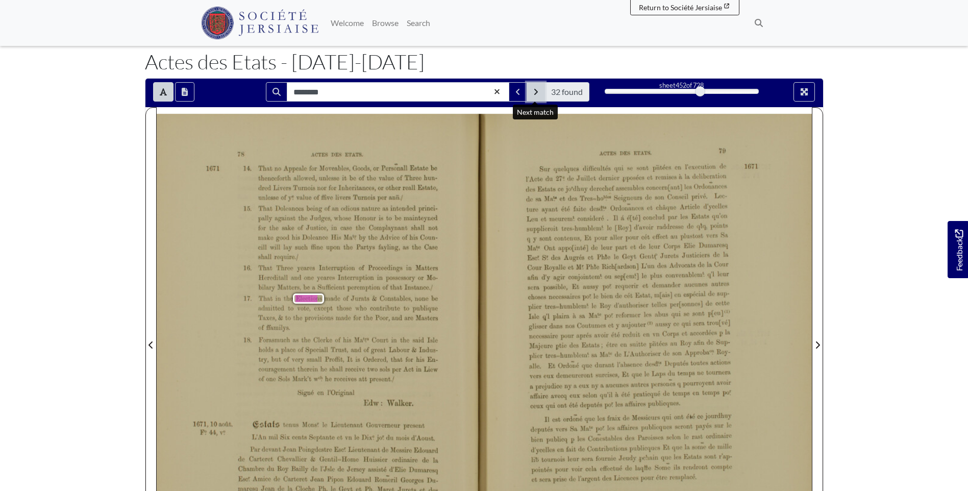
click at [538, 91] on icon "Next Match" at bounding box center [535, 92] width 5 height 8
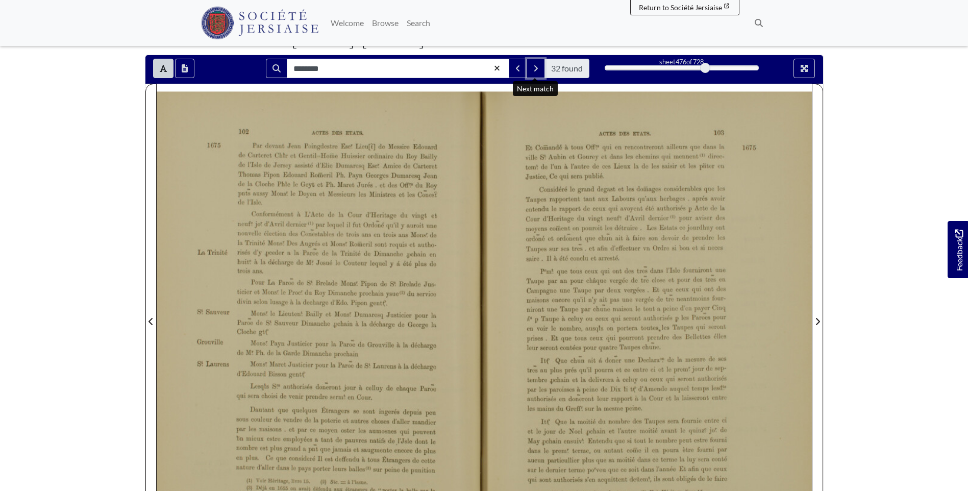
scroll to position [51, 0]
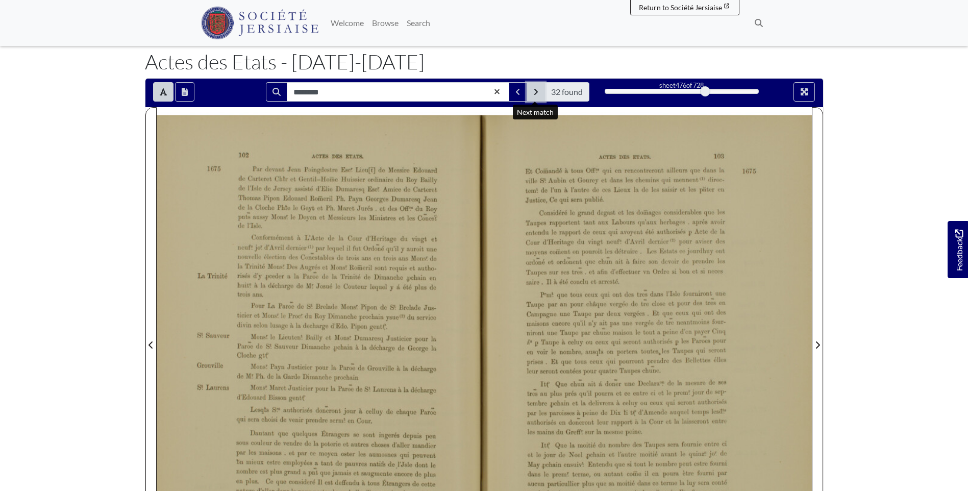
click at [536, 90] on icon "Next Match" at bounding box center [535, 92] width 5 height 8
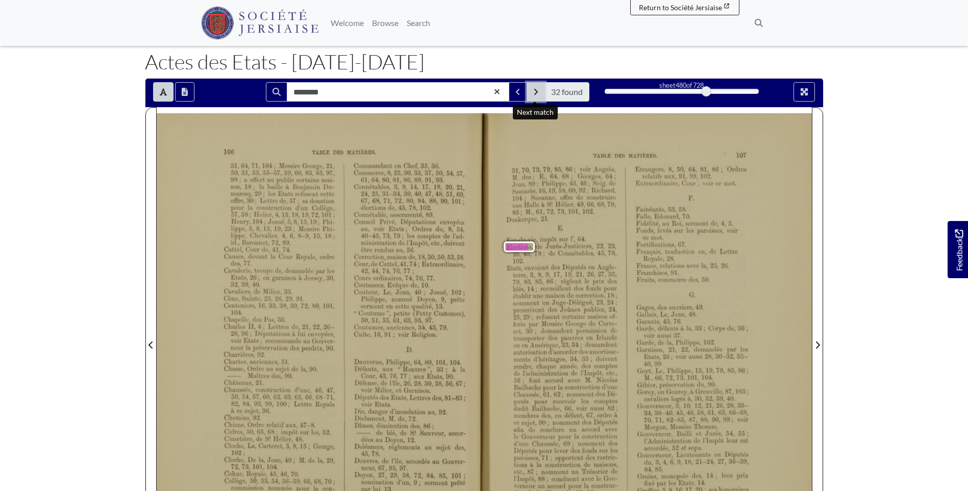
click at [536, 90] on icon "Next Match" at bounding box center [535, 92] width 5 height 8
click at [536, 89] on icon "Next Match" at bounding box center [535, 92] width 5 height 8
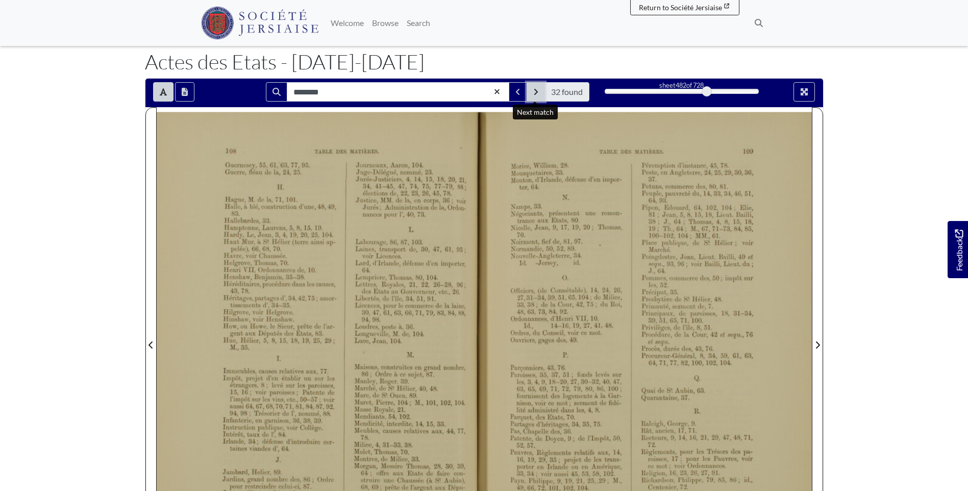
click at [536, 89] on icon "Next Match" at bounding box center [535, 92] width 5 height 8
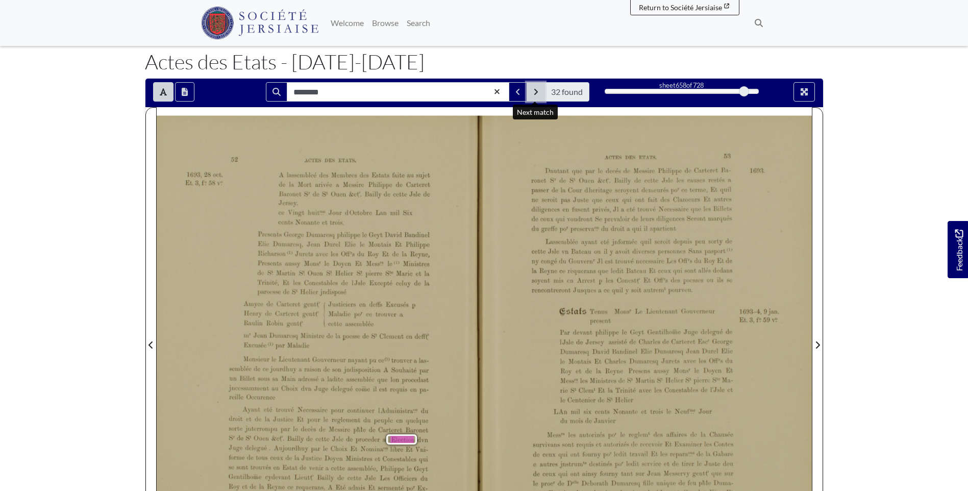
click at [533, 87] on button "Next Match" at bounding box center [535, 91] width 18 height 19
click at [533, 91] on icon "Next Match" at bounding box center [535, 92] width 5 height 8
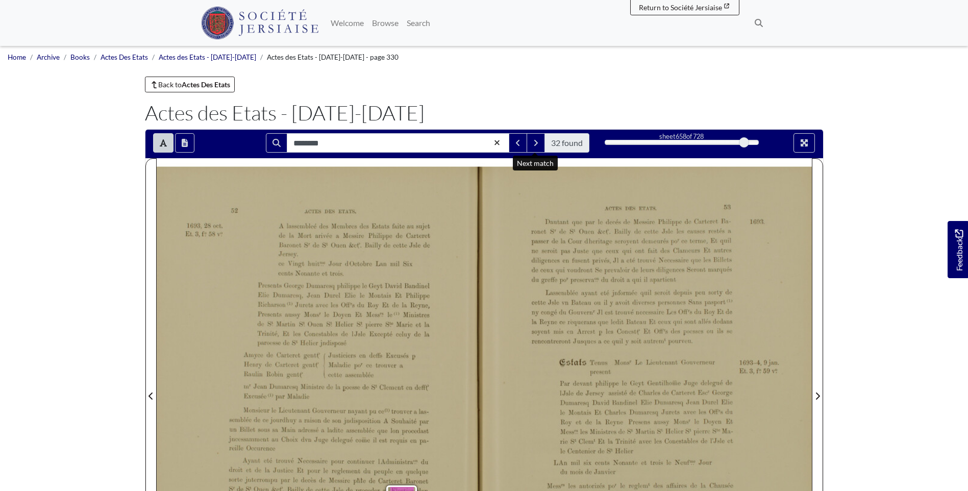
click at [221, 93] on main "Back to Actes Des Etats Actes des Etats - 1524-1700 Loading ******** 32 found 6…" at bounding box center [484, 383] width 694 height 613
click at [221, 82] on strong "Actes Des Etats" at bounding box center [206, 84] width 48 height 9
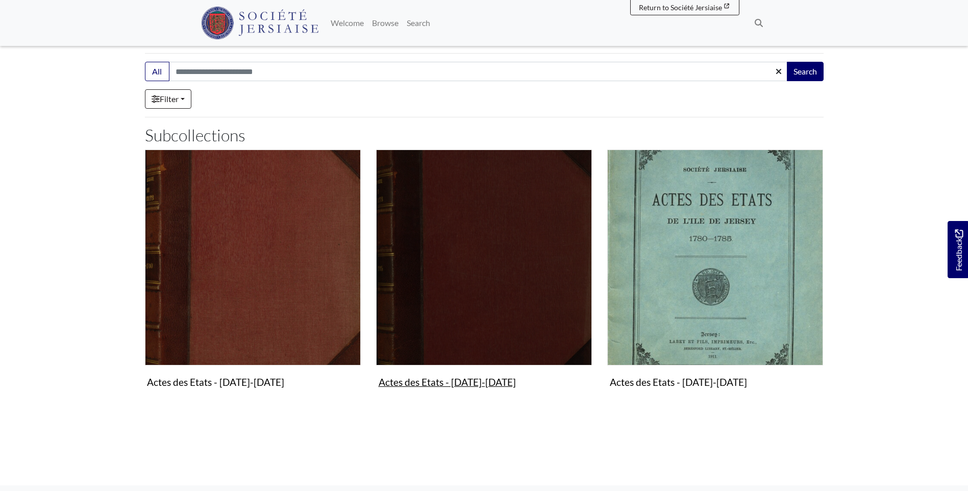
scroll to position [204, 0]
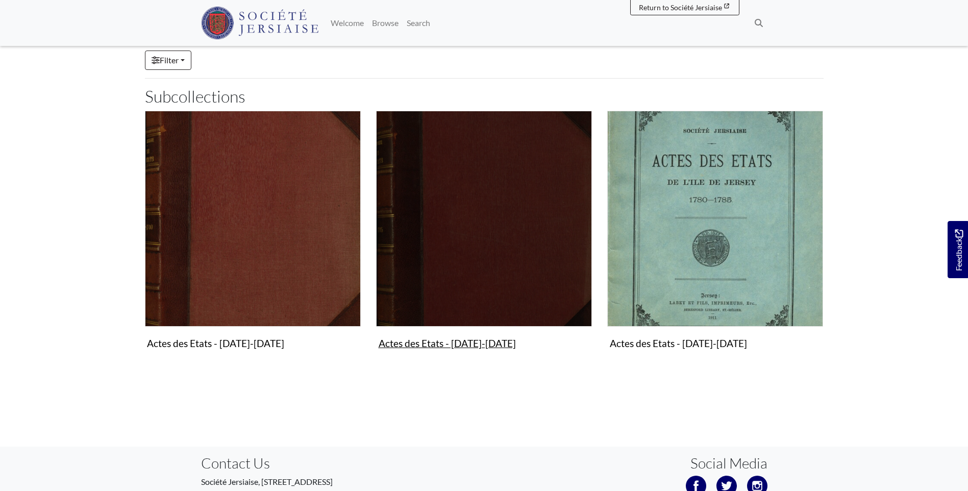
click at [476, 223] on img "Subcollection" at bounding box center [484, 219] width 216 height 216
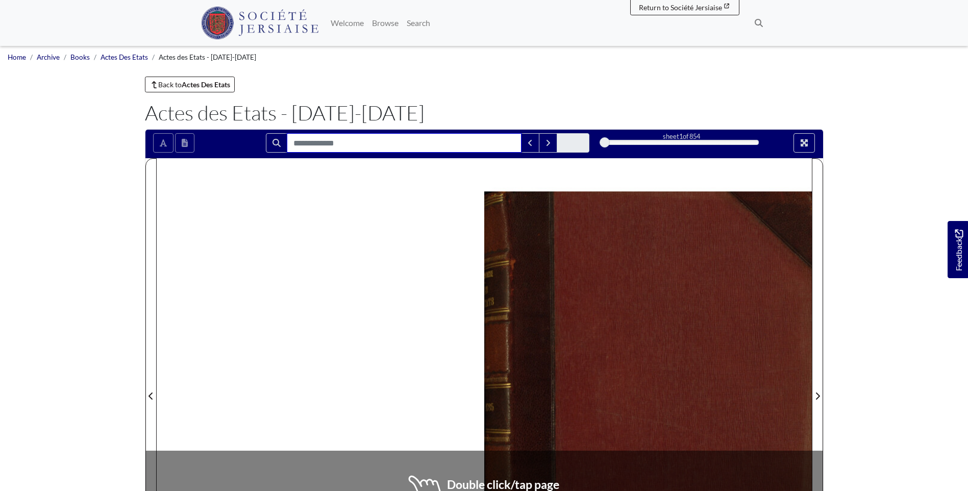
click at [433, 141] on input "Search for" at bounding box center [404, 142] width 235 height 19
type input "********"
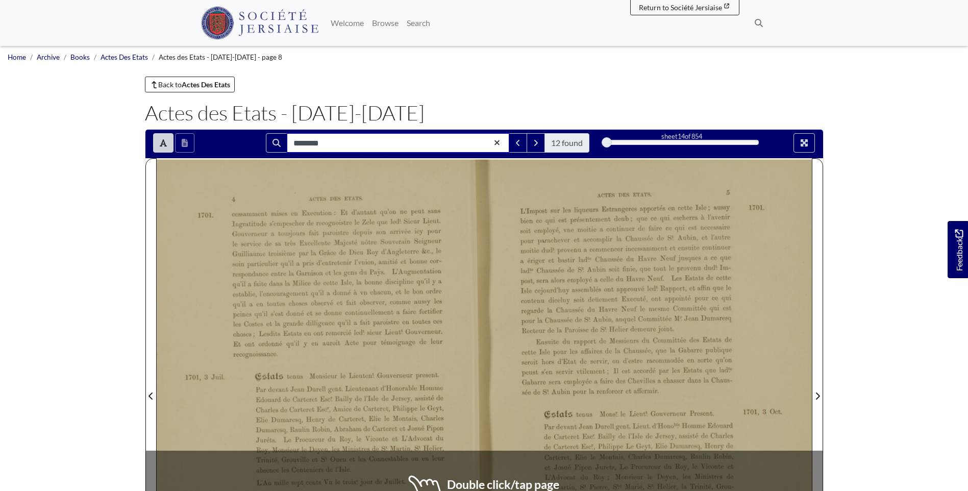
scroll to position [51, 0]
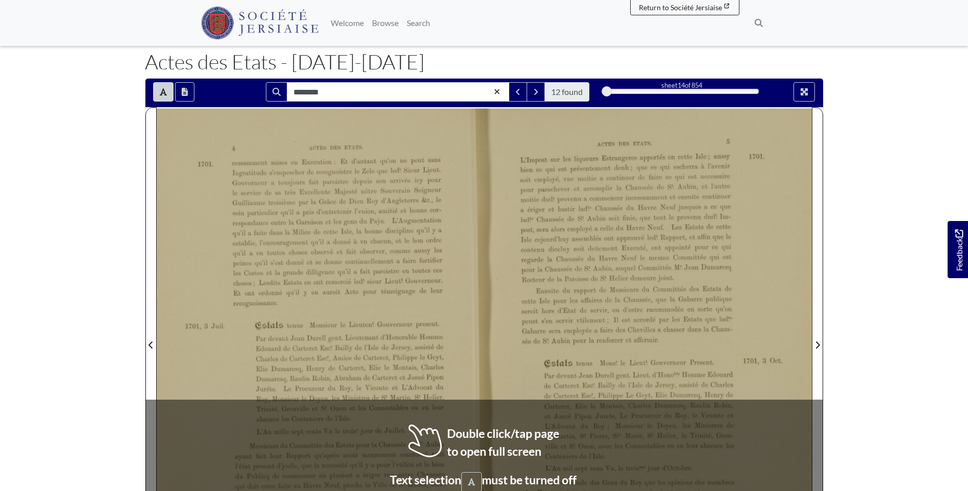
click at [616, 253] on div "L’Impost sur les liqueurs Estrangeres apportés en cette Isle; aussy bien ce qui…" at bounding box center [625, 218] width 211 height 129
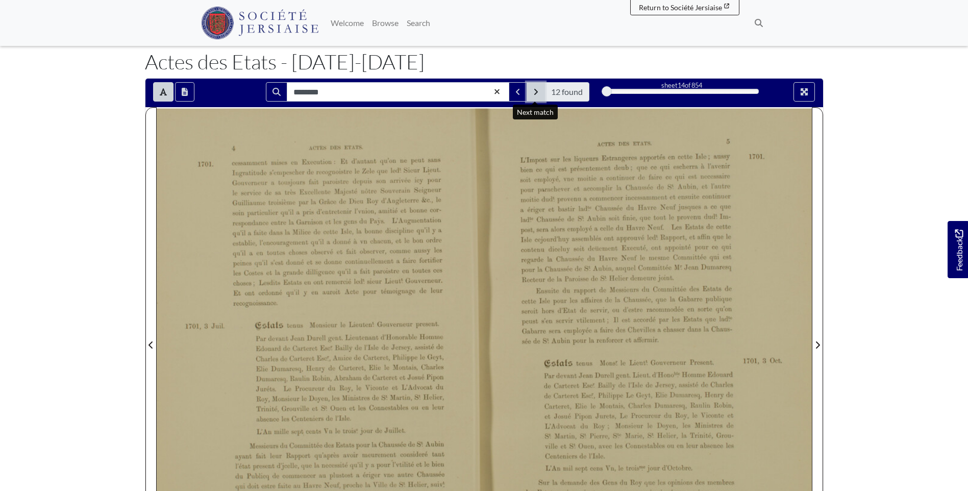
click at [535, 91] on icon "Next Match" at bounding box center [535, 92] width 5 height 8
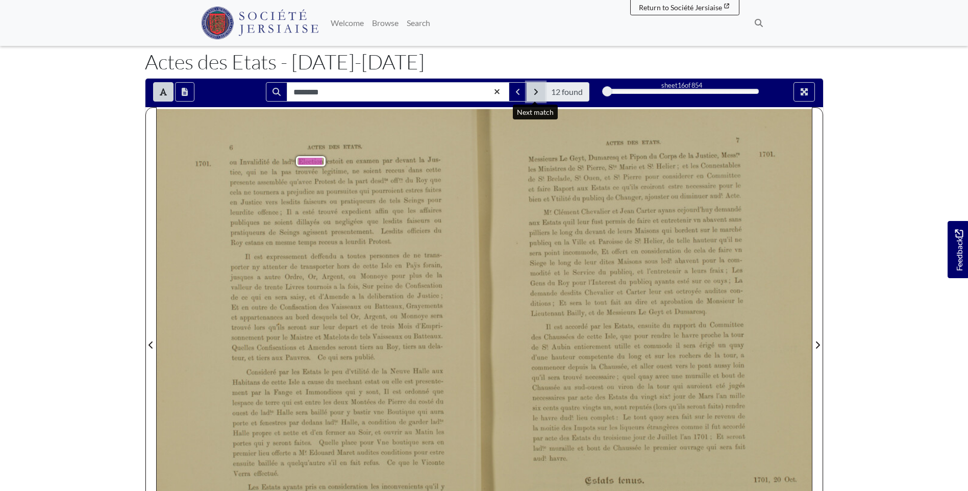
click at [536, 91] on icon "Next Match" at bounding box center [536, 92] width 4 height 6
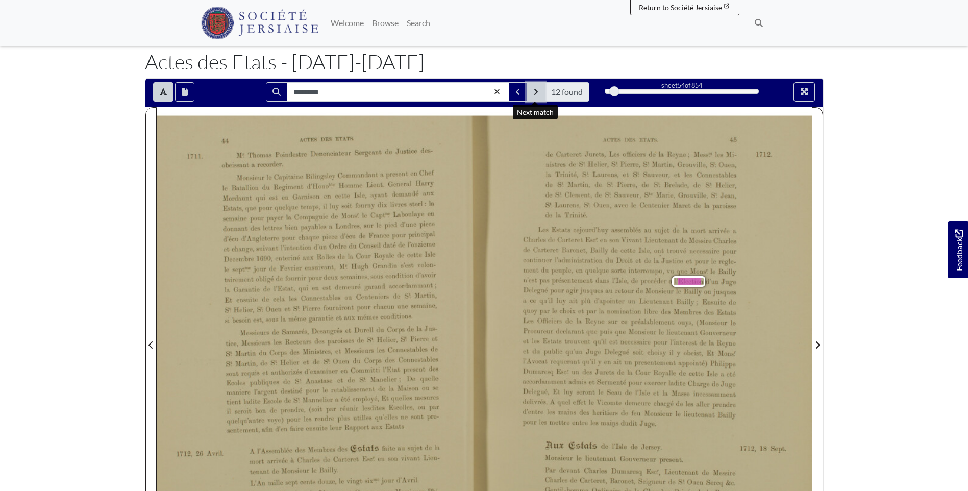
click at [541, 95] on button "Next Match" at bounding box center [535, 91] width 18 height 19
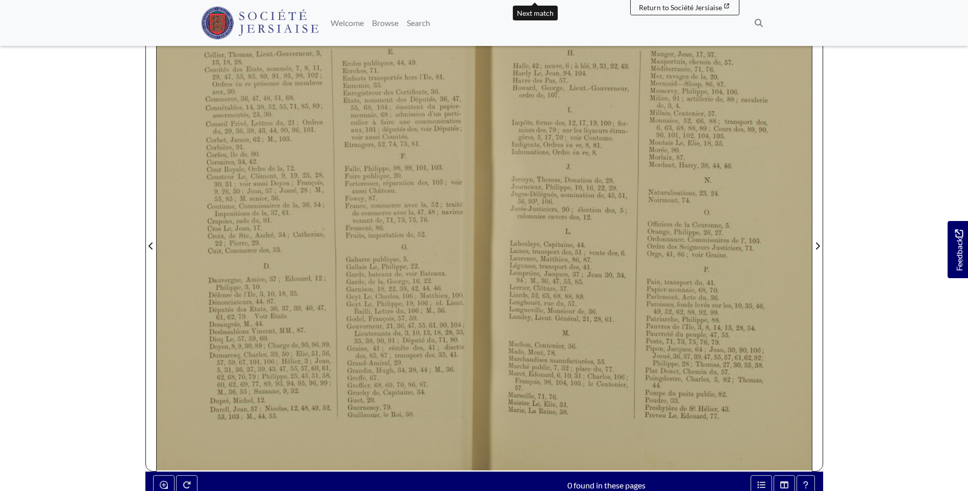
scroll to position [51, 0]
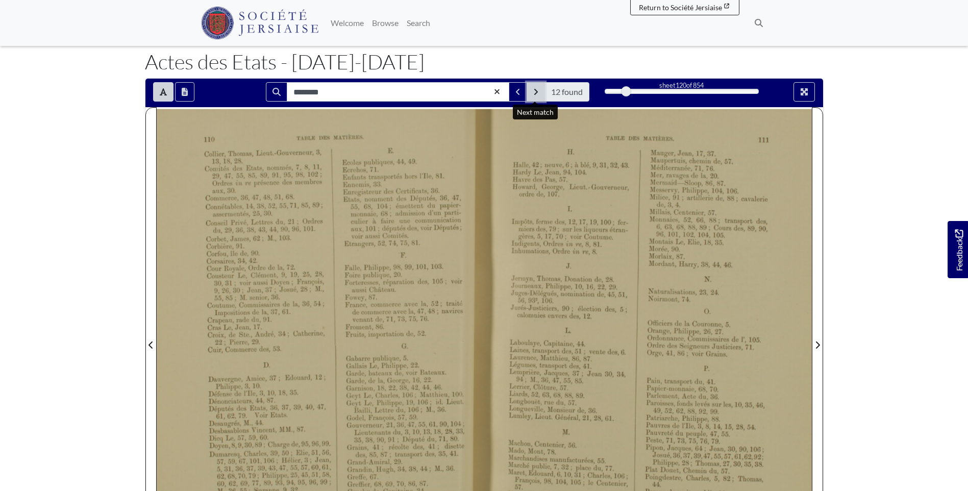
click at [537, 94] on icon "Next Match" at bounding box center [535, 92] width 5 height 8
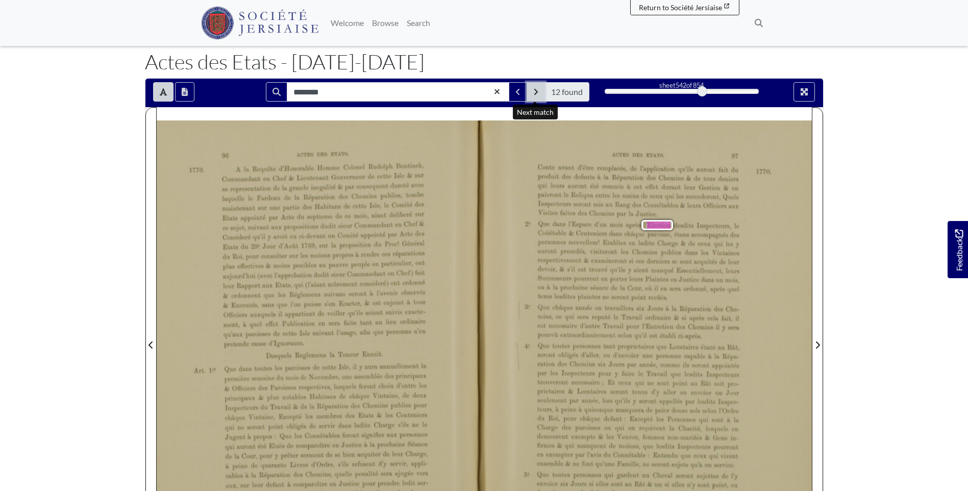
click at [538, 94] on icon "Next Match" at bounding box center [535, 92] width 5 height 8
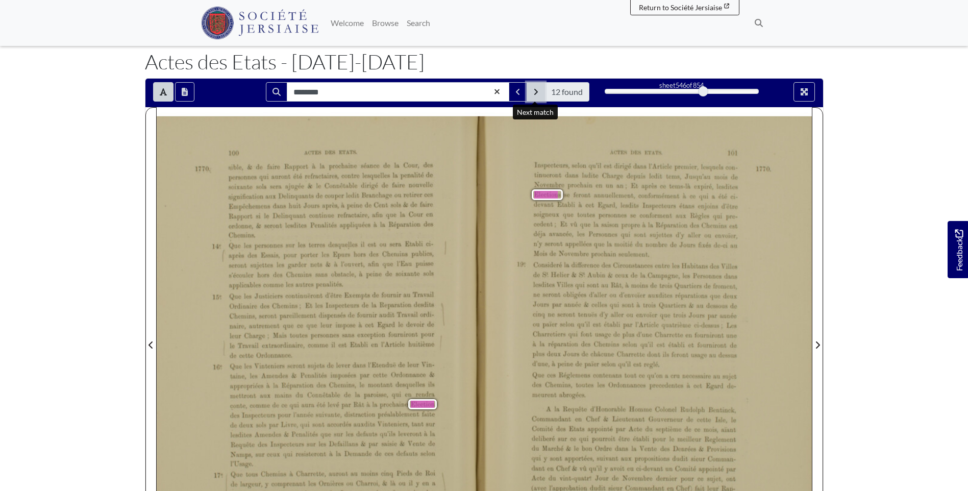
click at [528, 92] on button "Next Match" at bounding box center [535, 91] width 18 height 19
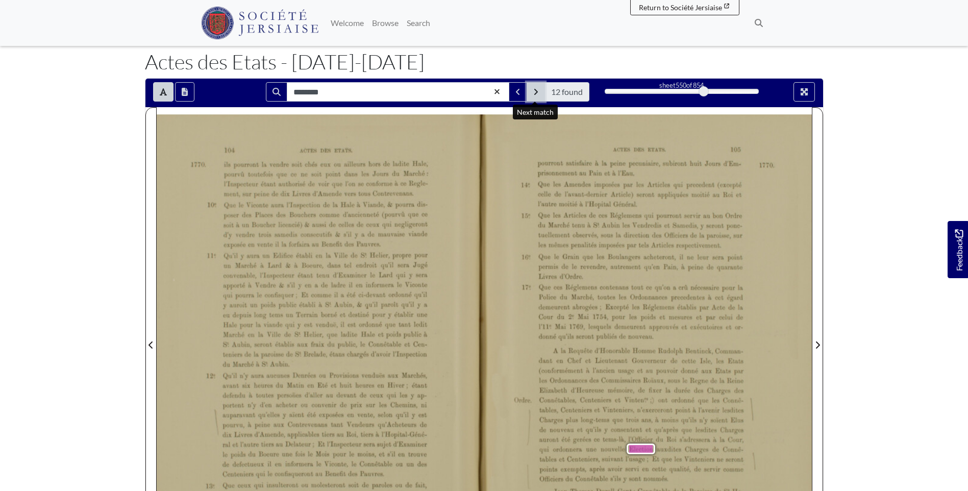
click at [529, 94] on button "Next Match" at bounding box center [535, 91] width 18 height 19
click at [531, 96] on button "Next Match" at bounding box center [535, 91] width 18 height 19
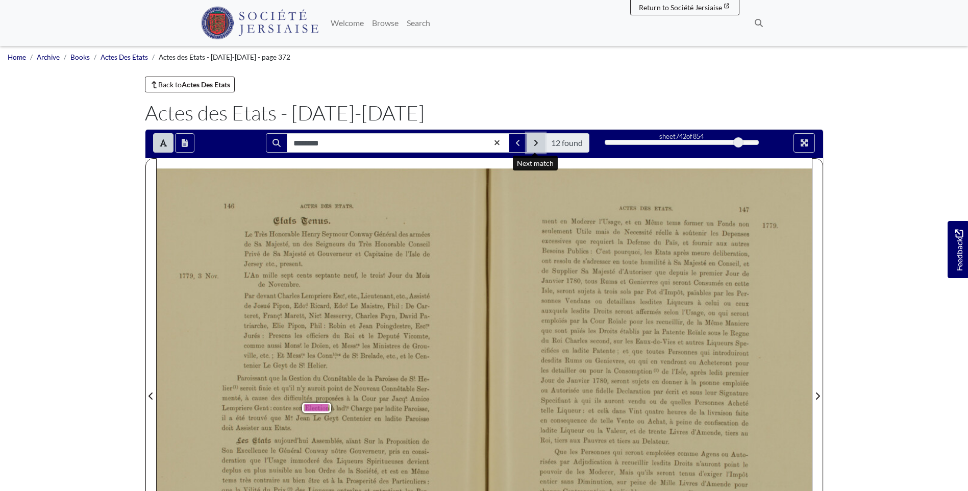
click at [535, 141] on icon "Next Match" at bounding box center [536, 143] width 4 height 6
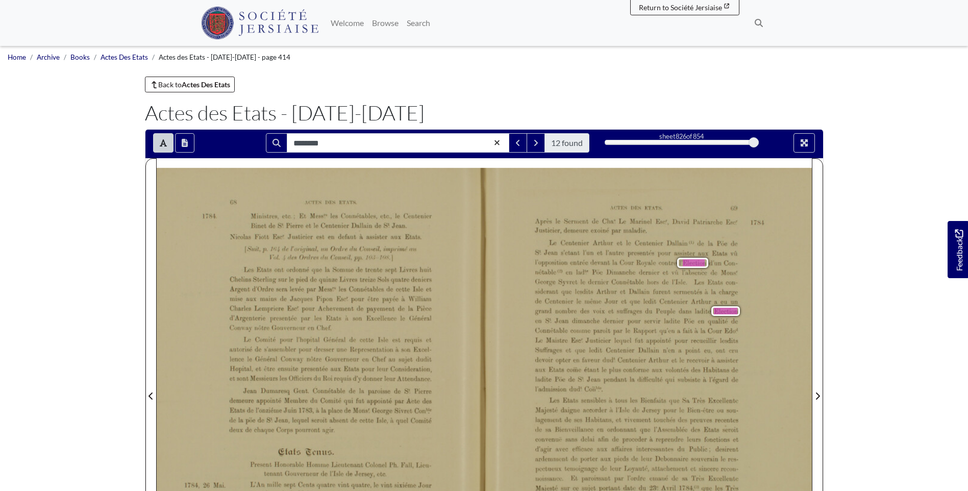
click at [567, 260] on div "Le Centenier Arthur et le Centenier Dallain… de la Pôe de S‘. Jean s'etant l'un…" at bounding box center [636, 316] width 203 height 152
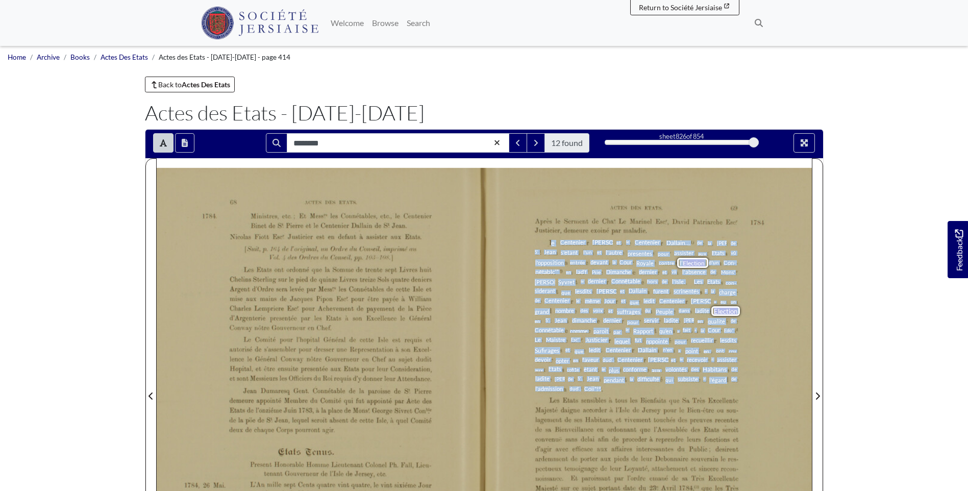
drag, startPoint x: 550, startPoint y: 242, endPoint x: 600, endPoint y: 389, distance: 155.2
click at [600, 389] on div "Le Centenier Arthur et le Centenier Dallain… de la Pôe de S‘. Jean s'etant l'un…" at bounding box center [636, 316] width 203 height 152
drag, startPoint x: 600, startPoint y: 389, endPoint x: 597, endPoint y: 281, distance: 108.2
copy div "e Centenier Arthur et le Centenier Dallain… de la Pôe de S‘. Jean s'etant l'un …"
click at [676, 385] on div "Le Centenier Arthur et le Centenier Dallain… de la Pôe de S‘. Jean s'etant l'un…" at bounding box center [636, 316] width 203 height 152
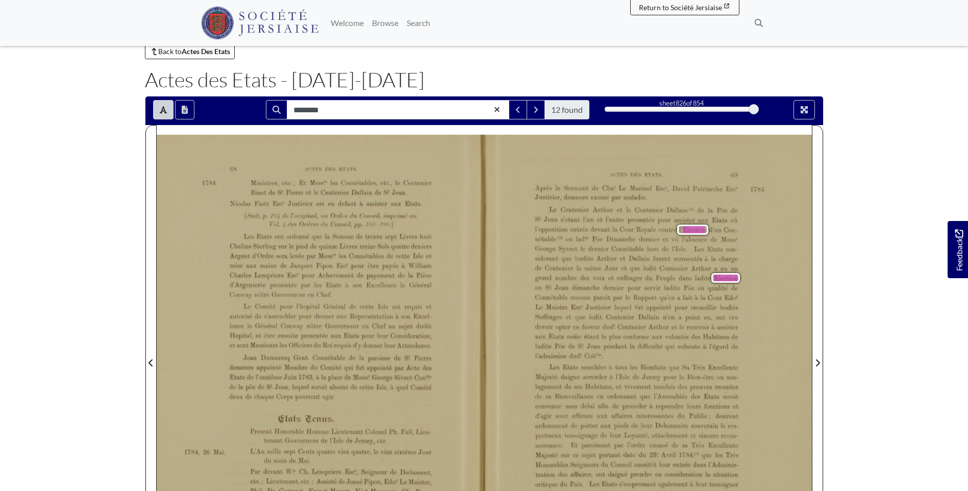
scroll to position [51, 0]
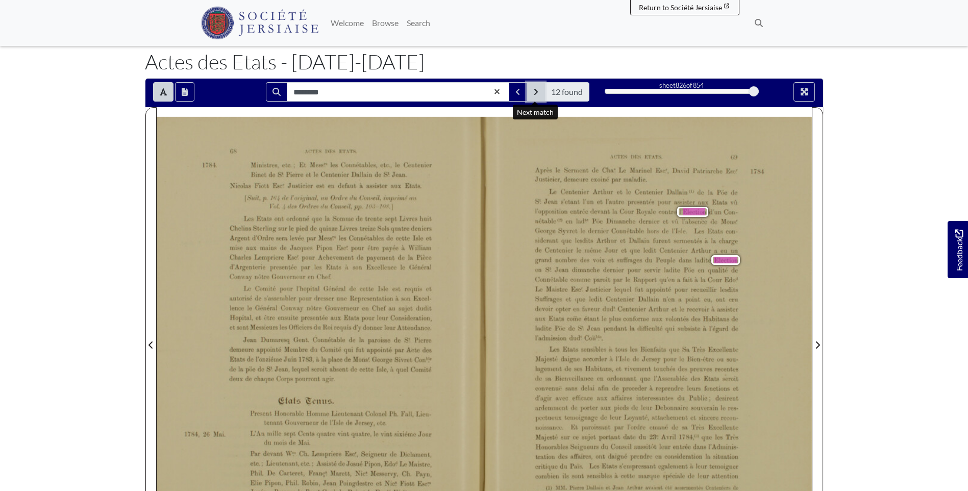
click at [532, 94] on button "Next Match" at bounding box center [535, 91] width 18 height 19
click at [532, 93] on button "Next Match" at bounding box center [535, 91] width 18 height 19
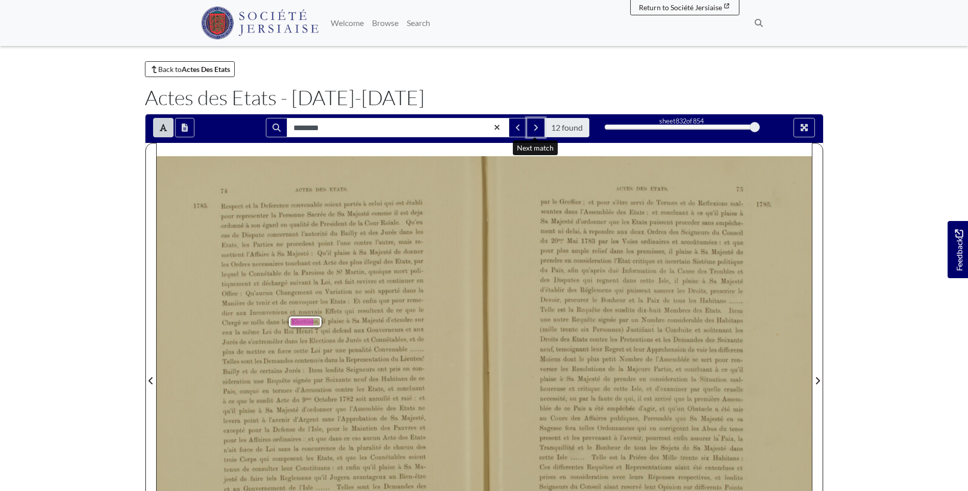
scroll to position [0, 0]
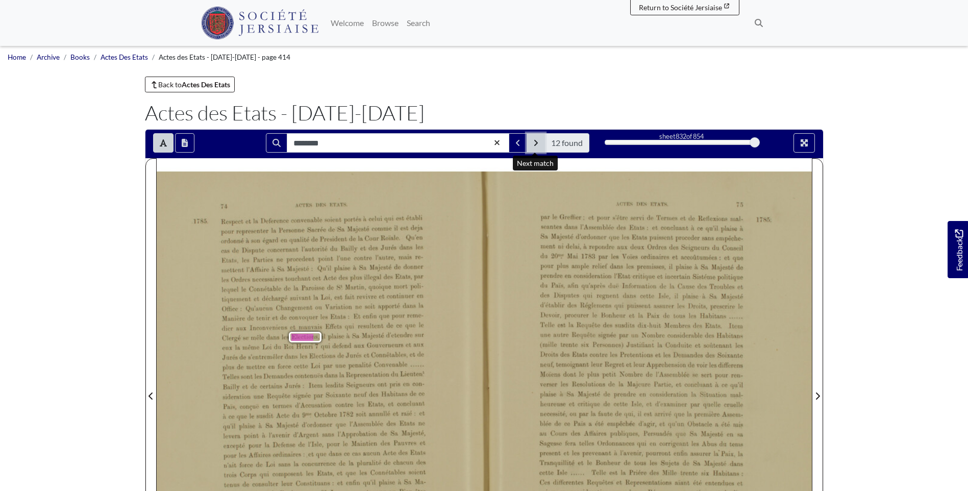
click at [535, 144] on icon "Next Match" at bounding box center [535, 143] width 5 height 8
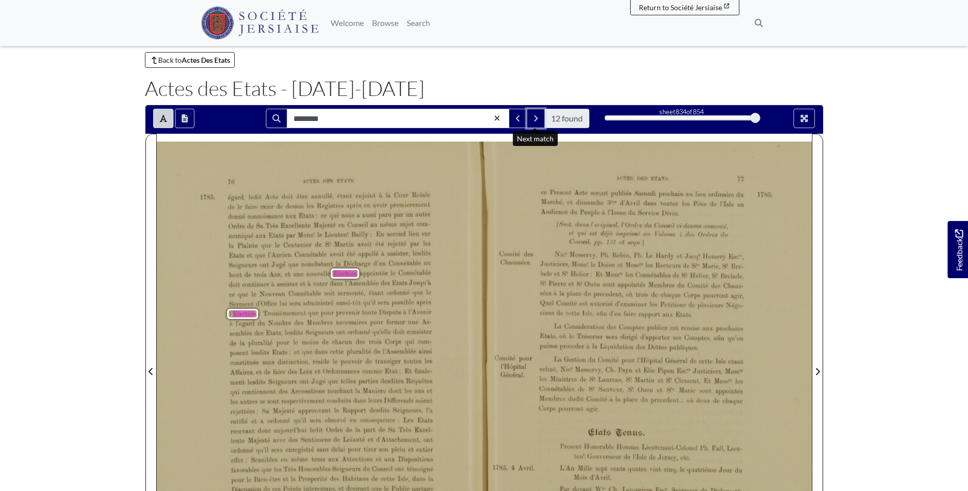
scroll to position [51, 0]
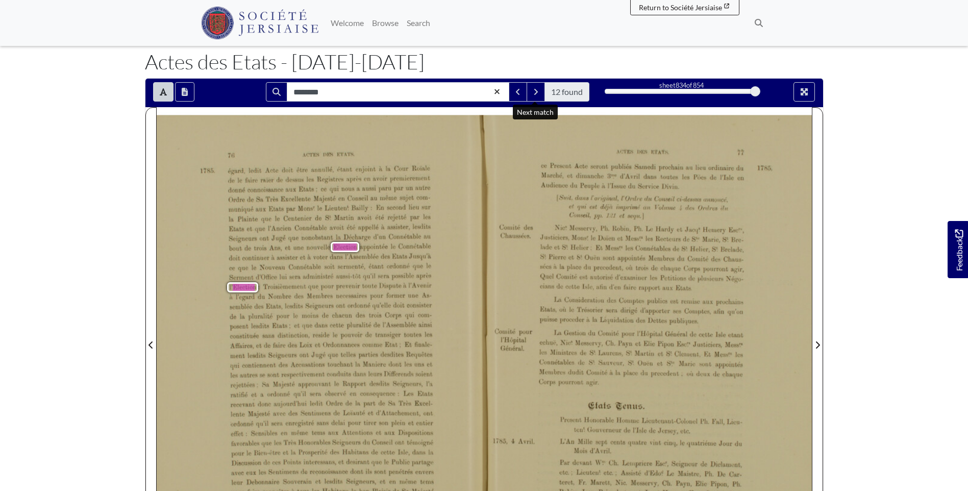
click at [328, 281] on div "égard, ledit Acte doit être nunnllé, étant enjoint :‘rln Cour Roïnle de le fair…" at bounding box center [331, 340] width 206 height 350
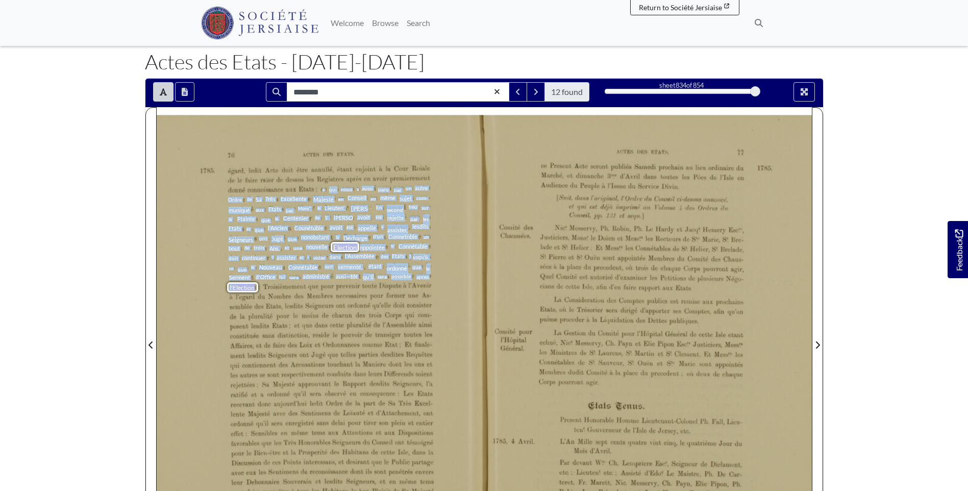
drag, startPoint x: 322, startPoint y: 190, endPoint x: 256, endPoint y: 288, distance: 118.0
click at [256, 288] on div "égard, ledit Acte doit être nunnllé, étant enjoint :‘rln Cour Roïnle de le fair…" at bounding box center [331, 340] width 206 height 350
drag, startPoint x: 256, startPoint y: 288, endPoint x: 393, endPoint y: 237, distance: 145.9
copy div "e qui nous a aussi paru par un autre Ordre de Sa Très Excellente Majesté en Con…"
click at [293, 216] on span "Centenier" at bounding box center [295, 218] width 25 height 7
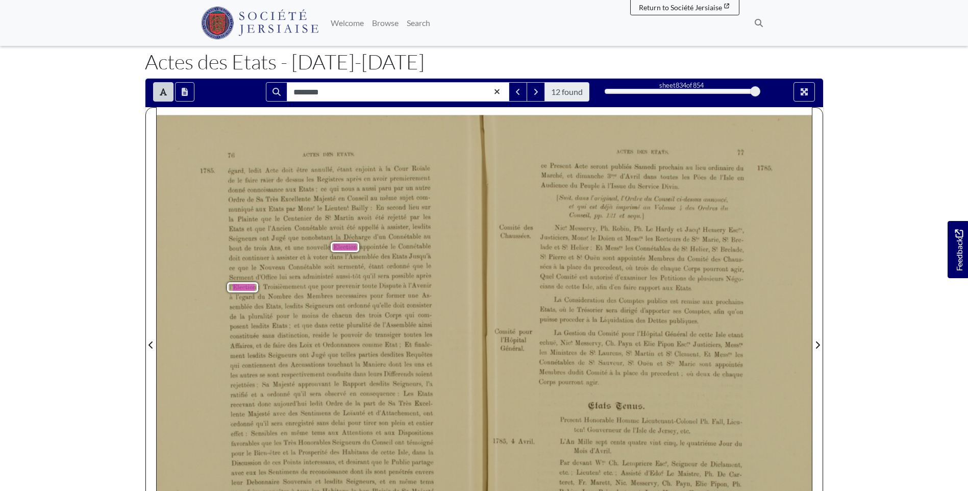
scroll to position [0, 0]
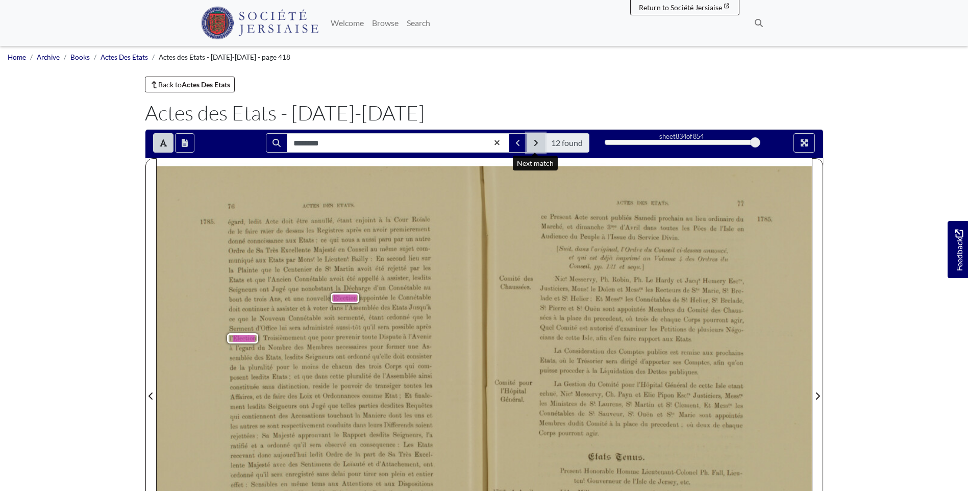
click at [527, 143] on button "Next Match" at bounding box center [535, 142] width 18 height 19
click at [528, 143] on button "Next Match" at bounding box center [535, 142] width 18 height 19
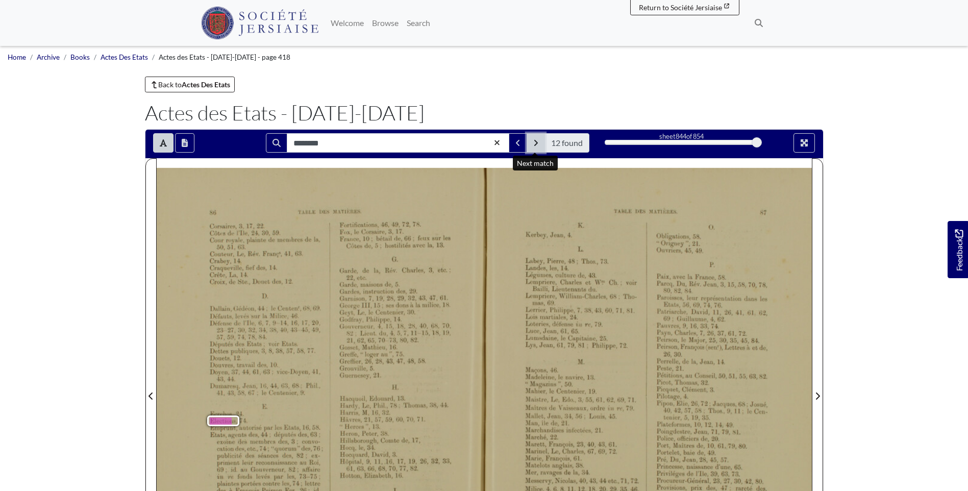
click at [528, 143] on button "Next Match" at bounding box center [535, 142] width 18 height 19
click at [534, 140] on icon "Next Match" at bounding box center [535, 143] width 5 height 8
click at [218, 83] on strong "Actes Des Etats" at bounding box center [206, 84] width 48 height 9
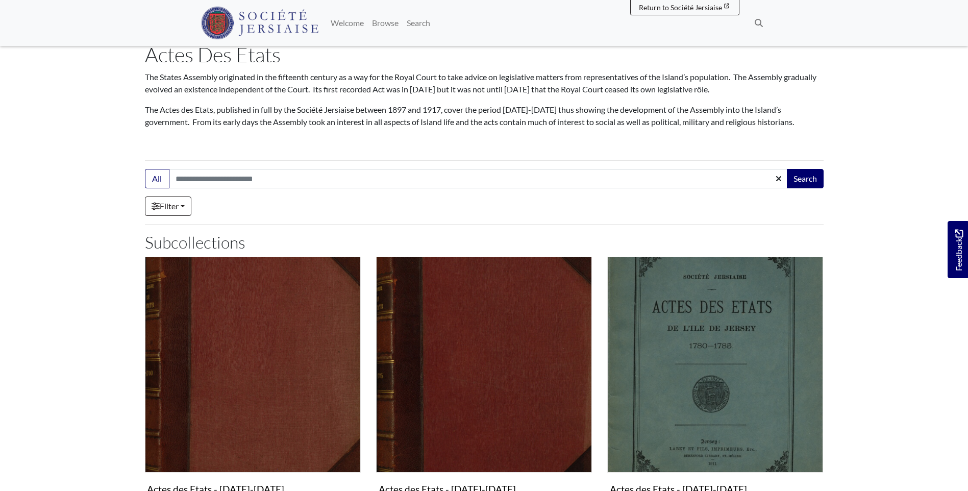
scroll to position [153, 0]
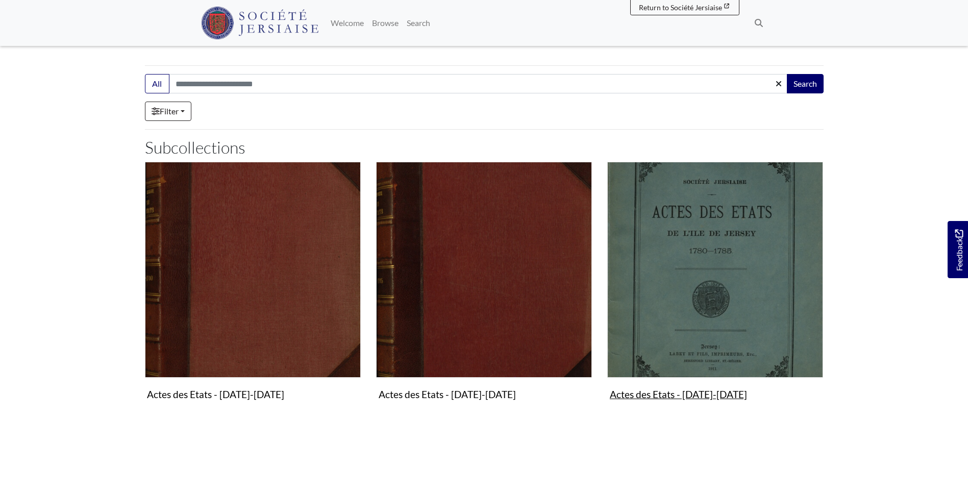
click at [723, 247] on img "Subcollection" at bounding box center [715, 270] width 216 height 216
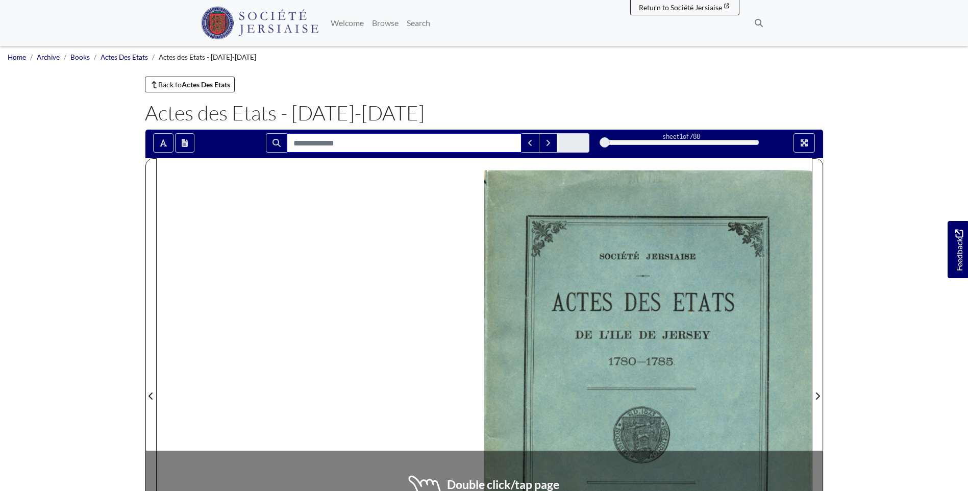
click at [428, 147] on input "Search for" at bounding box center [404, 142] width 235 height 19
type input "********"
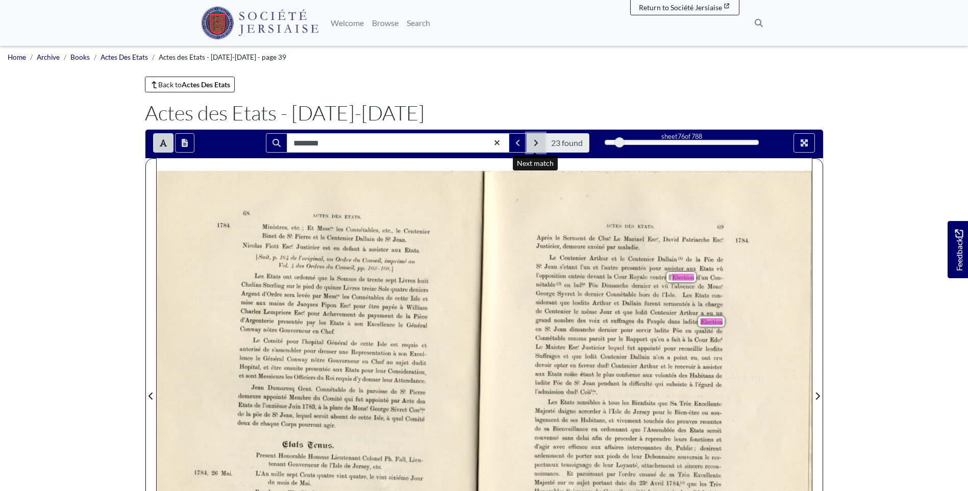
click at [538, 146] on icon "Next Match" at bounding box center [535, 143] width 5 height 8
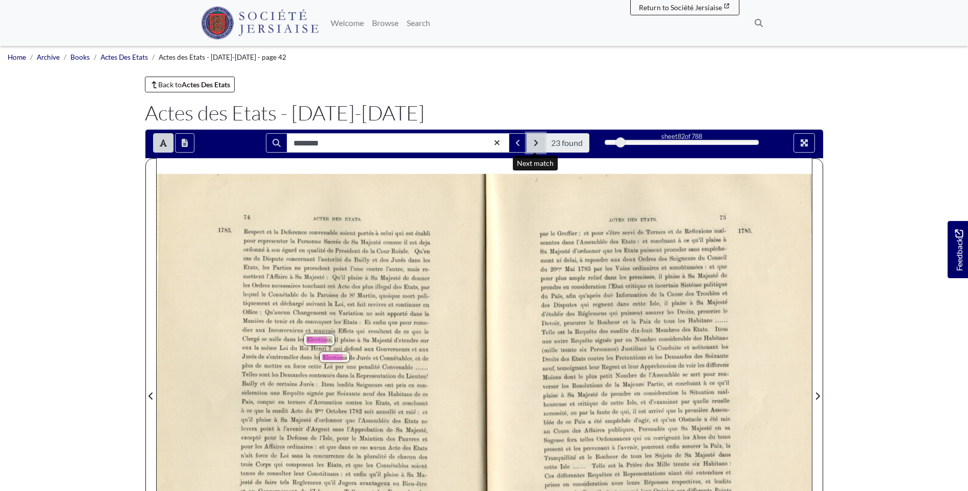
click at [538, 145] on icon "Next Match" at bounding box center [535, 143] width 5 height 8
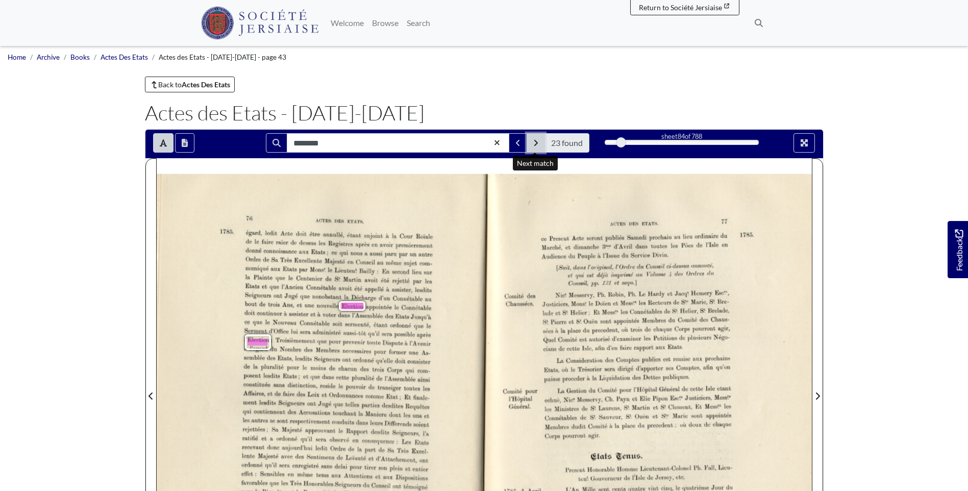
click at [538, 144] on icon "Next Match" at bounding box center [535, 143] width 5 height 8
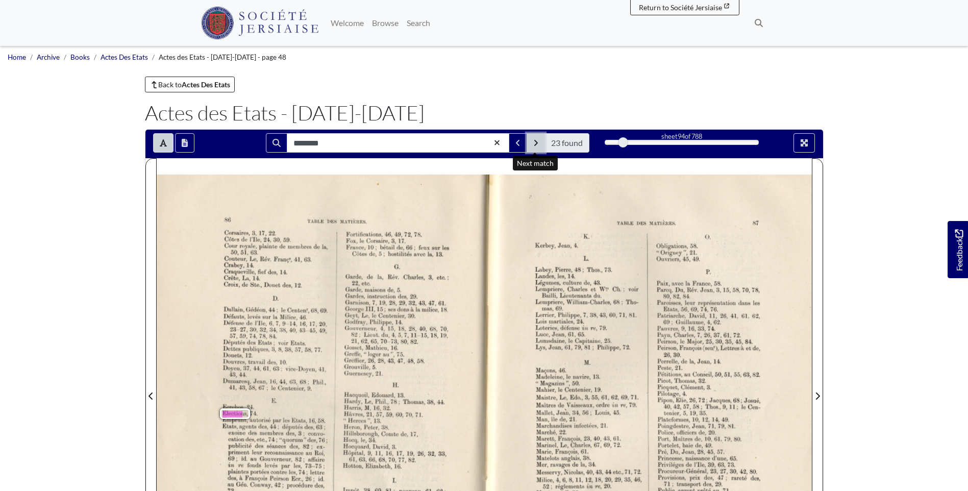
click at [538, 144] on icon "Next Match" at bounding box center [535, 143] width 5 height 8
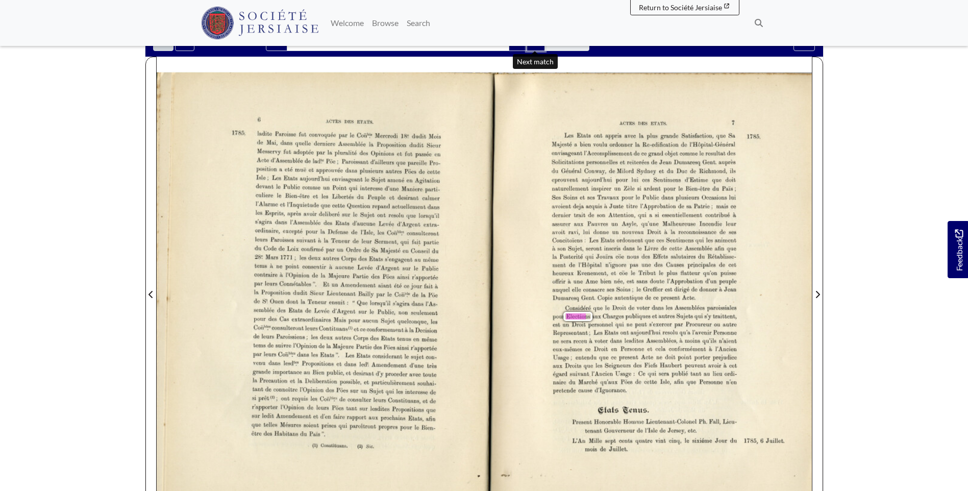
scroll to position [102, 0]
click at [651, 336] on div "Considéré que le Droit de voter dans les Assemblées paroissiales pour Election …" at bounding box center [645, 345] width 184 height 80
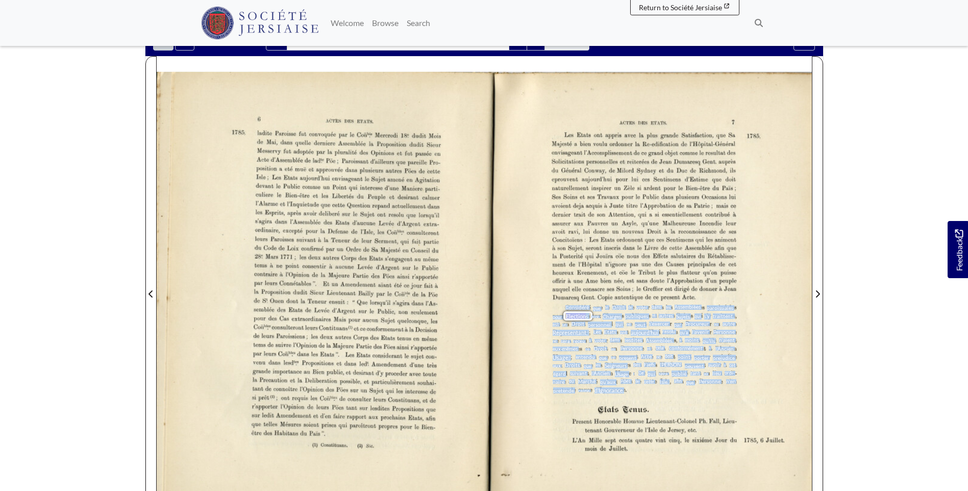
drag, startPoint x: 567, startPoint y: 306, endPoint x: 625, endPoint y: 390, distance: 103.0
click at [625, 390] on div "sa... ...,—un. \… ACTES DES ETATS. 7 Les Etats ont appris avec la plus grande S…" at bounding box center [484, 295] width 655 height 447
drag, startPoint x: 625, startPoint y: 390, endPoint x: 618, endPoint y: 318, distance: 72.8
copy div "Considéré que le Droit de voter dans les Assemblées paroissiales pour Election …"
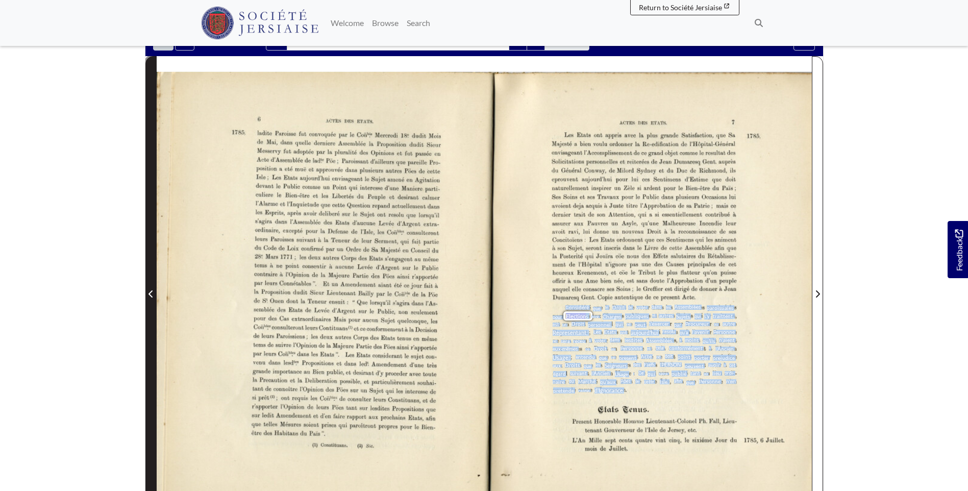
click at [152, 293] on icon "Previous Page" at bounding box center [150, 294] width 5 height 8
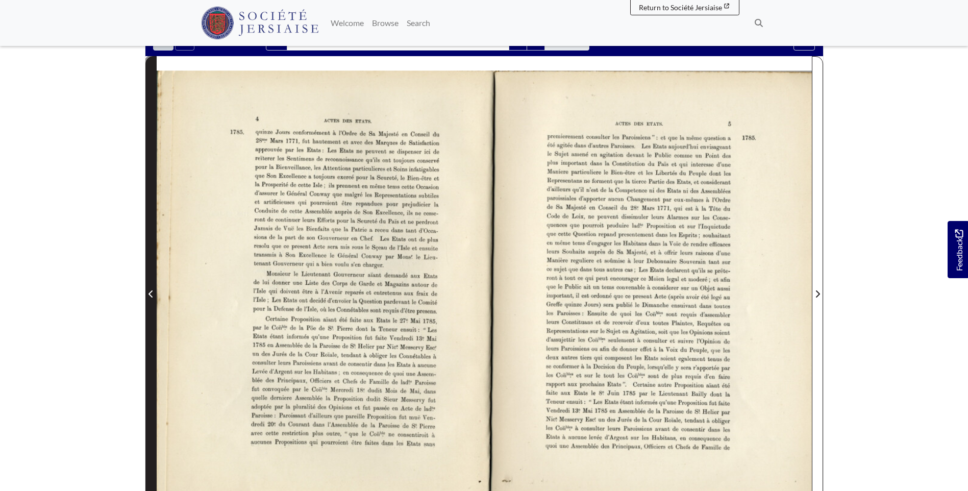
click at [152, 293] on icon "Previous Page" at bounding box center [150, 294] width 5 height 8
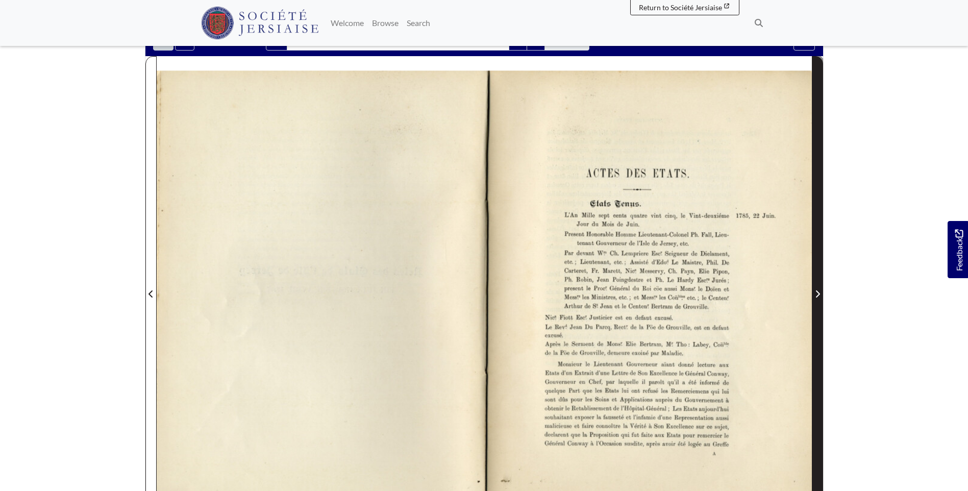
click at [819, 282] on span "Next Page" at bounding box center [817, 288] width 10 height 462
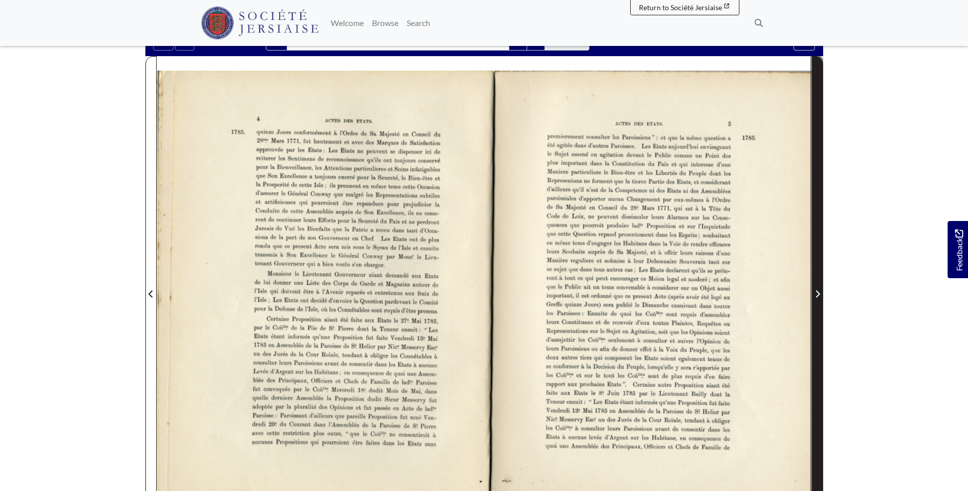
click at [819, 282] on span "Next Page" at bounding box center [817, 288] width 10 height 462
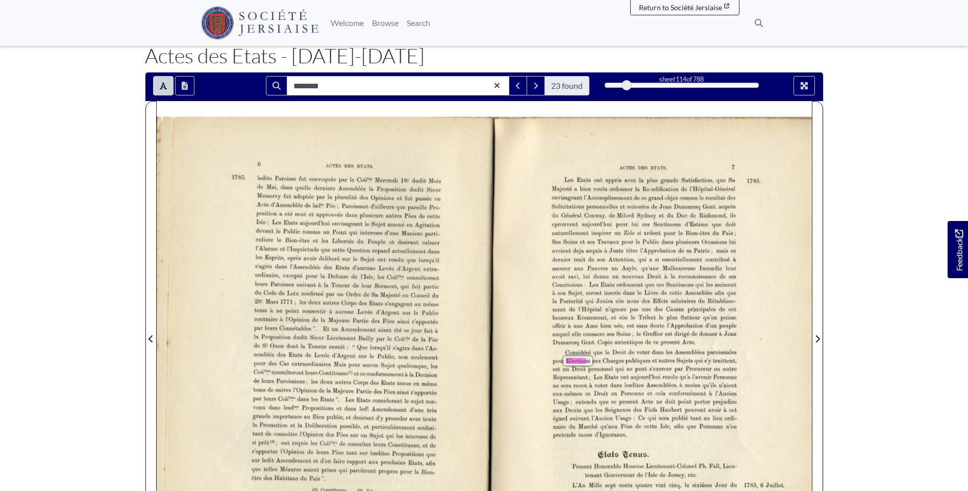
scroll to position [51, 0]
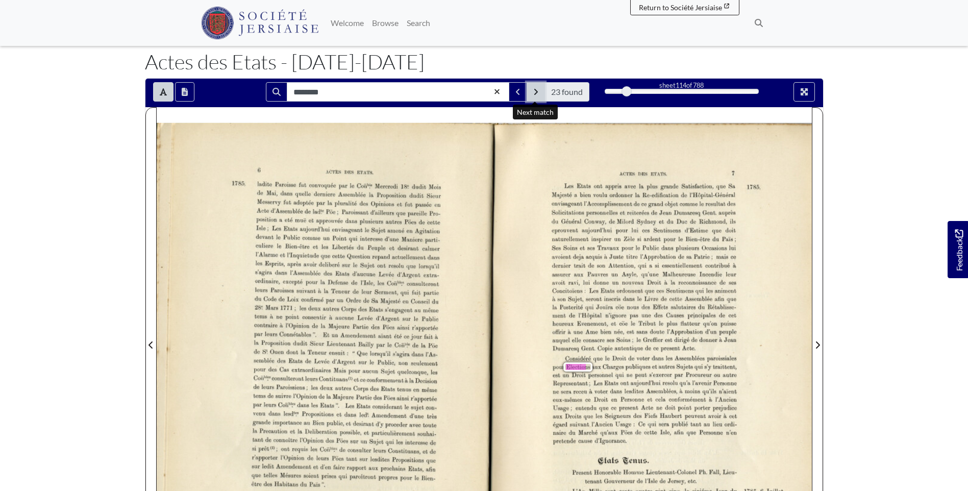
click at [532, 87] on button "Next Match" at bounding box center [535, 91] width 18 height 19
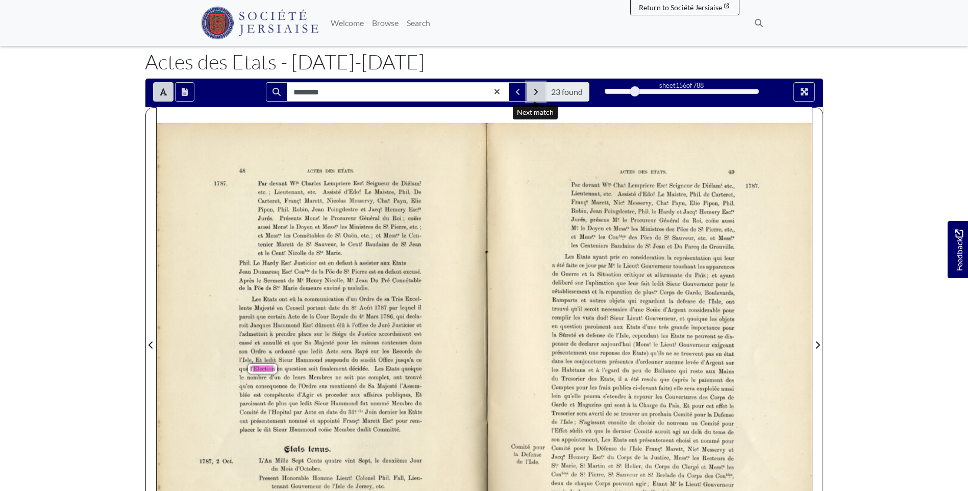
click at [532, 91] on button "Next Match" at bounding box center [535, 91] width 18 height 19
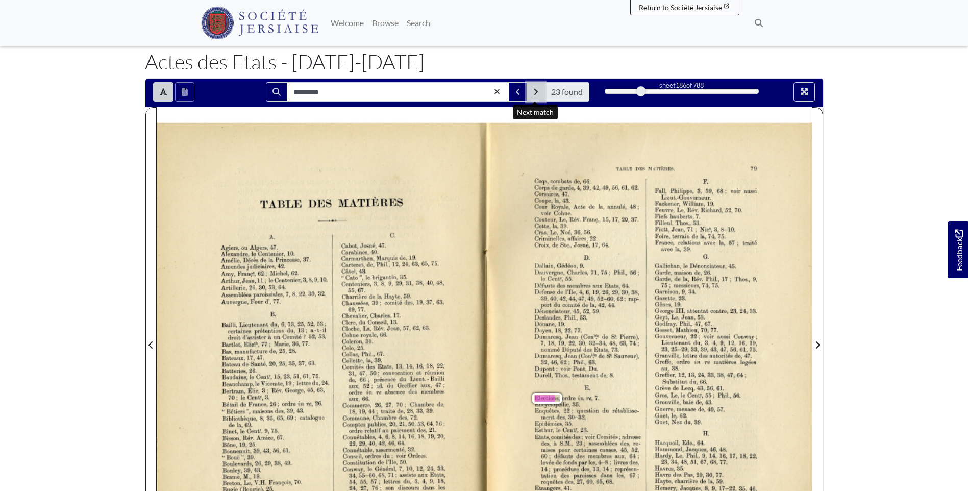
click at [532, 91] on button "Next Match" at bounding box center [535, 91] width 18 height 19
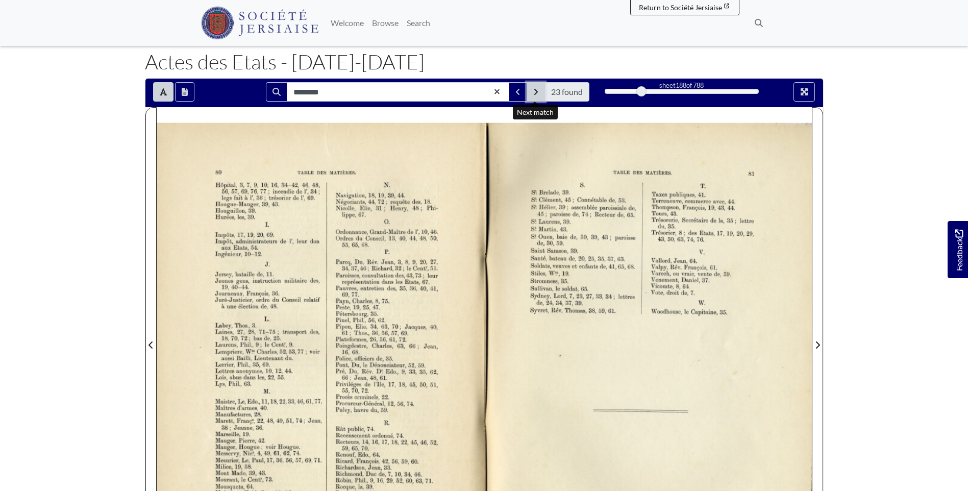
click at [532, 91] on button "Next Match" at bounding box center [535, 91] width 18 height 19
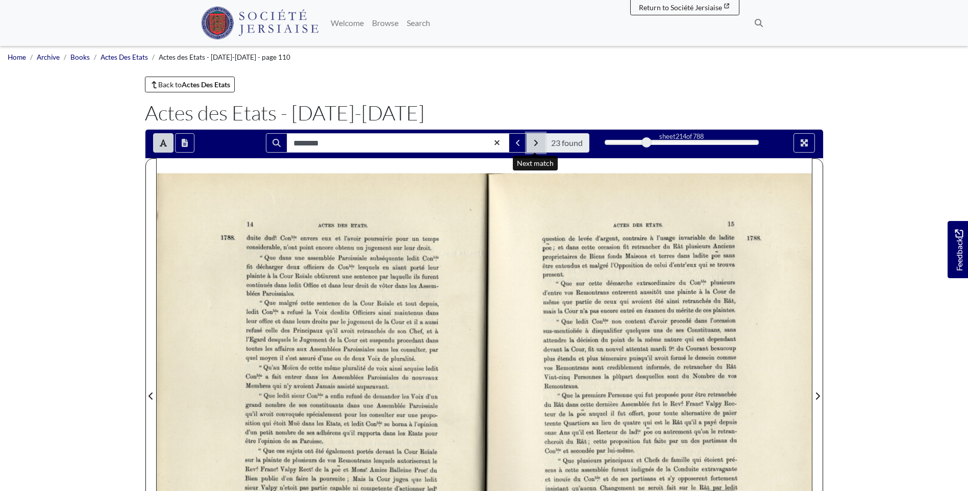
click at [535, 140] on icon "Next Match" at bounding box center [535, 143] width 5 height 8
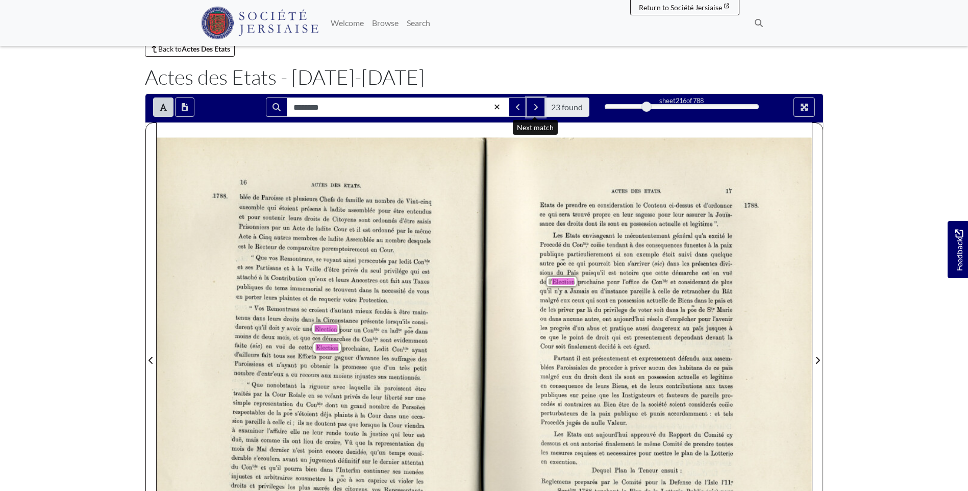
scroll to position [51, 0]
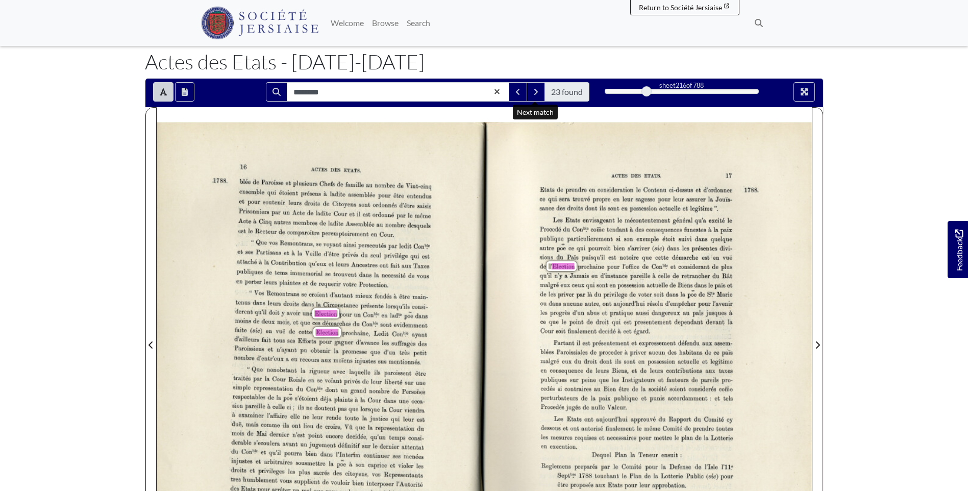
click at [264, 301] on span "dans" at bounding box center [258, 303] width 13 height 7
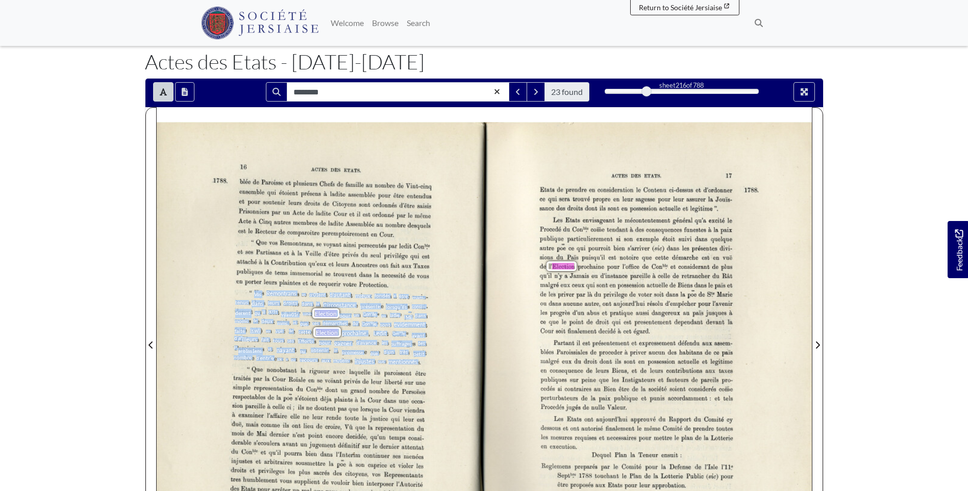
drag, startPoint x: 254, startPoint y: 292, endPoint x: 419, endPoint y: 361, distance: 179.1
click at [419, 361] on div ", “ ‘ . . . Vos Remontrans se cr01ent d’autant mieux fondés a être mam- tenus d…" at bounding box center [331, 327] width 194 height 74
copy div "Vos Remontrans se cr01ent d’autant mieux fondés a être mam- tenus dans leurs dr…"
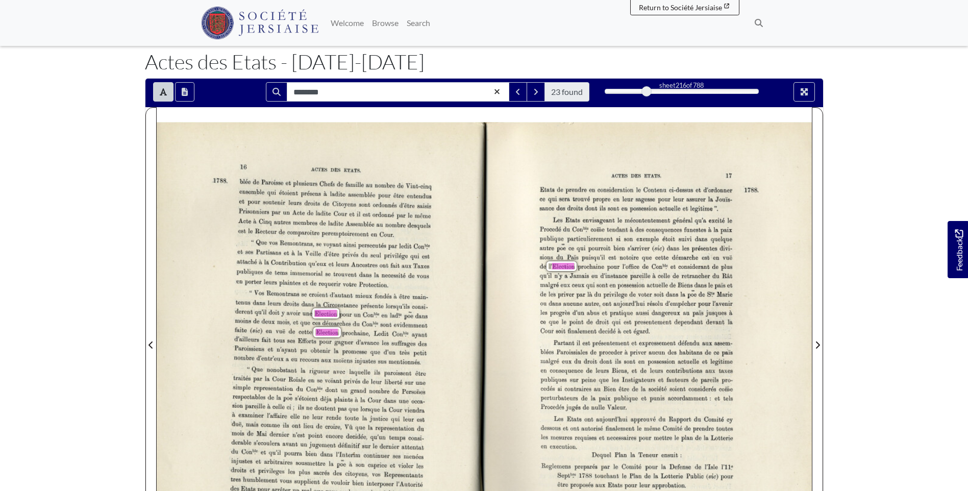
drag, startPoint x: 663, startPoint y: 264, endPoint x: 659, endPoint y: 260, distance: 6.1
click at [663, 264] on span "Com‘“.@" at bounding box center [657, 266] width 13 height 4
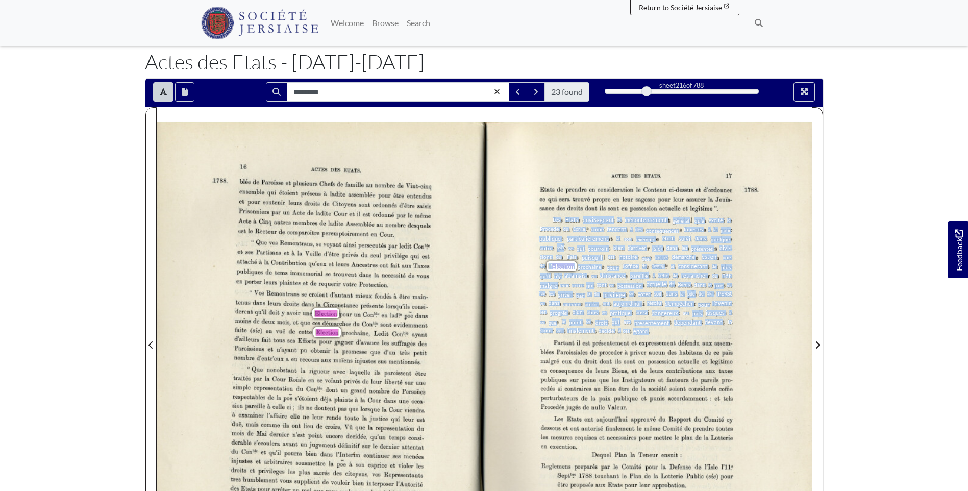
drag, startPoint x: 554, startPoint y: 220, endPoint x: 648, endPoint y: 332, distance: 147.0
click at [648, 332] on div "ACTES DES ETATS. 17 Etats de prendre en consideration le Contenu ci-dessus et d…" at bounding box center [484, 346] width 655 height 448
copy div "Lor Ipsum doloRsitame co adipiscingelit seddoei te’i utlabo et Dolorem al Eni“.…"
click at [536, 92] on icon "Next Match" at bounding box center [536, 92] width 4 height 6
click at [536, 91] on icon "Next Match" at bounding box center [536, 92] width 4 height 6
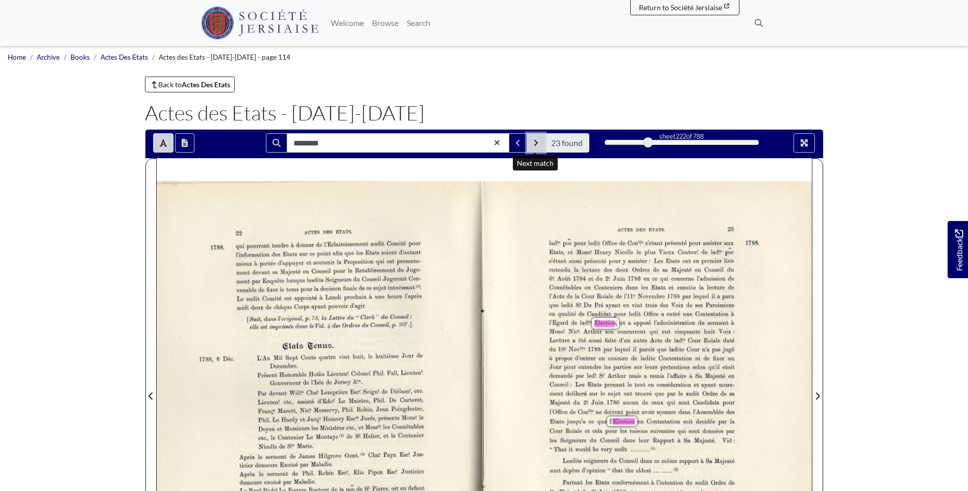
click at [529, 142] on button "Next Match" at bounding box center [535, 142] width 18 height 19
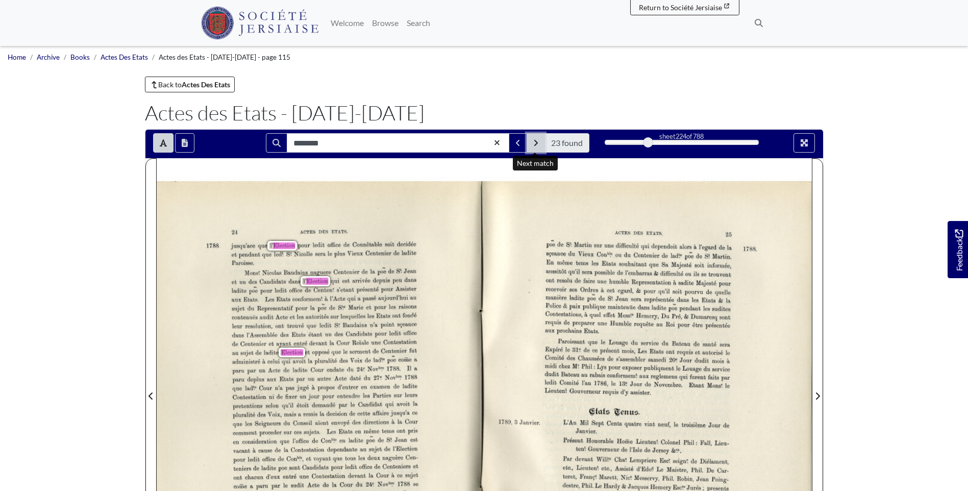
click at [529, 142] on button "Next Match" at bounding box center [535, 142] width 18 height 19
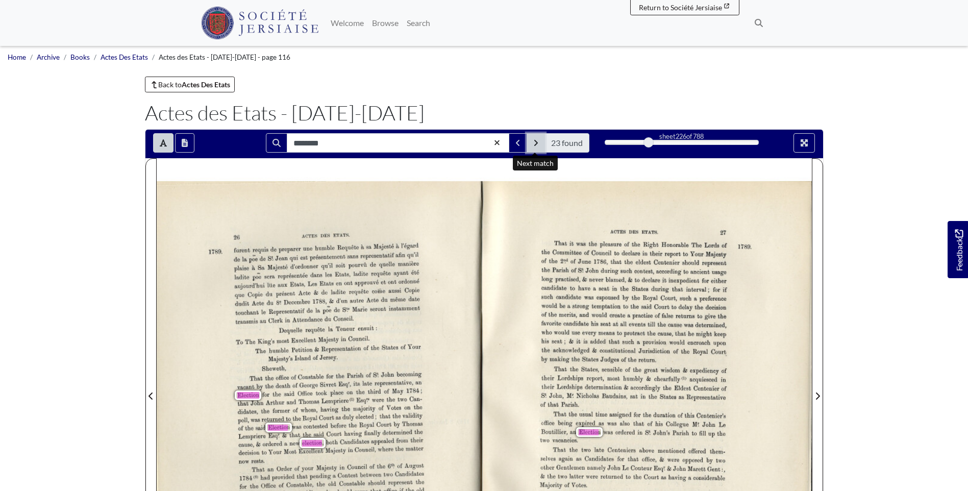
click at [532, 145] on button "Next Match" at bounding box center [535, 142] width 18 height 19
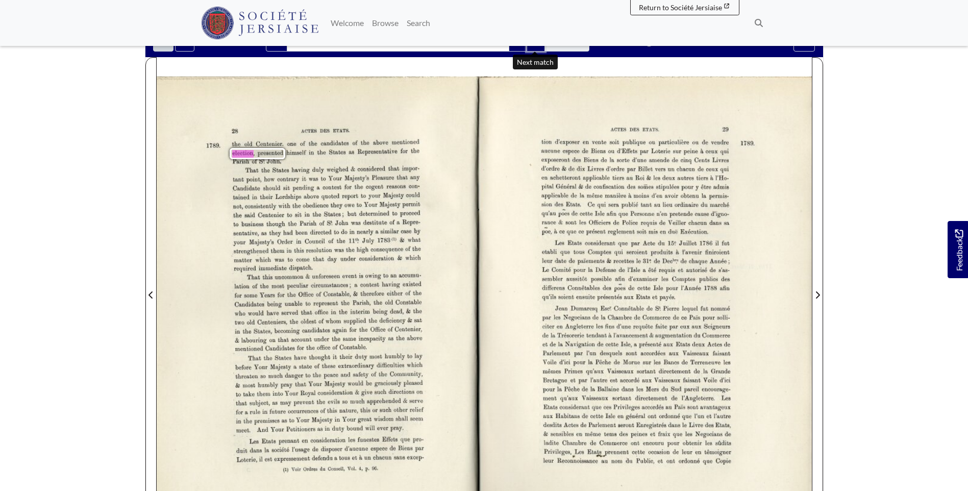
scroll to position [102, 0]
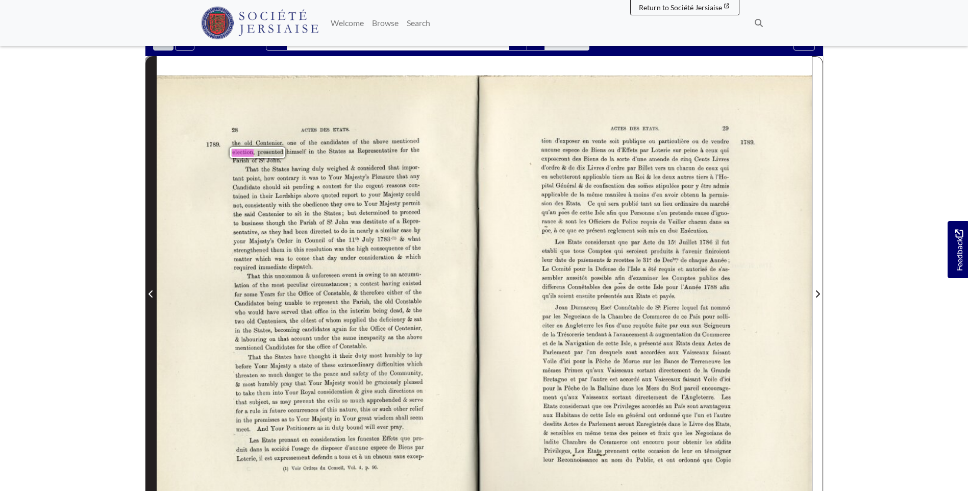
click at [149, 301] on span "Previous Page" at bounding box center [151, 288] width 10 height 462
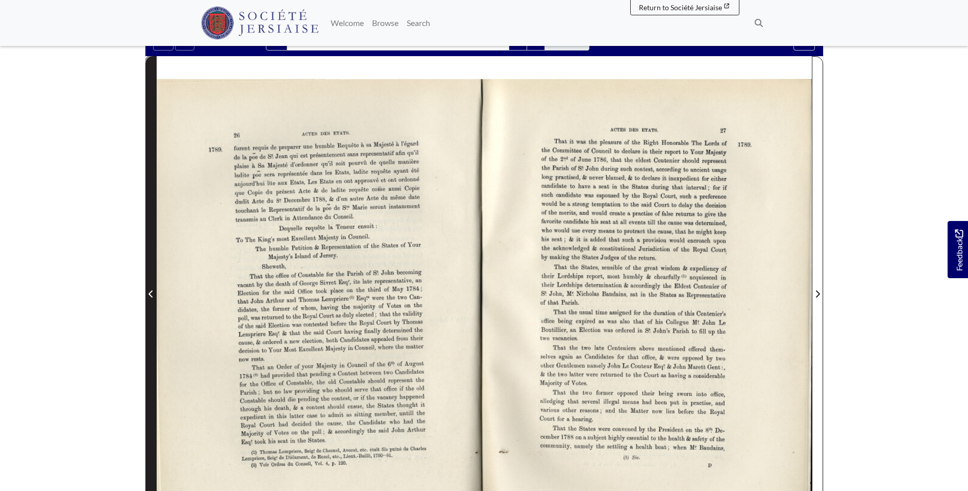
click at [149, 301] on span "Previous Page" at bounding box center [151, 288] width 10 height 462
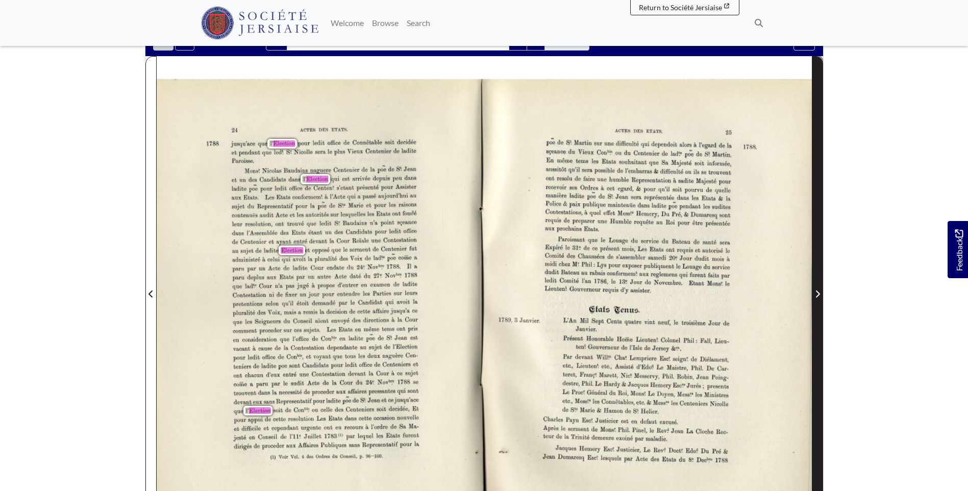
click at [816, 288] on span "Next Page" at bounding box center [817, 294] width 10 height 12
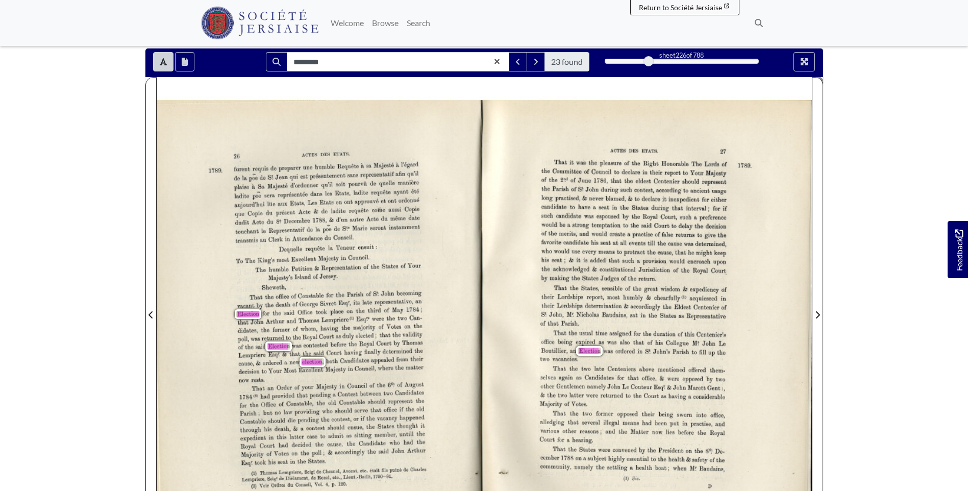
scroll to position [51, 0]
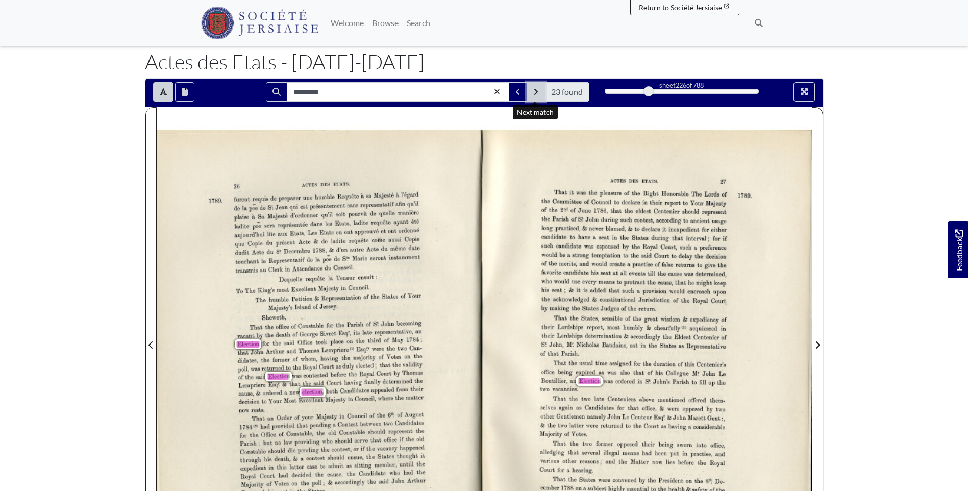
click at [539, 95] on button "Next Match" at bounding box center [535, 91] width 18 height 19
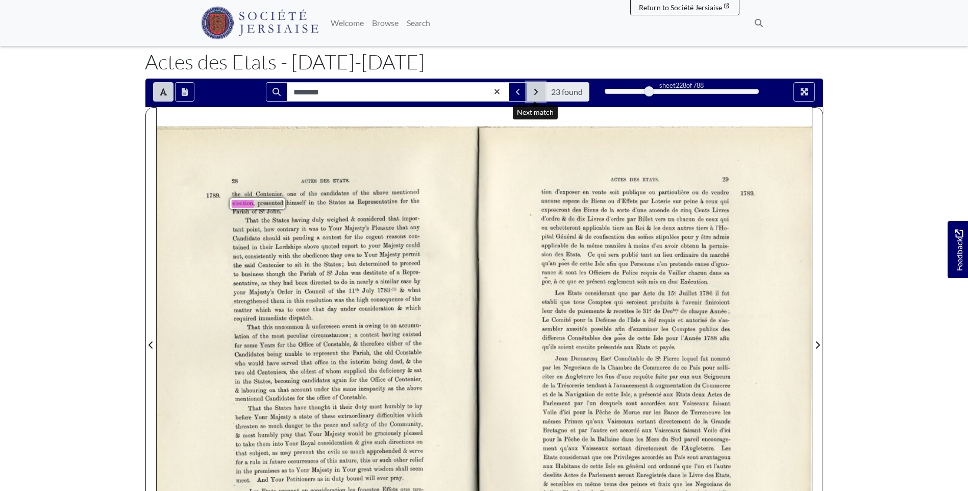
click at [539, 95] on button "Next Match" at bounding box center [535, 91] width 18 height 19
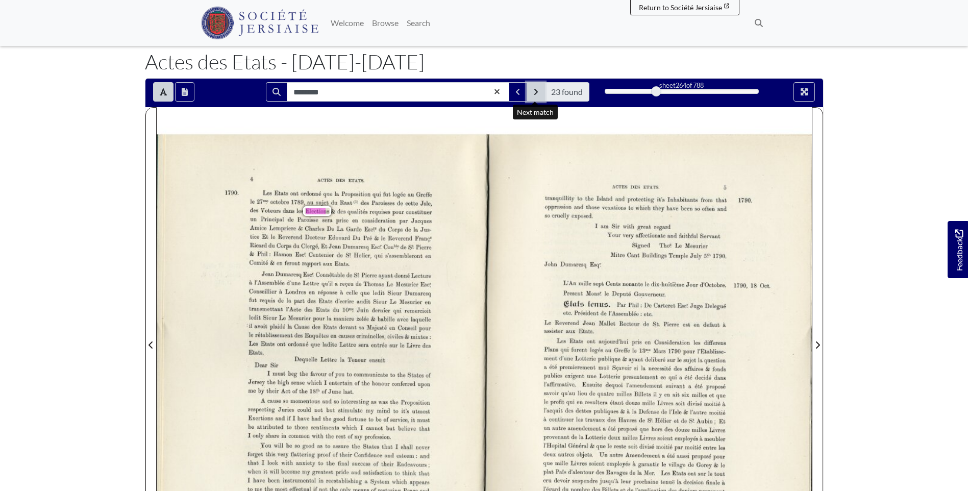
click at [538, 95] on button "Next Match" at bounding box center [535, 91] width 18 height 19
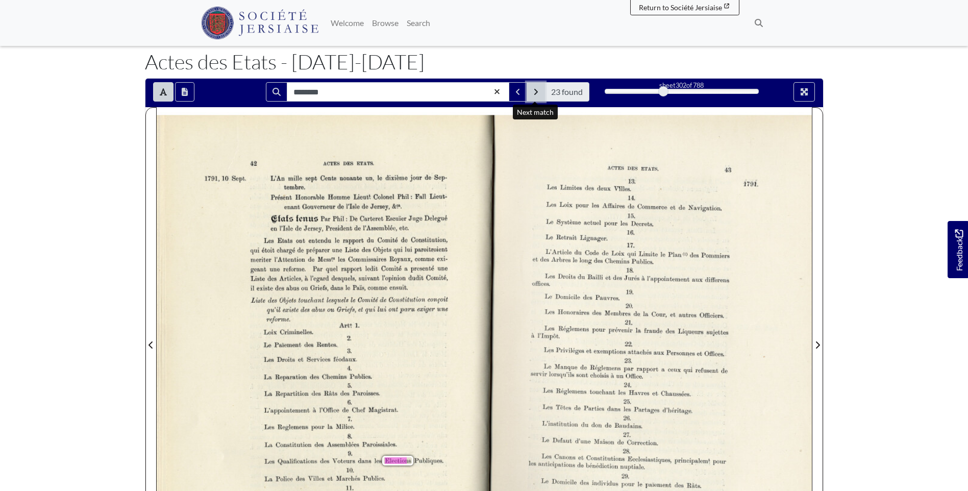
click at [537, 94] on icon "Next Match" at bounding box center [535, 92] width 5 height 8
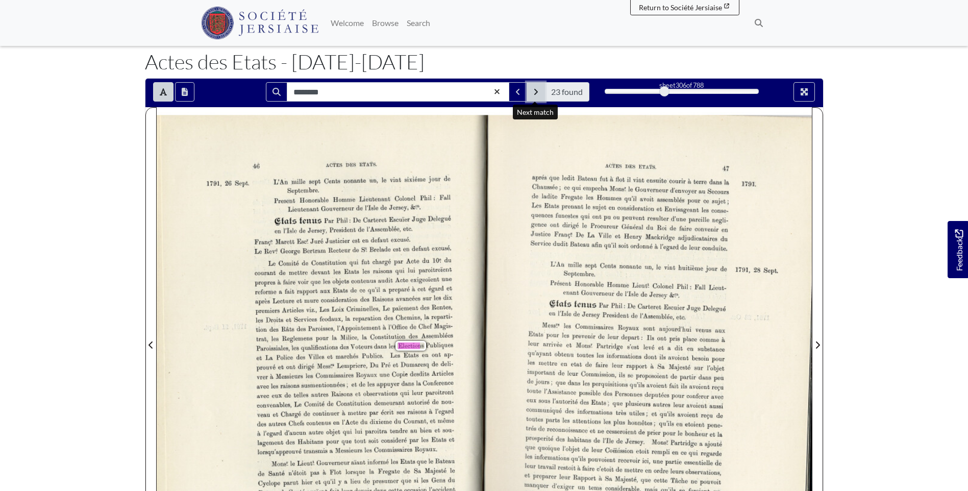
click at [537, 94] on icon "Next Match" at bounding box center [535, 92] width 5 height 8
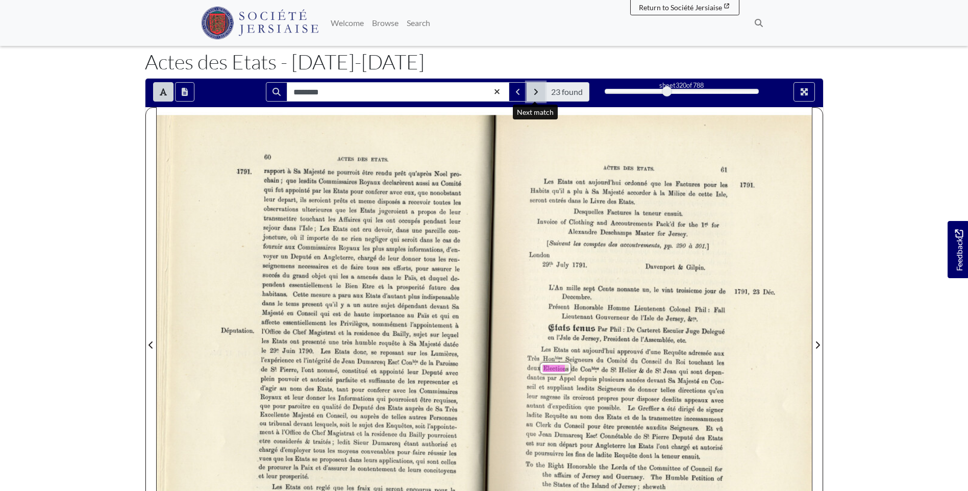
click at [537, 92] on icon "Next Match" at bounding box center [536, 92] width 4 height 6
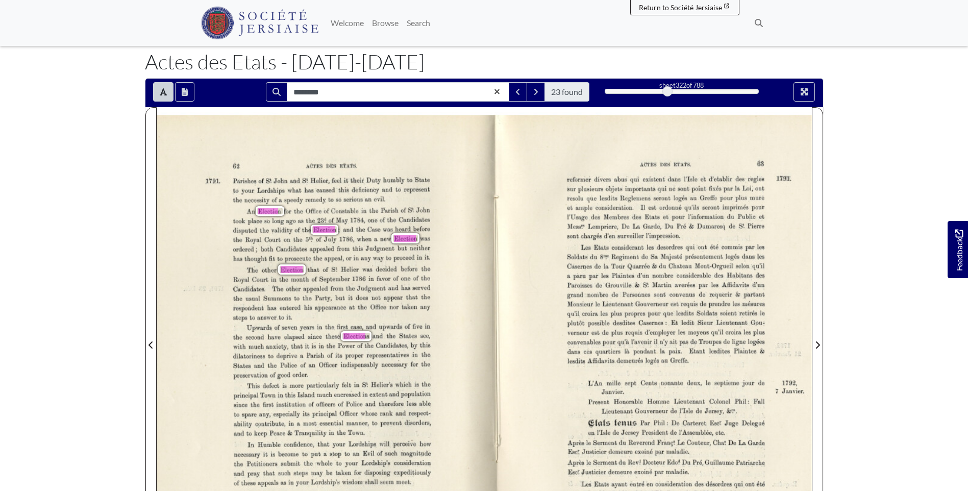
click at [281, 342] on div "Upwards of Seven years in the, ﬁrst case, and upwards of ﬁve in the second have…" at bounding box center [331, 351] width 197 height 56
click at [394, 357] on span "representatives" at bounding box center [385, 355] width 39 height 7
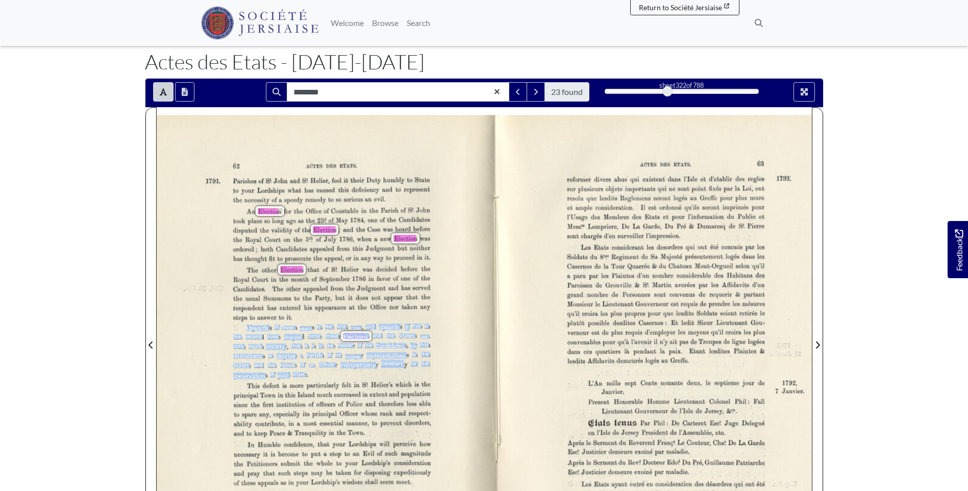
drag, startPoint x: 248, startPoint y: 326, endPoint x: 308, endPoint y: 374, distance: 76.5
click at [308, 374] on div "Upwards of Seven years in the, ﬁrst case, and upwards of ﬁve in the second have…" at bounding box center [331, 351] width 197 height 56
click at [534, 88] on icon "Next Match" at bounding box center [535, 92] width 5 height 8
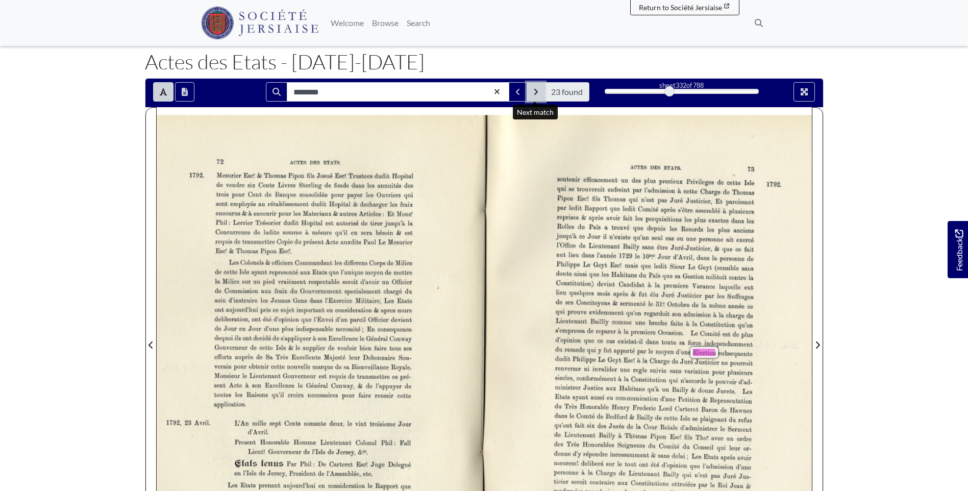
click at [538, 95] on button "Next Match" at bounding box center [535, 91] width 18 height 19
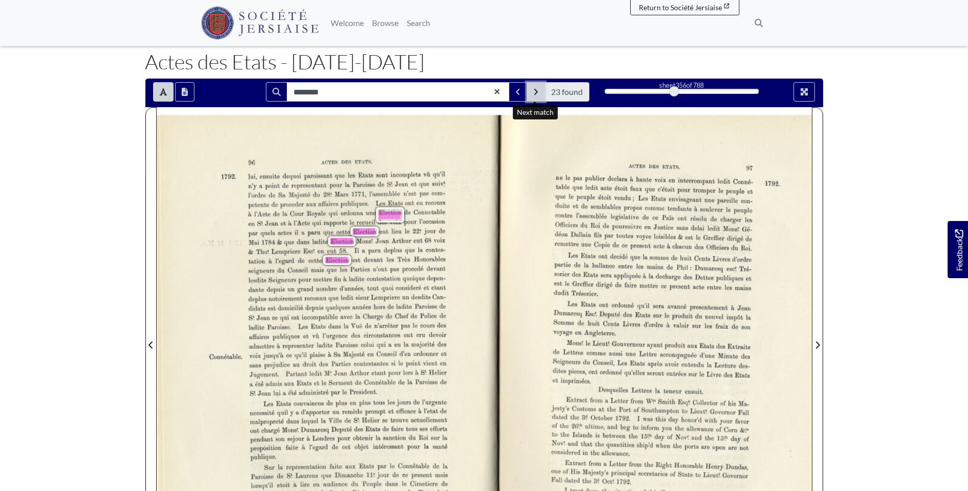
click at [536, 89] on icon "Next Match" at bounding box center [535, 92] width 5 height 8
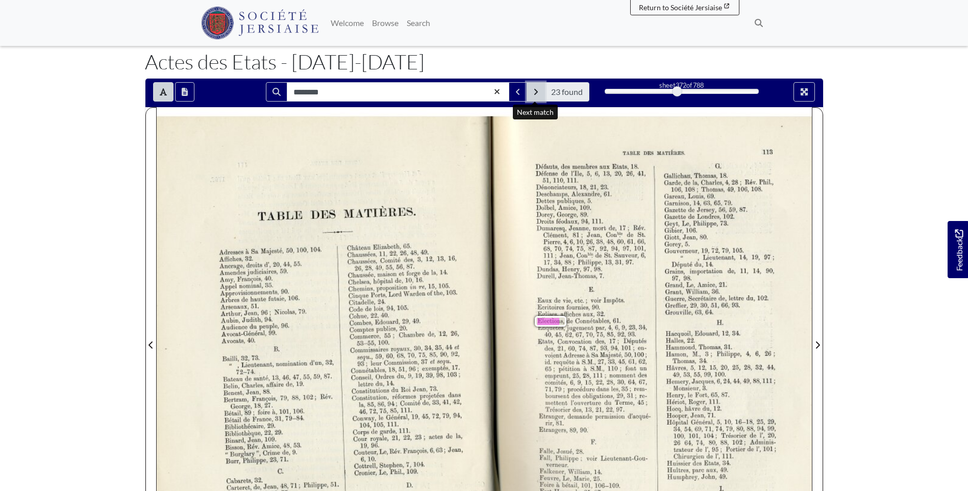
click at [541, 92] on button "Next Match" at bounding box center [535, 91] width 18 height 19
click at [539, 92] on button "Next Match" at bounding box center [535, 91] width 18 height 19
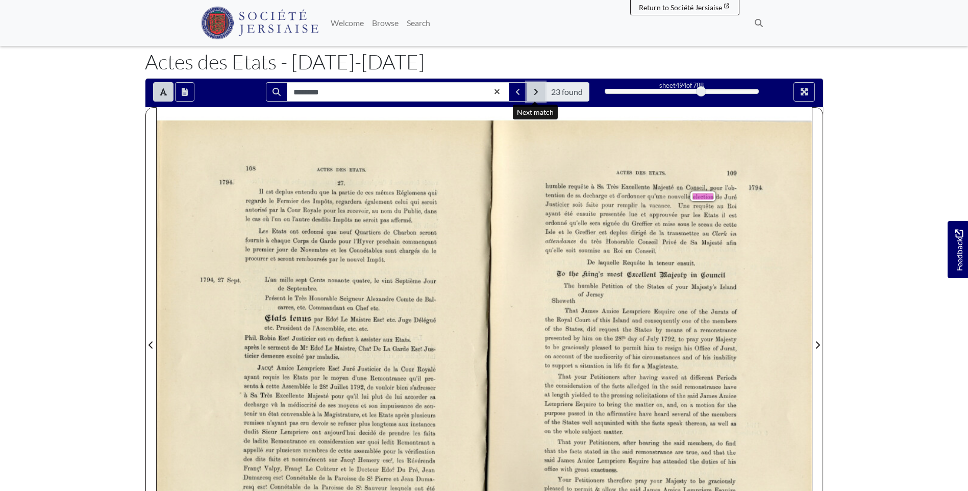
click at [536, 95] on icon "Next Match" at bounding box center [535, 92] width 5 height 8
click at [536, 93] on icon "Next Match" at bounding box center [536, 92] width 4 height 6
click at [535, 95] on icon "Next Match" at bounding box center [535, 92] width 5 height 8
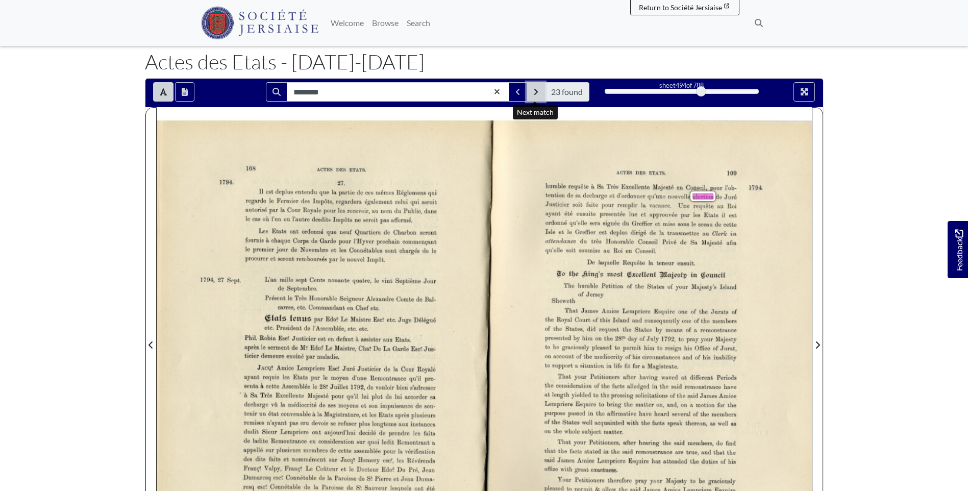
click at [535, 95] on icon "Next Match" at bounding box center [535, 92] width 5 height 8
